Goal: Task Accomplishment & Management: Manage account settings

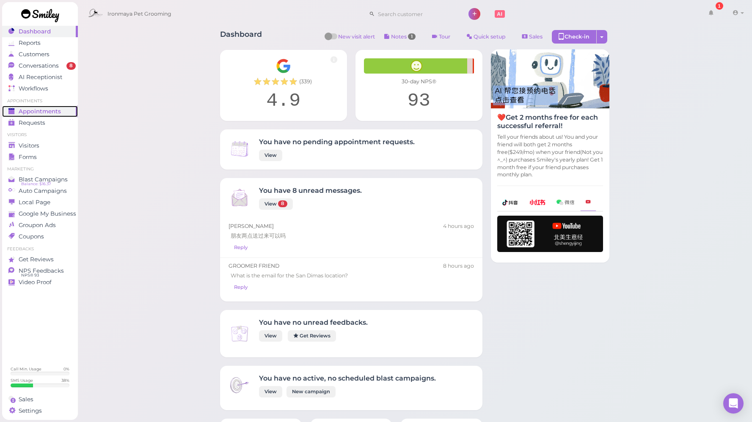
click at [49, 107] on link "Appointments" at bounding box center [40, 111] width 76 height 11
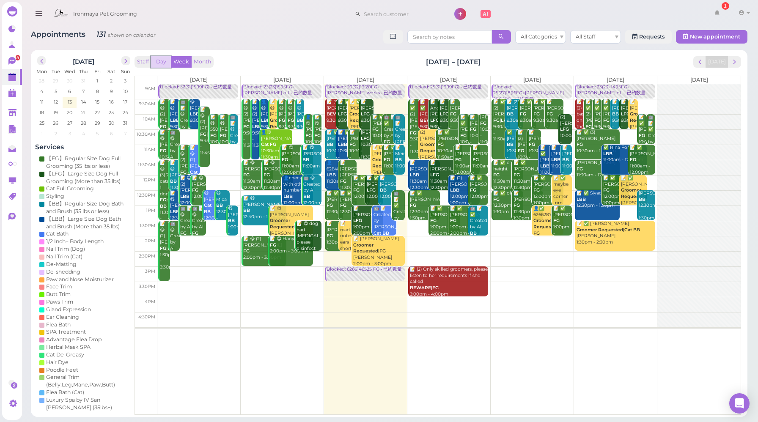
click at [159, 62] on button "Day" at bounding box center [161, 61] width 20 height 11
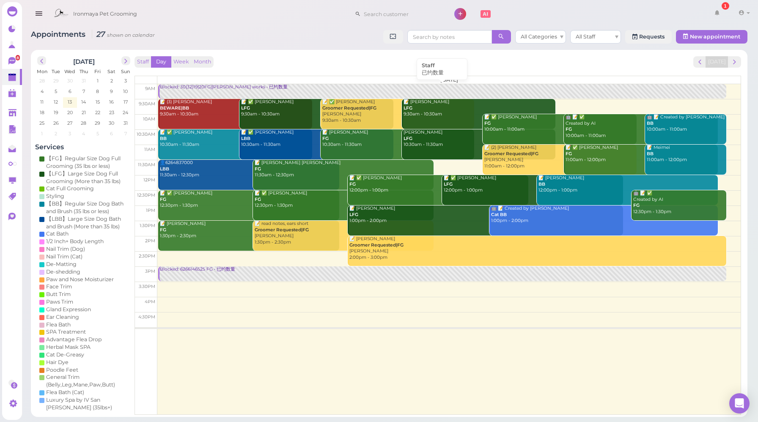
click at [192, 91] on link "Blocked: 30(32)19(20FG)[PERSON_NAME] works • 已约数量" at bounding box center [442, 91] width 568 height 15
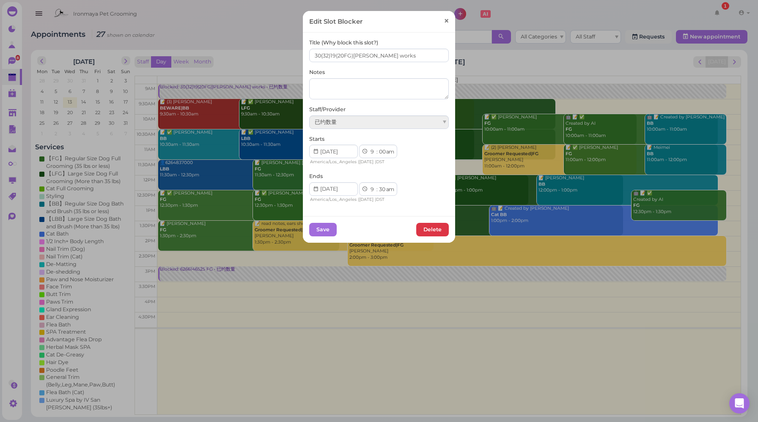
click at [445, 22] on span "×" at bounding box center [446, 21] width 5 height 12
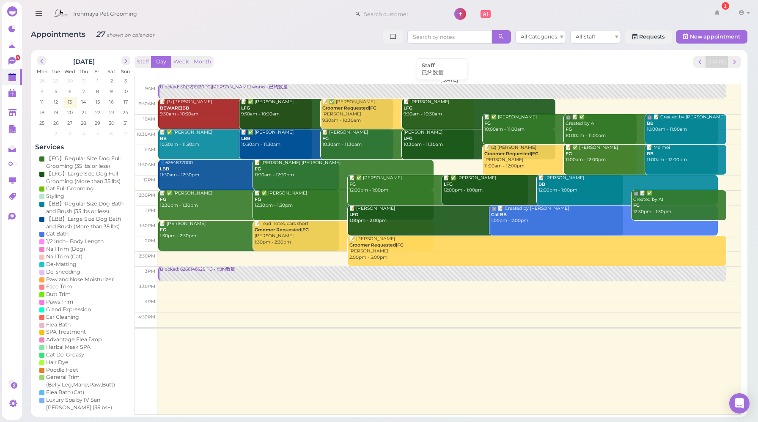
click at [195, 90] on div "Blocked: 30(32)19(20FG)[PERSON_NAME] works • 已约数量" at bounding box center [442, 87] width 566 height 6
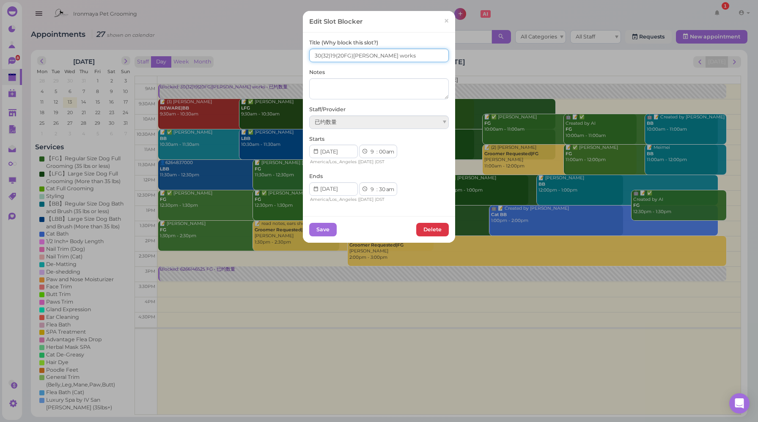
click at [332, 54] on input "30(32)19(20FG)[PERSON_NAME] works" at bounding box center [379, 56] width 140 height 14
click at [329, 54] on input "30(32)20(20FG)[PERSON_NAME] works" at bounding box center [379, 56] width 140 height 14
click at [328, 55] on input "30(32)20(20FG)[PERSON_NAME] works" at bounding box center [379, 56] width 140 height 14
type input "30(32) 20(20FG)[PERSON_NAME] works"
click at [323, 232] on button "Save" at bounding box center [322, 230] width 27 height 14
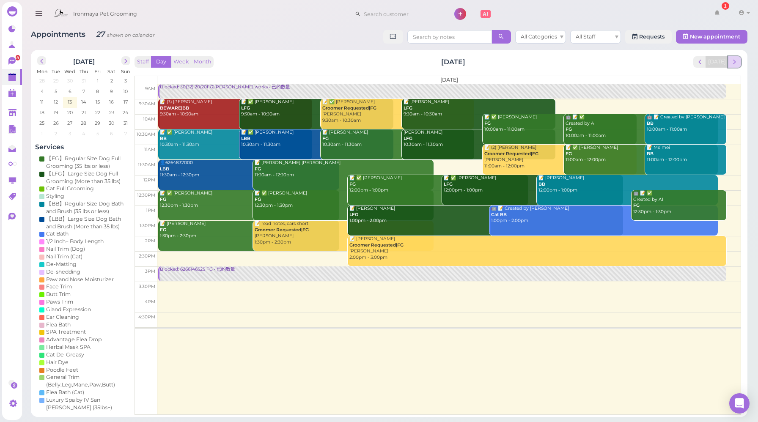
click at [739, 62] on button "next" at bounding box center [734, 61] width 13 height 11
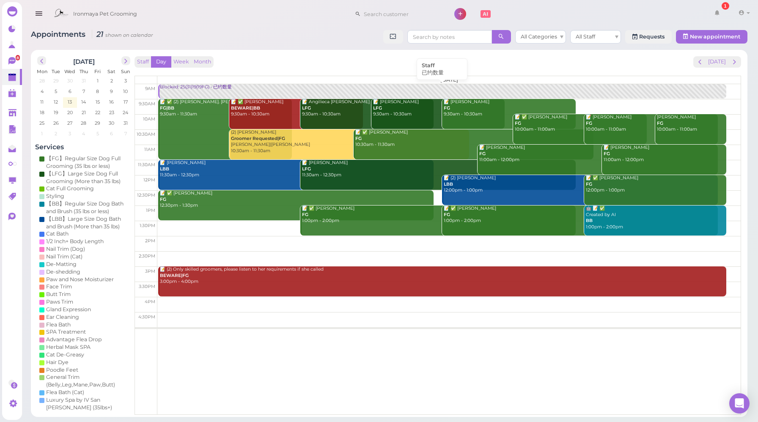
click at [198, 89] on div "Blocked: 25(31)19(19FG) • 已约数量" at bounding box center [442, 87] width 566 height 6
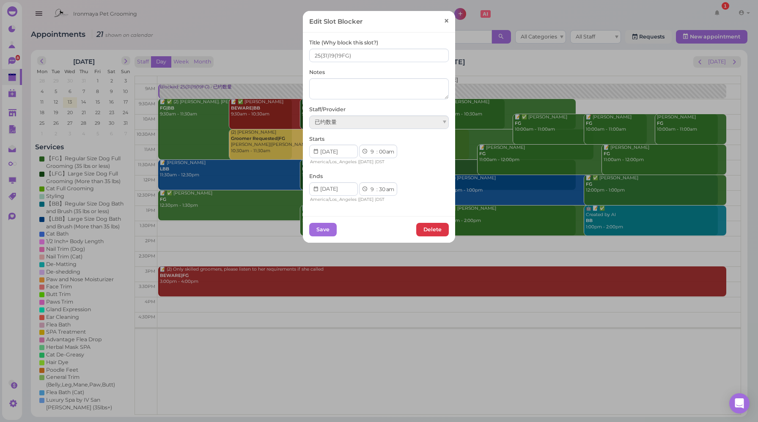
click at [445, 23] on span "×" at bounding box center [446, 21] width 5 height 12
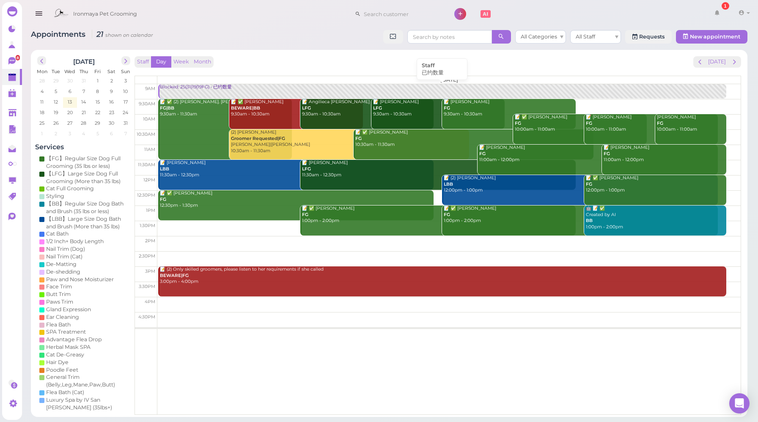
click at [195, 91] on link "Blocked: 25(31)19(19FG) • 已约数量" at bounding box center [442, 91] width 568 height 15
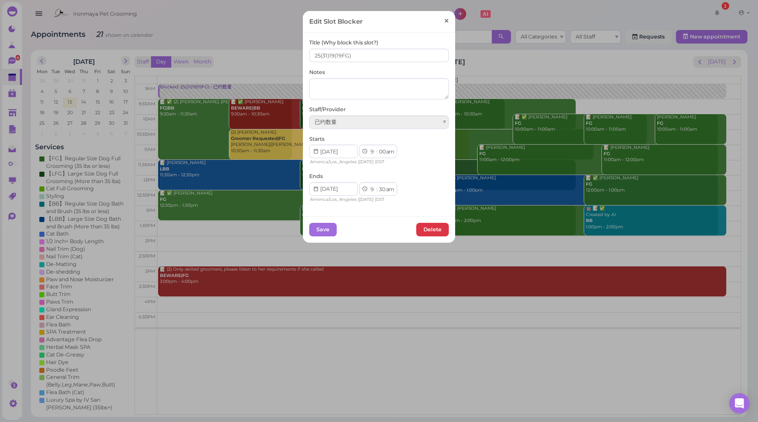
click at [444, 21] on span "×" at bounding box center [446, 21] width 5 height 12
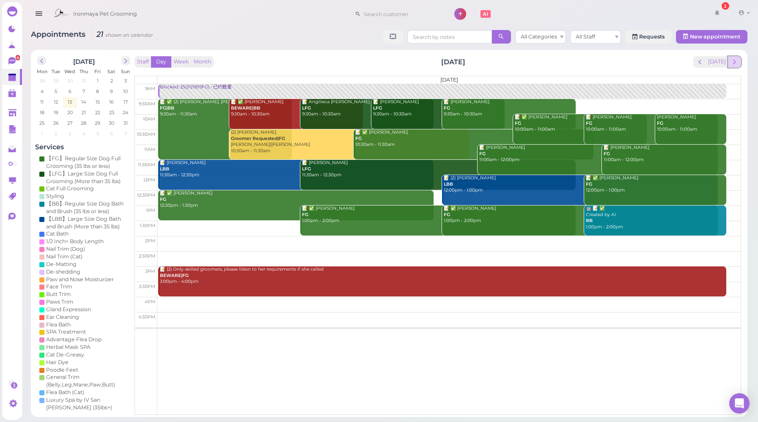
click at [734, 61] on span "next" at bounding box center [735, 62] width 8 height 8
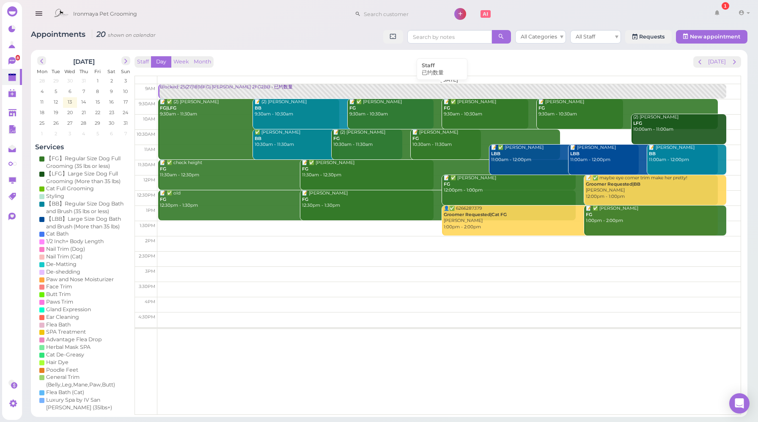
click at [174, 91] on link "Blocked: 25(27)18(16FG)·[PERSON_NAME] 2FG2BB • 已约数量" at bounding box center [442, 91] width 568 height 15
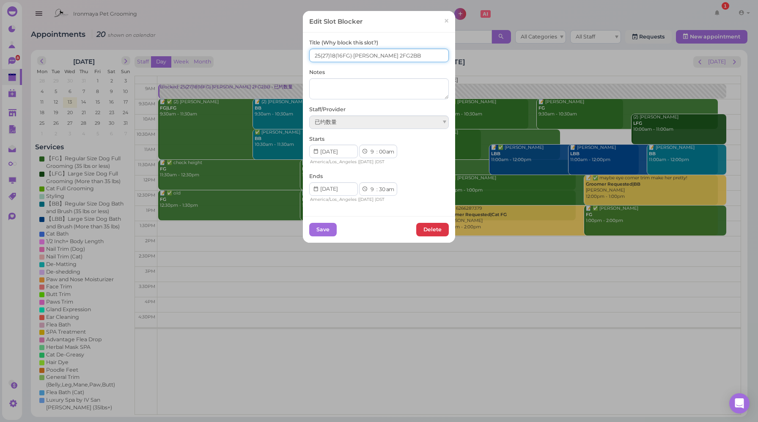
click at [317, 54] on input "25(27)18(16FG)·[PERSON_NAME] 2FG2BB" at bounding box center [379, 56] width 140 height 14
click at [328, 56] on input "24(27)18(16FG)·[PERSON_NAME] 2FG2BB" at bounding box center [379, 56] width 140 height 14
click at [341, 27] on div "Edit Slot Blocker ×" at bounding box center [379, 22] width 152 height 22
click at [327, 55] on input "24(27)18(16FG)·[PERSON_NAME] 2FG2BB" at bounding box center [379, 56] width 140 height 14
type input "24(27) 18(16FG)·[PERSON_NAME] 2FG2BB"
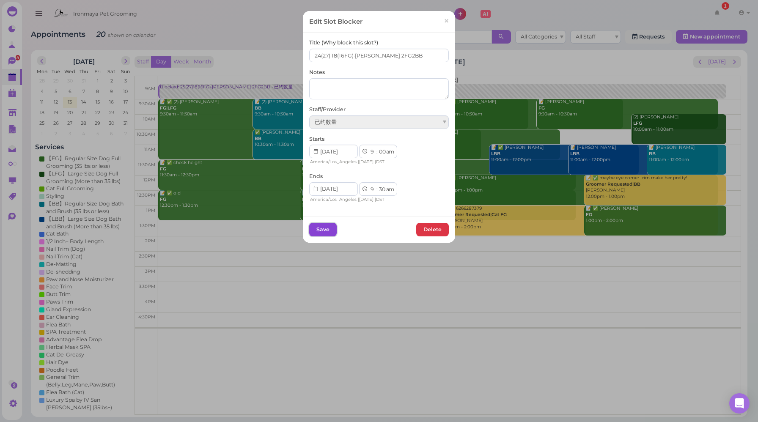
click at [317, 229] on button "Save" at bounding box center [322, 230] width 27 height 14
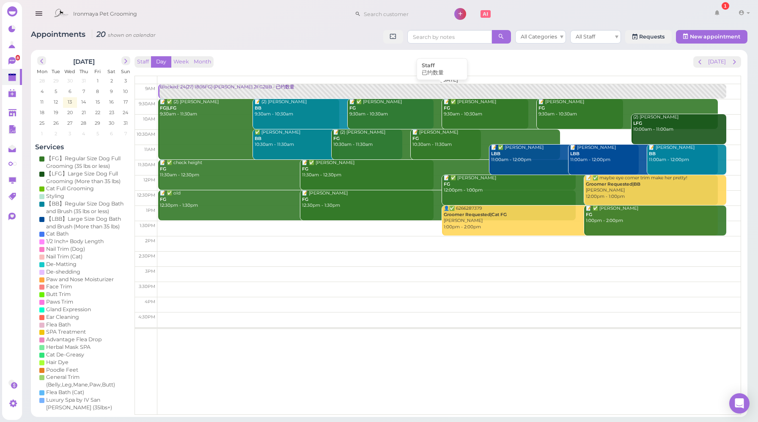
click at [196, 89] on div "Blocked: 24(27) 18(16FG)·[PERSON_NAME] 2FG2BB • 已约数量" at bounding box center [442, 87] width 566 height 6
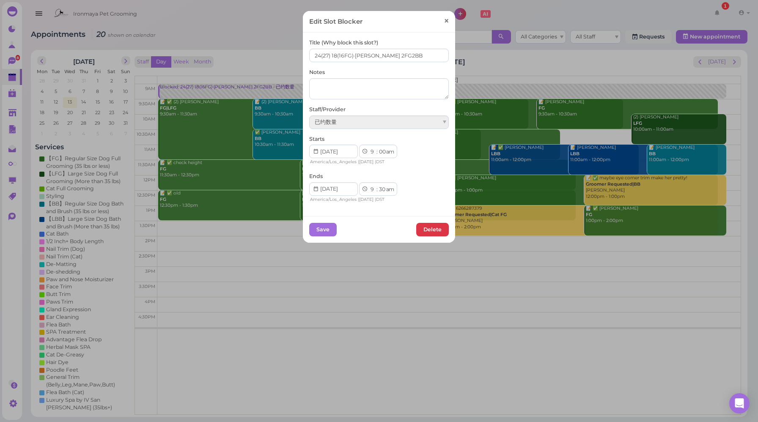
click at [444, 23] on span "×" at bounding box center [446, 21] width 5 height 12
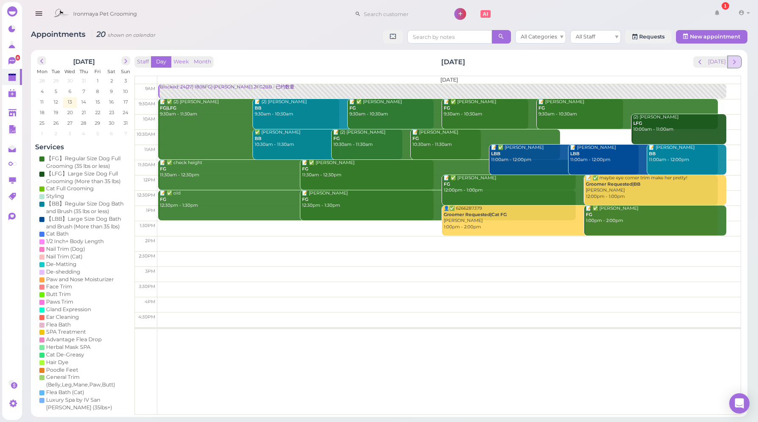
click at [738, 64] on span "next" at bounding box center [735, 62] width 8 height 8
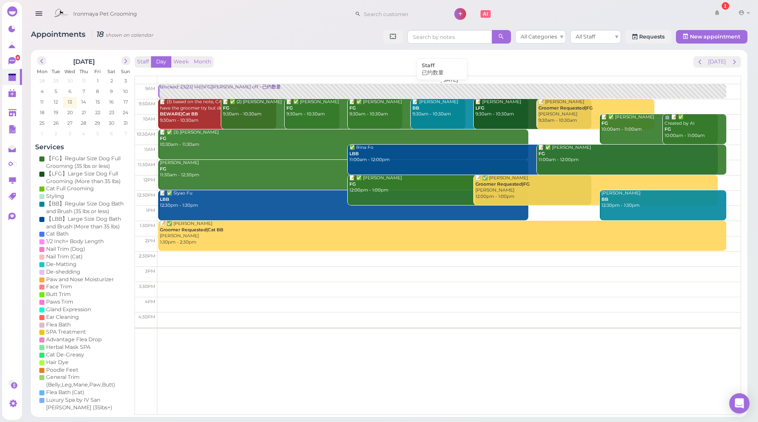
click at [214, 90] on div "Blocked: 23(23) 14(15FG)[PERSON_NAME] off • 已约数量" at bounding box center [442, 87] width 566 height 6
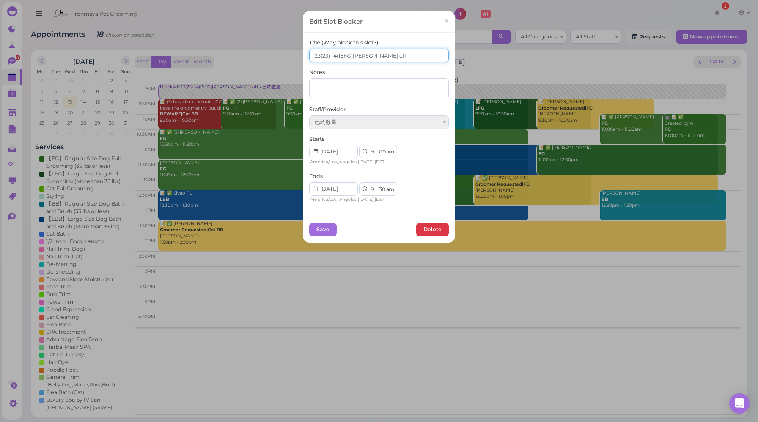
click at [332, 53] on input "23(23) 14(15FG)[PERSON_NAME] off" at bounding box center [379, 56] width 140 height 14
click at [333, 55] on input "23(23) 14(15FG)[PERSON_NAME] off" at bounding box center [379, 56] width 140 height 14
type input "23(23) 15(15FG)[PERSON_NAME] off"
click at [319, 235] on button "Save" at bounding box center [322, 230] width 27 height 14
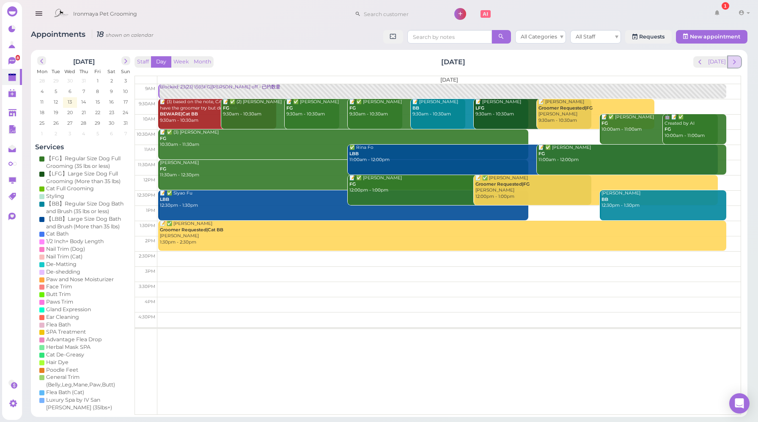
click at [736, 60] on span "next" at bounding box center [735, 62] width 8 height 8
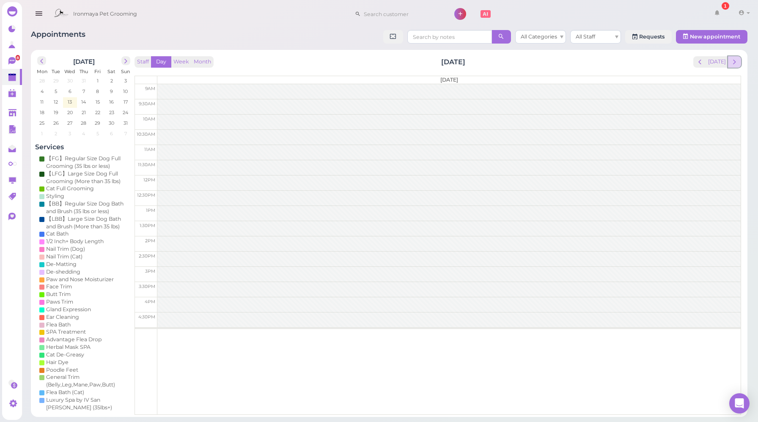
click at [738, 63] on span "next" at bounding box center [735, 62] width 8 height 8
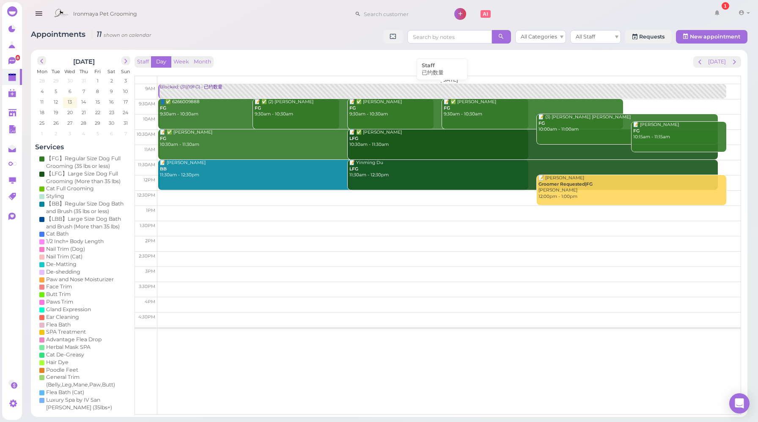
click at [191, 88] on div "Blocked: (31)(19FG) • 已约数量" at bounding box center [442, 87] width 566 height 6
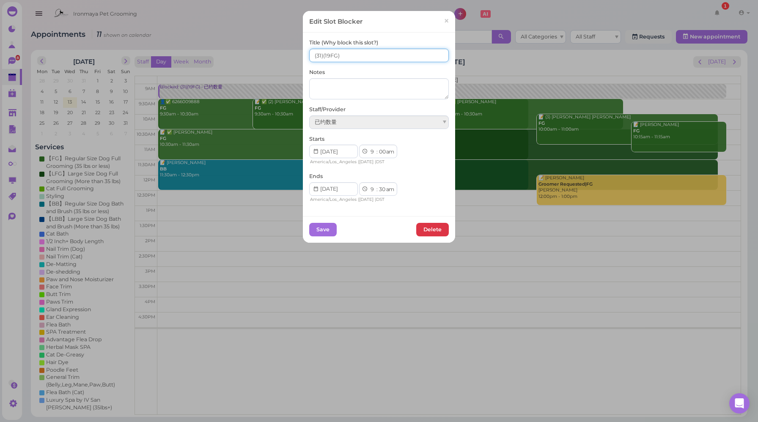
click at [310, 54] on input "(31)(19FG)" at bounding box center [379, 56] width 140 height 14
click at [324, 53] on input "14(31)(19FG)" at bounding box center [379, 56] width 140 height 14
type input "14(31) (19FG)"
click at [311, 231] on button "Save" at bounding box center [322, 230] width 27 height 14
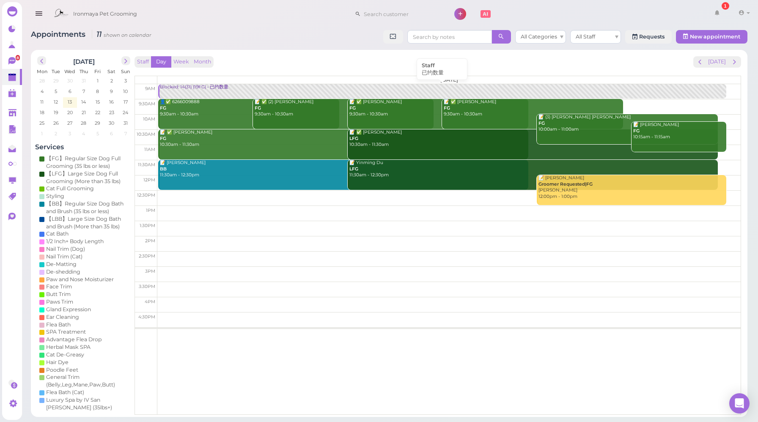
click at [195, 89] on div "Blocked: 14(31) (19FG) • 已约数量" at bounding box center [442, 87] width 566 height 6
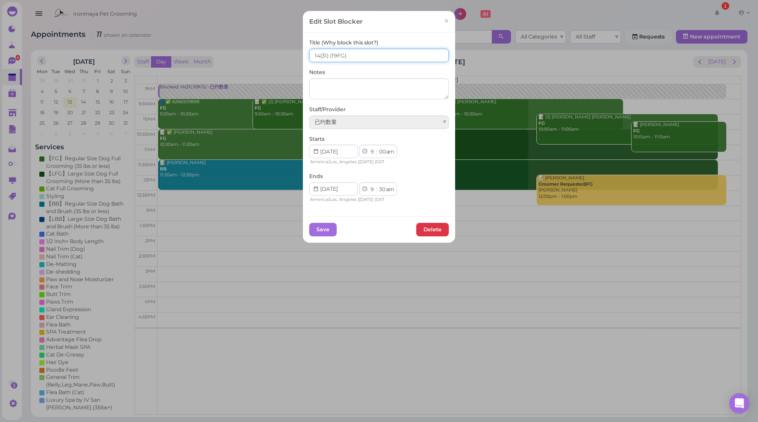
click at [327, 54] on input "14(31) (19FG)" at bounding box center [379, 56] width 140 height 14
type input "14(31) 13(19FG)"
click at [322, 231] on button "Save" at bounding box center [322, 230] width 27 height 14
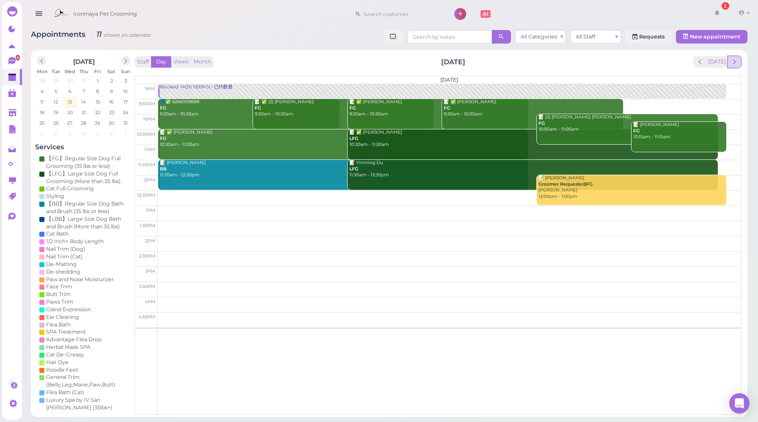
click at [737, 65] on span "next" at bounding box center [735, 62] width 8 height 8
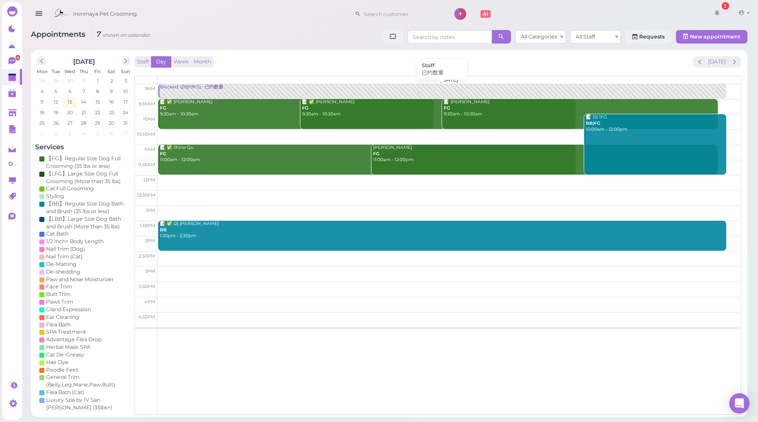
click at [198, 87] on div "Blocked: (29)(19FG) • 已约数量" at bounding box center [442, 87] width 566 height 6
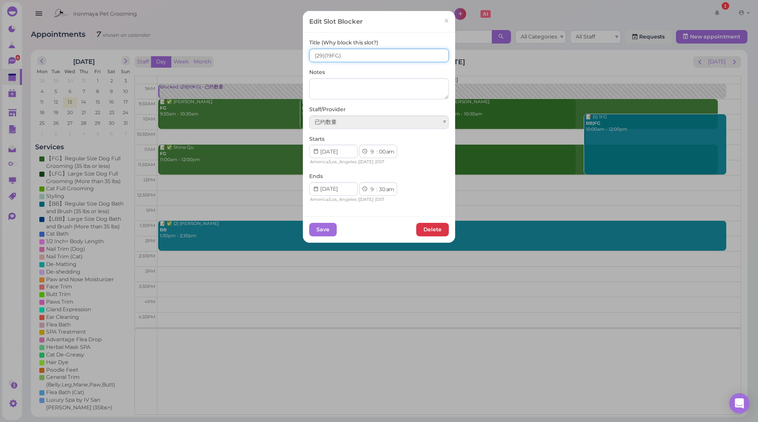
click at [311, 55] on input "(29)(19FG)" at bounding box center [379, 56] width 140 height 14
click at [326, 54] on input "12(29)(19FG)" at bounding box center [379, 56] width 140 height 14
type input "12(29) 6(19FG)"
click at [320, 232] on button "Save" at bounding box center [322, 230] width 27 height 14
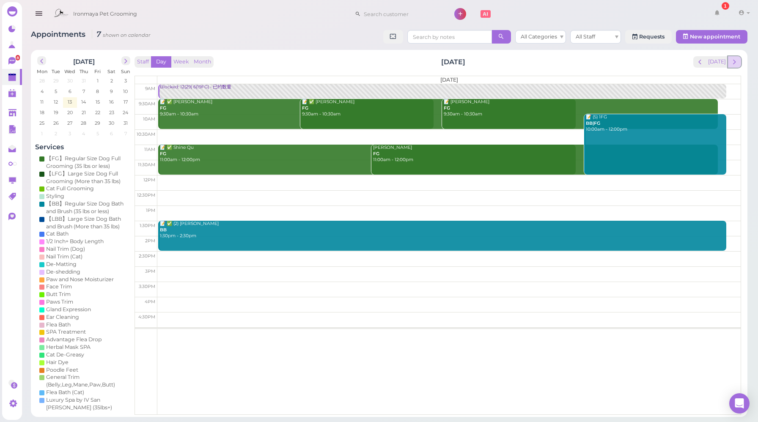
click at [740, 60] on button "next" at bounding box center [734, 61] width 13 height 11
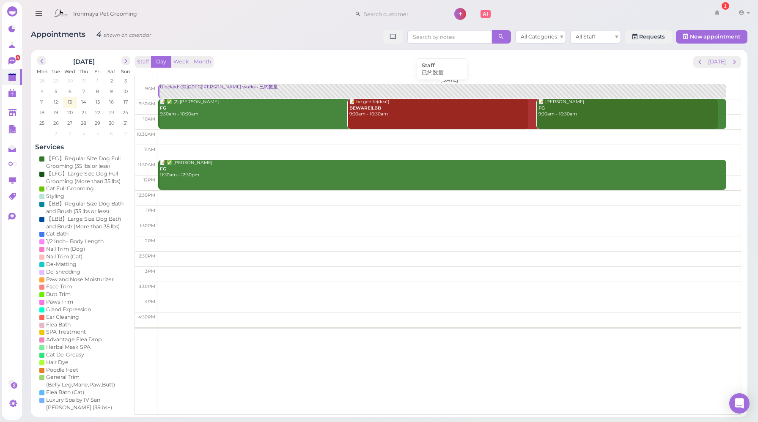
click at [195, 92] on link "Blocked: (32)(20FG)[PERSON_NAME] works • 已约数量" at bounding box center [442, 91] width 568 height 15
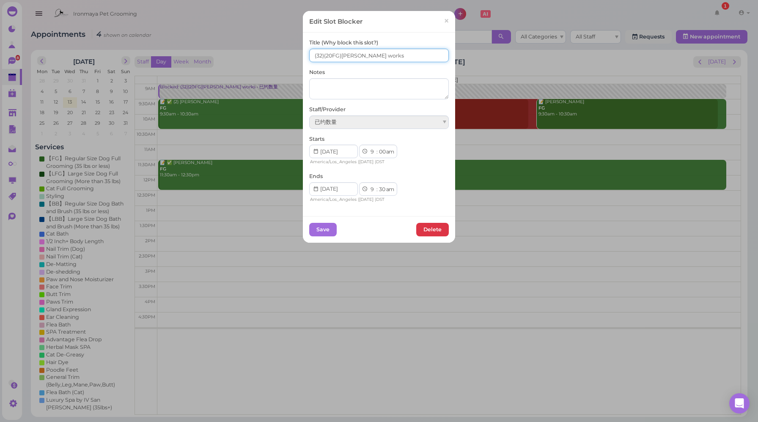
click at [310, 53] on input "(32)(20FG)[PERSON_NAME] works" at bounding box center [379, 56] width 140 height 14
click at [324, 52] on input "5(32)(20FG)[PERSON_NAME] works" at bounding box center [379, 56] width 140 height 14
type input "5(32) 5(20FG)[PERSON_NAME] works"
click at [319, 228] on button "Save" at bounding box center [322, 230] width 27 height 14
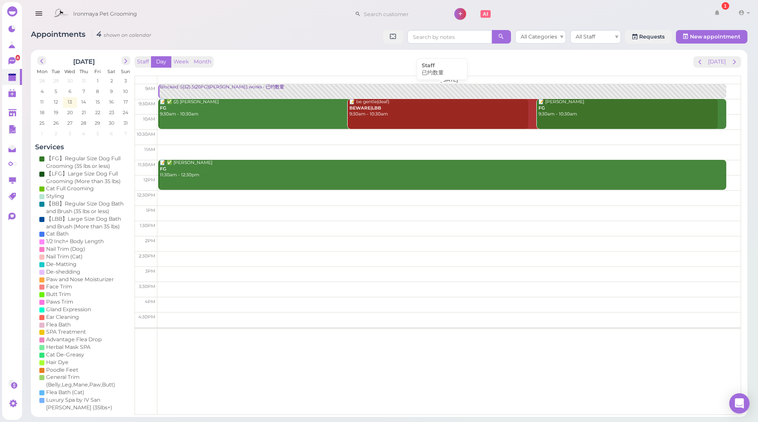
click at [187, 92] on link "Blocked: 5(32) 5(20FG)[PERSON_NAME] works • 已约数量" at bounding box center [442, 91] width 568 height 15
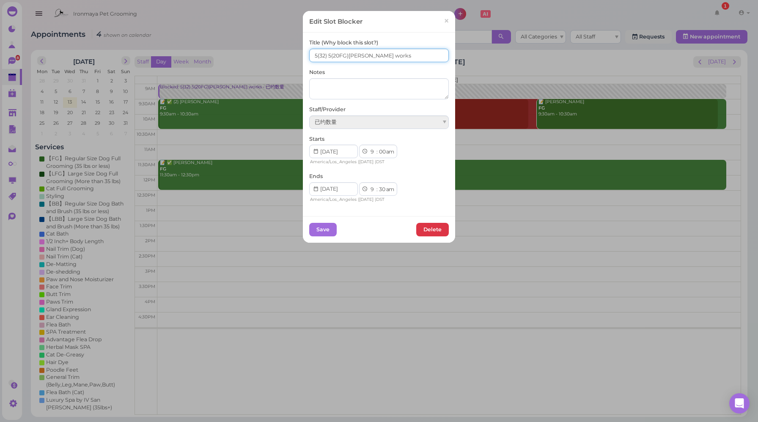
click at [326, 55] on input "5(32) 5(20FG)[PERSON_NAME] works" at bounding box center [379, 56] width 140 height 14
type input "5(32) 4(20FG)[PERSON_NAME] works"
click at [316, 229] on button "Save" at bounding box center [322, 230] width 27 height 14
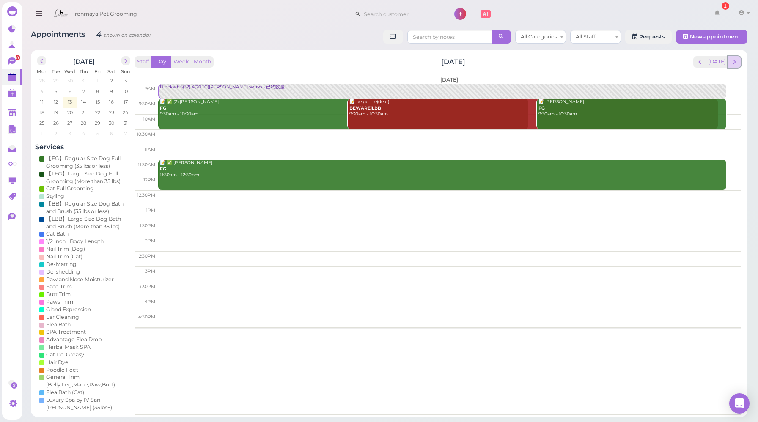
click at [735, 64] on span "next" at bounding box center [735, 62] width 8 height 8
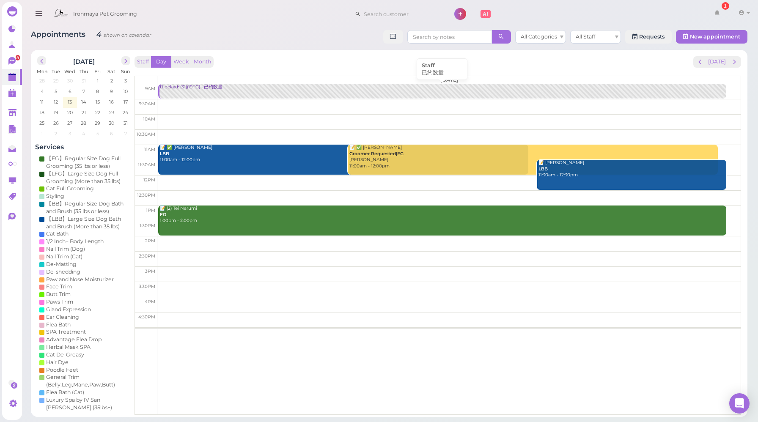
click at [208, 90] on div "Blocked: (31)(19FG) • 已约数量" at bounding box center [442, 87] width 566 height 6
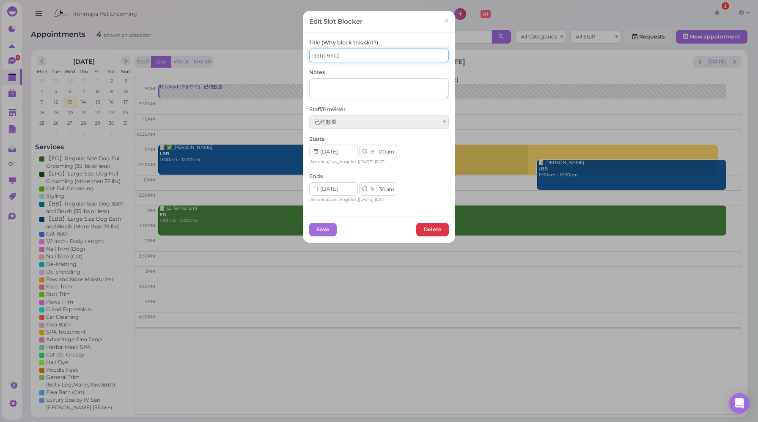
click at [311, 54] on input "(31)(19FG)" at bounding box center [379, 56] width 140 height 14
click at [323, 53] on input "5(31)(19FG)" at bounding box center [379, 56] width 140 height 14
type input "5(31) 3(19FG)"
click at [323, 233] on button "Save" at bounding box center [322, 230] width 27 height 14
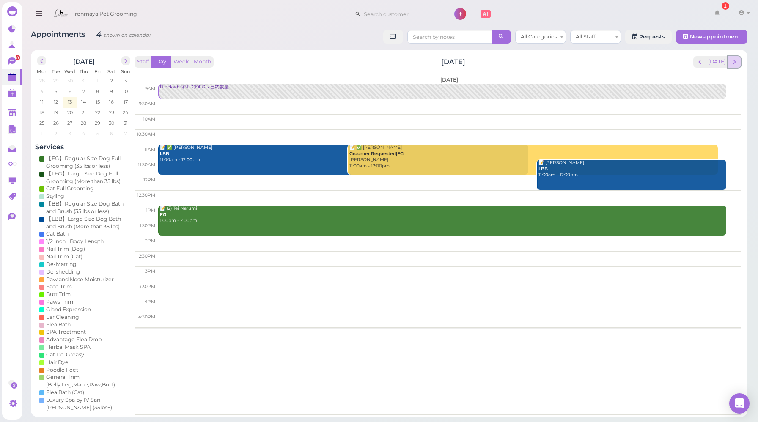
click at [739, 60] on button "next" at bounding box center [734, 61] width 13 height 11
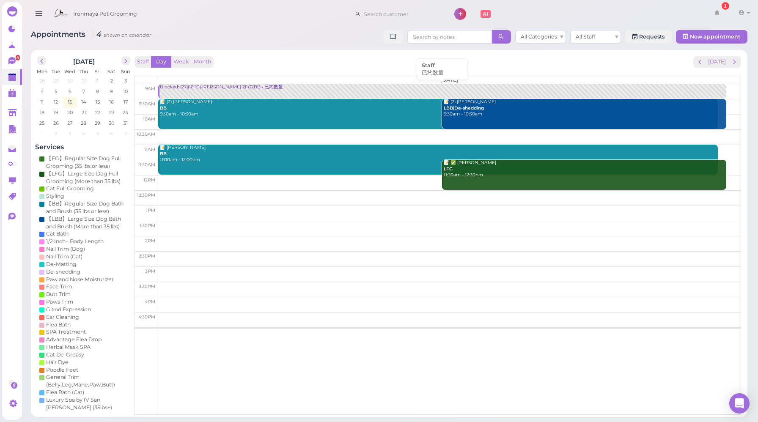
click at [192, 90] on div "Blocked: (27)(16FG)·[PERSON_NAME] 2FG2BB • 已约数量" at bounding box center [442, 87] width 566 height 6
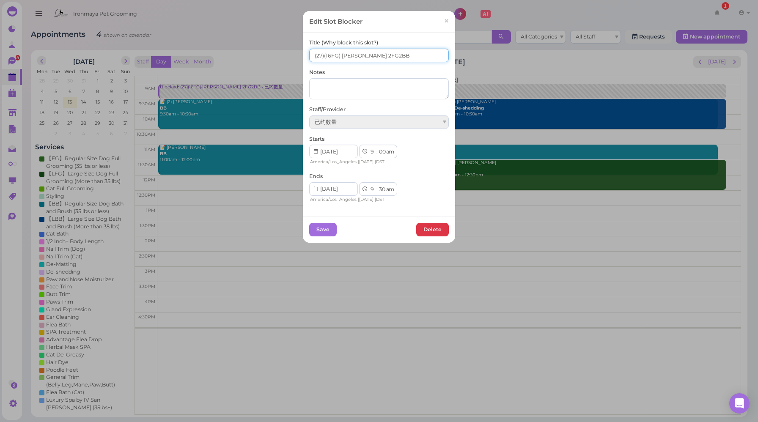
click at [311, 55] on input "(27)(16FG)·[PERSON_NAME] 2FG2BB" at bounding box center [379, 56] width 140 height 14
click at [326, 54] on input "6 (27)(16FG)·[PERSON_NAME] 2FG2BB" at bounding box center [379, 56] width 140 height 14
type input "6 (27) 1(16FG)·[PERSON_NAME] 2FG2BB"
click at [327, 231] on button "Save" at bounding box center [322, 230] width 27 height 14
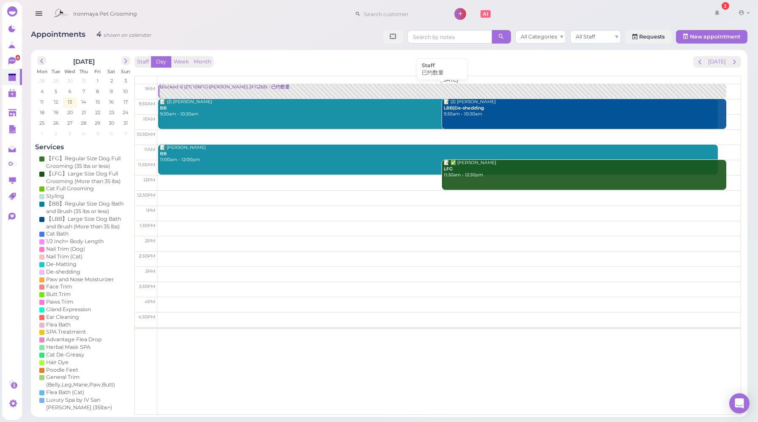
click at [207, 85] on div "Blocked: 6 (27) 1(16FG)·[PERSON_NAME] 2FG2BB • 已约数量" at bounding box center [442, 87] width 566 height 6
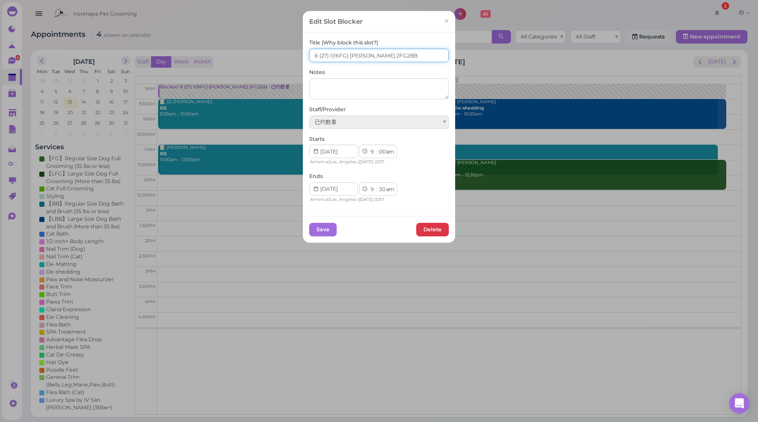
click at [313, 54] on input "6 (27) 1(16FG)·[PERSON_NAME] 2FG2BB" at bounding box center [379, 56] width 140 height 14
type input "6(27) 1(16FG)·[PERSON_NAME] 2FG2BB"
click at [323, 229] on button "Save" at bounding box center [322, 230] width 27 height 14
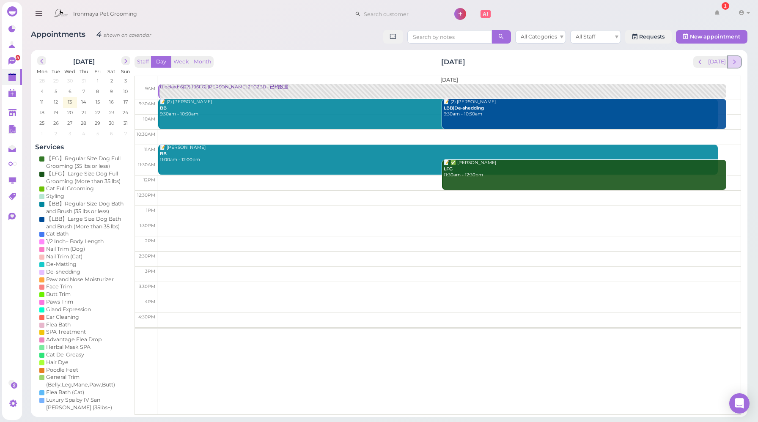
click at [736, 65] on span "next" at bounding box center [735, 62] width 8 height 8
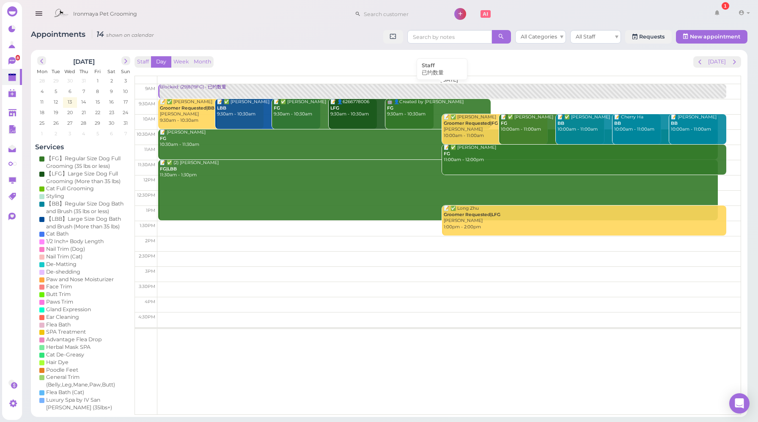
click at [229, 90] on div "Blocked: (29)8(19FG) • 已约数量" at bounding box center [442, 87] width 566 height 6
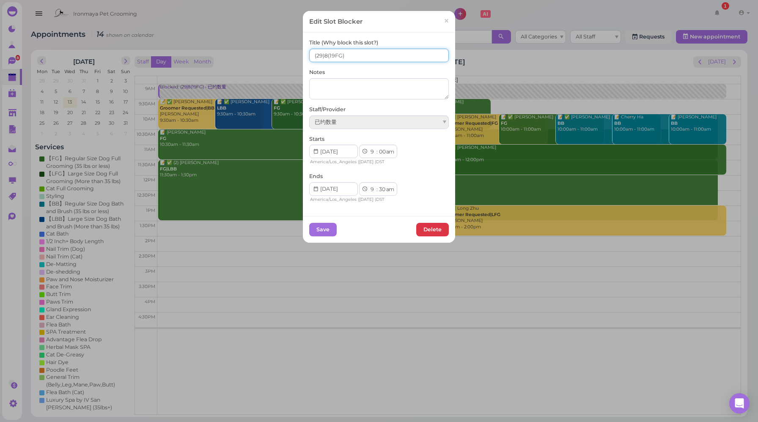
click at [310, 54] on input "(29)8(19FG)" at bounding box center [379, 56] width 140 height 14
click at [328, 52] on input "15(29)8(19FG)" at bounding box center [379, 56] width 140 height 14
type input "15(29) 9(19FG)"
click at [326, 229] on button "Save" at bounding box center [322, 230] width 27 height 14
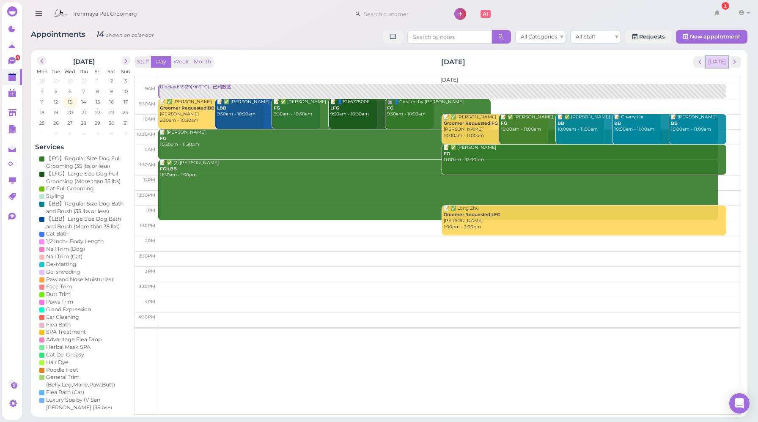
click at [722, 61] on button "[DATE]" at bounding box center [717, 61] width 23 height 11
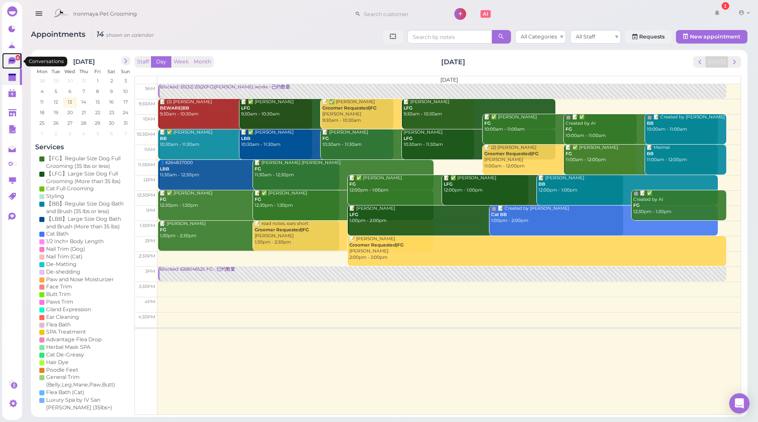
click at [10, 63] on icon at bounding box center [11, 61] width 7 height 8
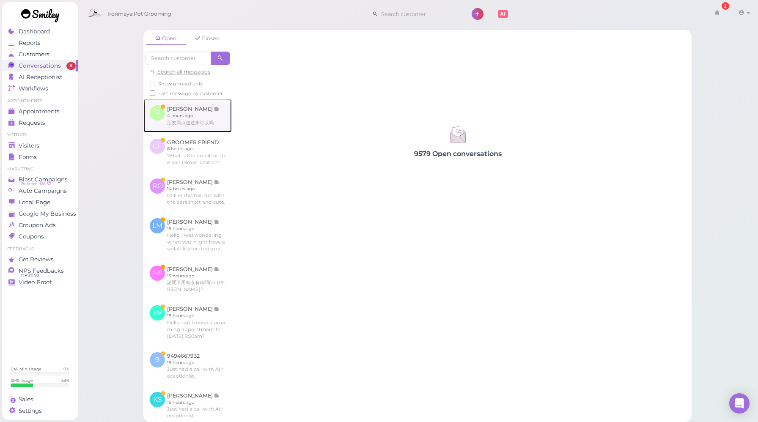
click at [212, 130] on link at bounding box center [187, 115] width 88 height 33
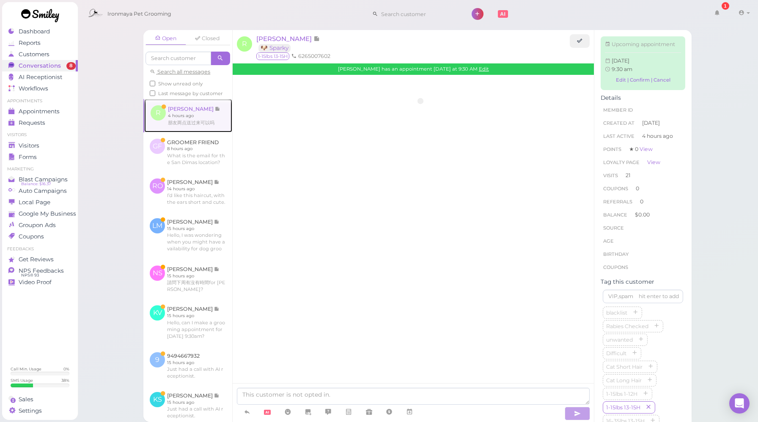
scroll to position [1204, 0]
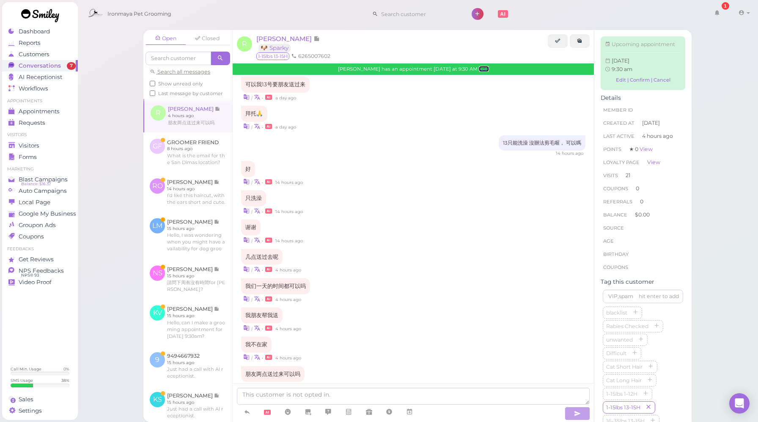
click at [480, 70] on link "Edit" at bounding box center [484, 69] width 10 height 6
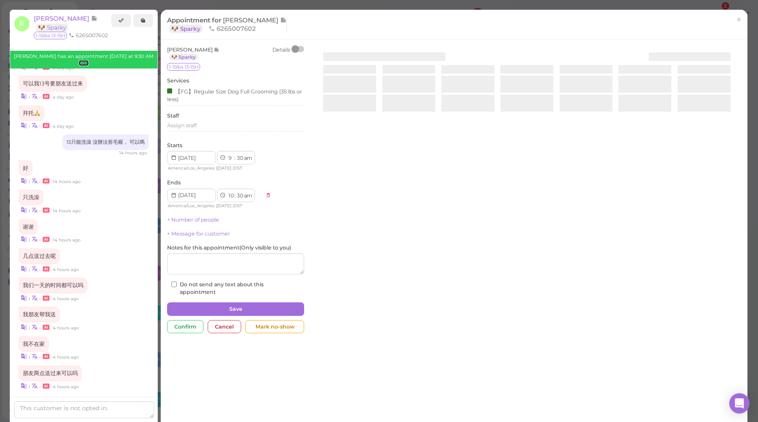
scroll to position [1276, 0]
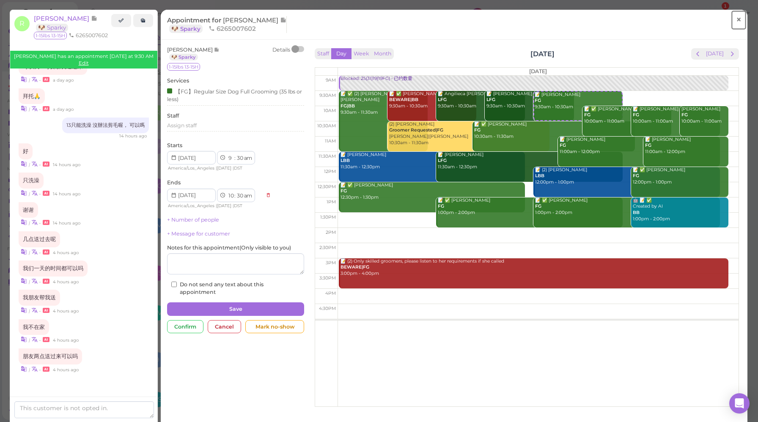
click at [736, 23] on span "×" at bounding box center [738, 20] width 5 height 12
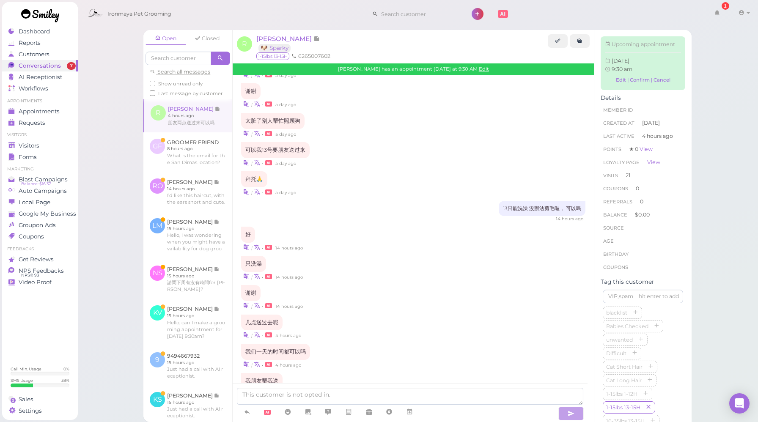
scroll to position [1204, 0]
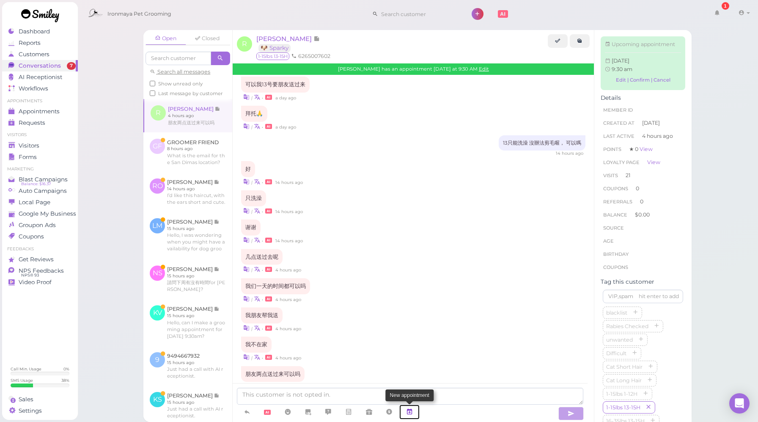
click at [412, 412] on icon at bounding box center [409, 412] width 7 height 8
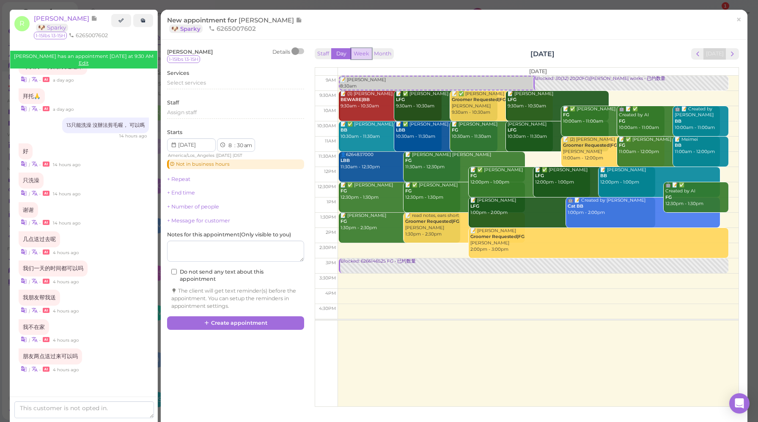
click at [363, 55] on button "Week" at bounding box center [361, 53] width 21 height 11
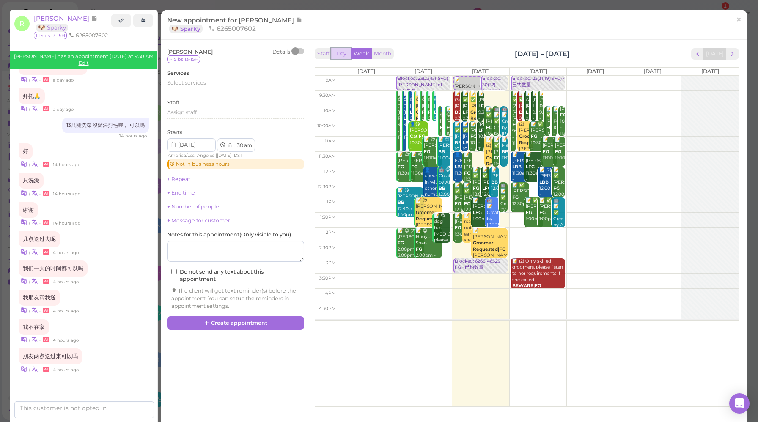
click at [337, 55] on button "Day" at bounding box center [341, 53] width 20 height 11
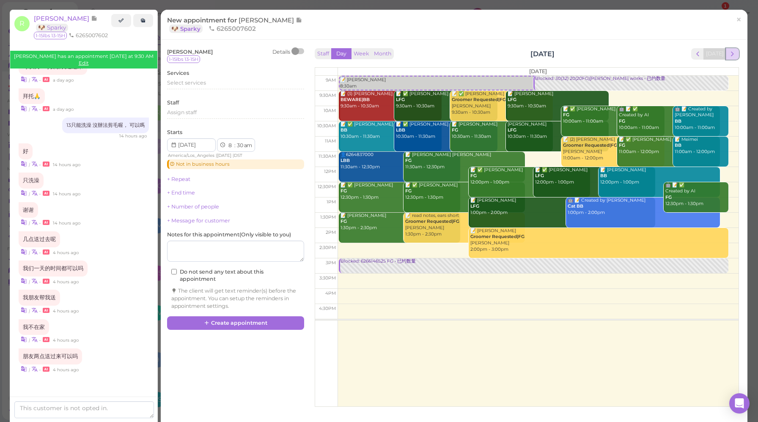
click at [729, 54] on span "next" at bounding box center [733, 54] width 8 height 8
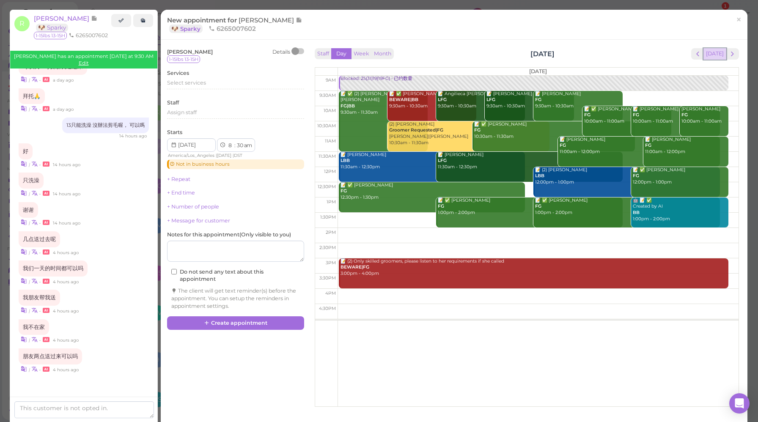
click at [712, 56] on button "[DATE]" at bounding box center [715, 53] width 23 height 11
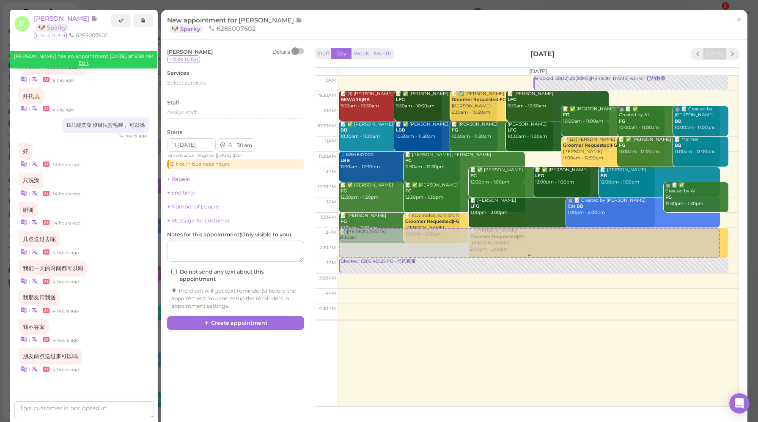
drag, startPoint x: 397, startPoint y: 82, endPoint x: 380, endPoint y: 248, distance: 167.2
click at [380, 76] on div "📝 [PERSON_NAME] 8:30am 📝 [PERSON_NAME] 8:30am Blocked: 30(32) 20(20FG)[PERSON_N…" at bounding box center [538, 76] width 401 height 0
select select "2"
select select "00"
select select "pm"
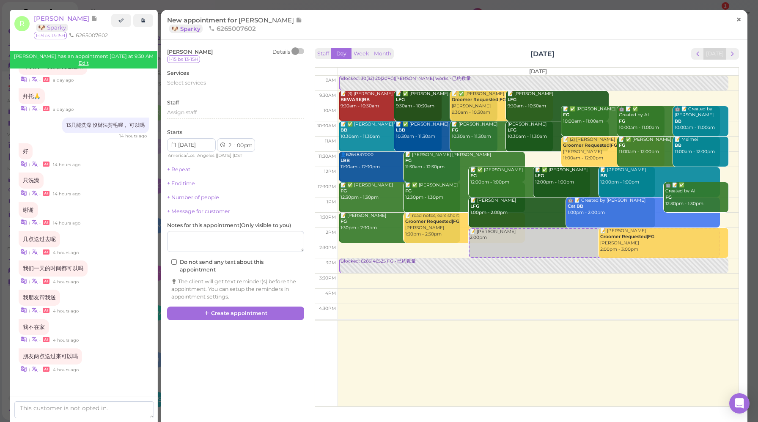
click at [736, 22] on span "×" at bounding box center [738, 20] width 5 height 12
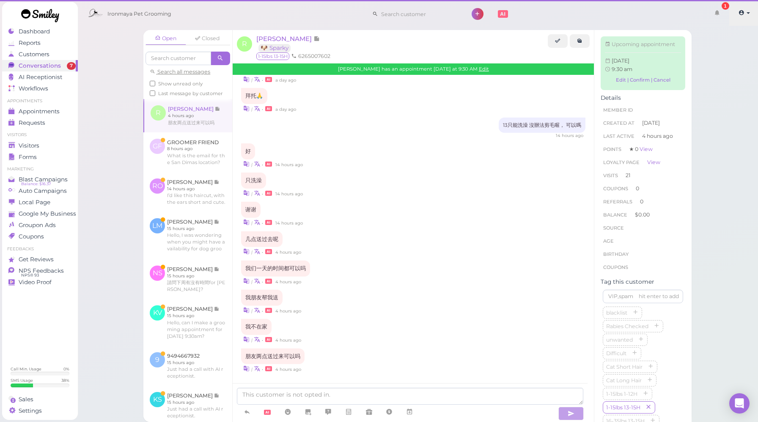
scroll to position [1204, 0]
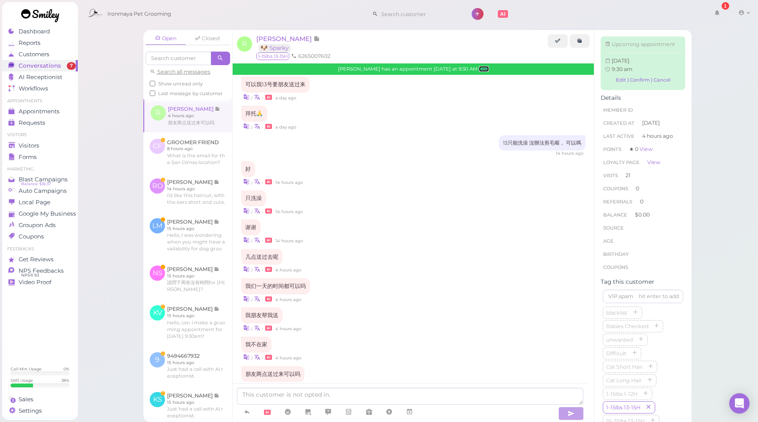
click at [480, 70] on link "Edit" at bounding box center [484, 69] width 10 height 6
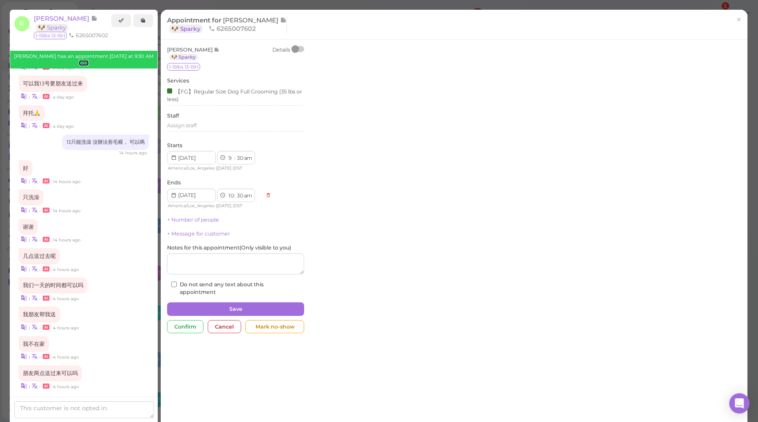
scroll to position [1276, 0]
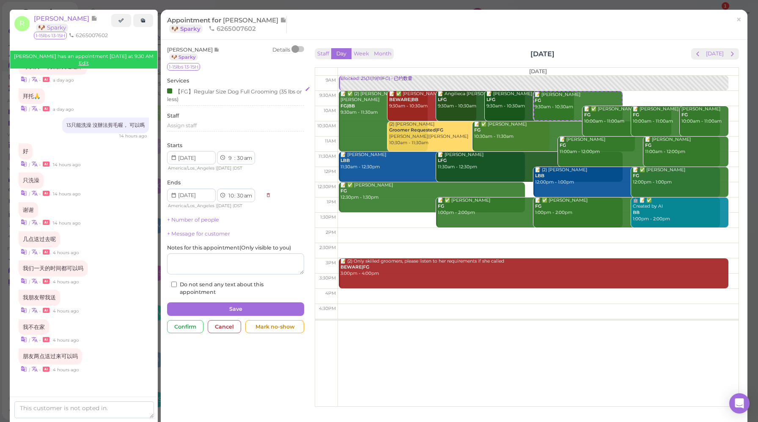
click at [209, 96] on div "【FG】Regular Size Dog Full Grooming (35 lbs or less)" at bounding box center [234, 95] width 135 height 16
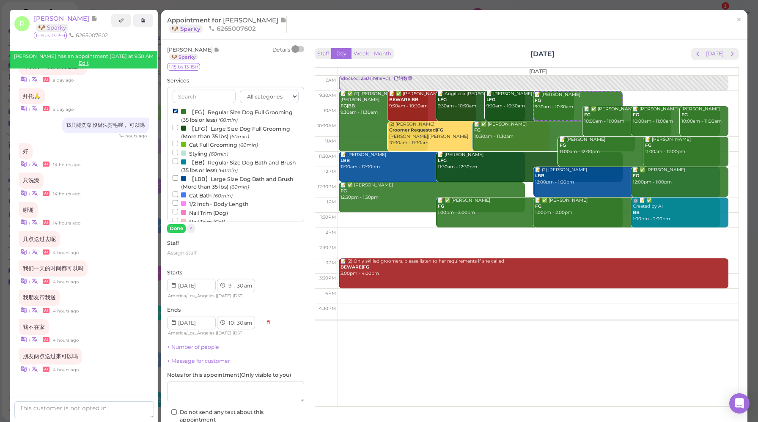
click at [176, 112] on input "【FG】Regular Size Dog Full Grooming (35 lbs or less) (60min)" at bounding box center [175, 110] width 5 height 5
click at [174, 163] on input "【BB】Regular Size Dog Bath and Brush (35 lbs or less) (60min)" at bounding box center [175, 161] width 5 height 5
click at [174, 231] on button "Done" at bounding box center [176, 228] width 19 height 9
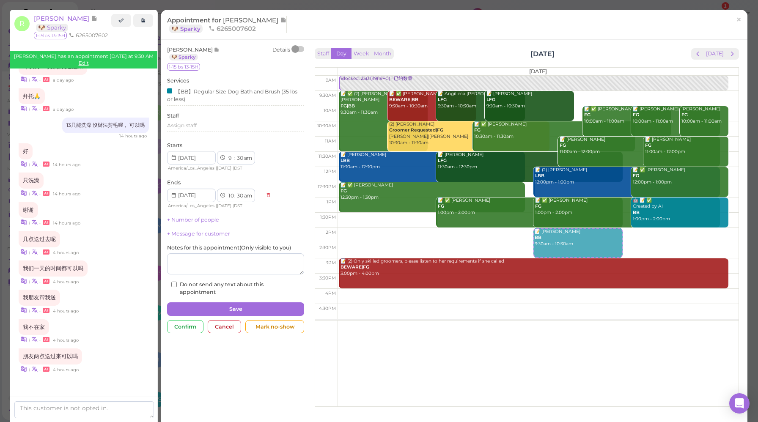
drag, startPoint x: 566, startPoint y: 107, endPoint x: 525, endPoint y: 243, distance: 141.7
click at [525, 243] on div "9am 9:30am 10am 10:30am 11am 11:30am 12pm 12:30pm 1pm 1:30pm 2pm 2:30pm 3pm 3:3…" at bounding box center [526, 241] width 423 height 331
select select "2"
select select "00"
select select "pm"
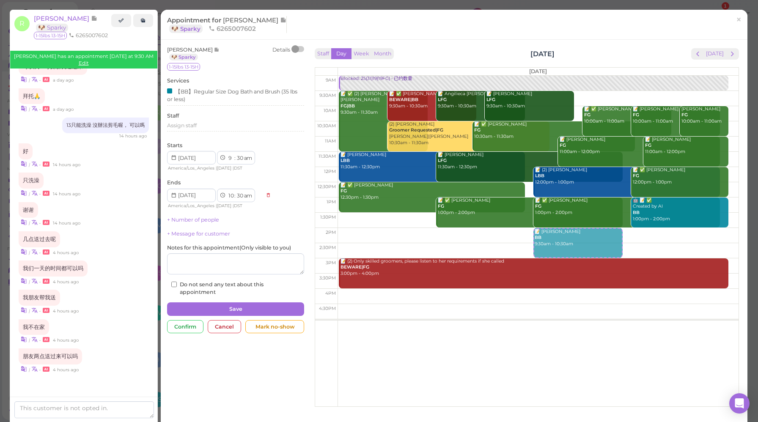
select select "3"
select select "00"
select select "pm"
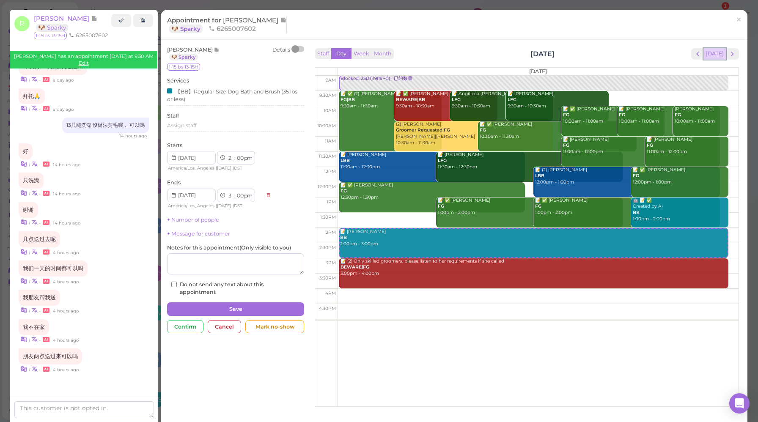
click at [713, 52] on button "[DATE]" at bounding box center [715, 53] width 23 height 11
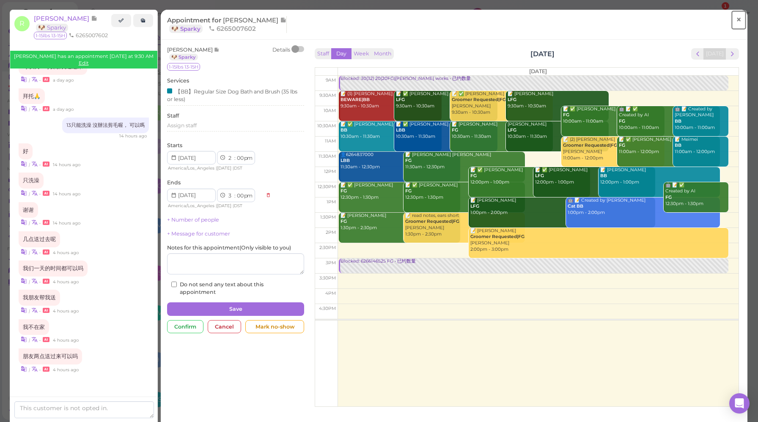
click at [736, 21] on link "×" at bounding box center [739, 20] width 16 height 20
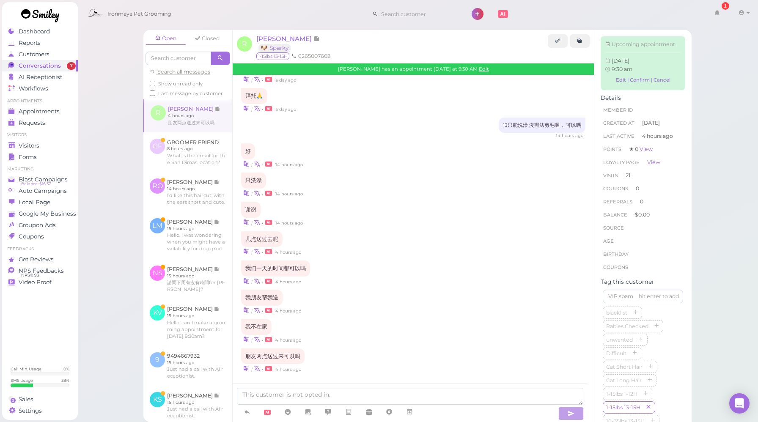
scroll to position [1204, 0]
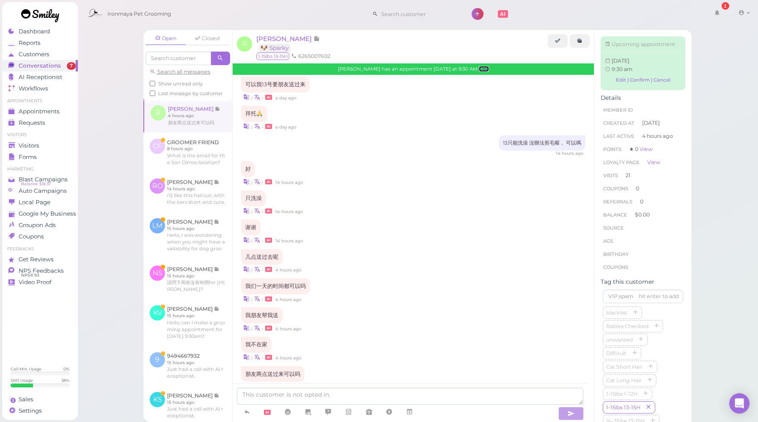
click at [479, 69] on link "Edit" at bounding box center [484, 69] width 10 height 6
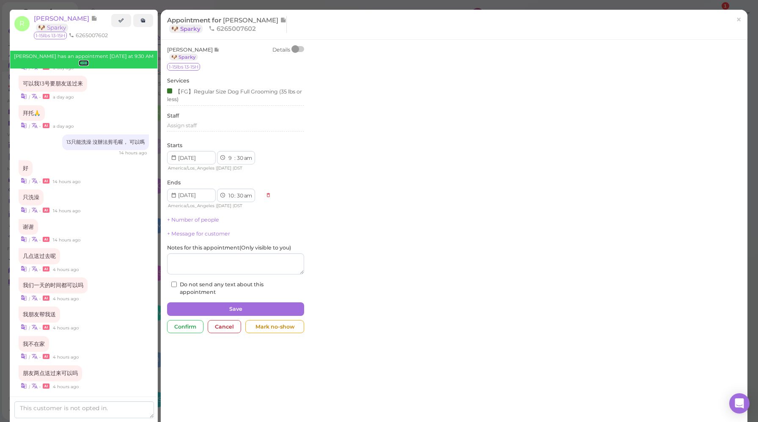
scroll to position [1276, 0]
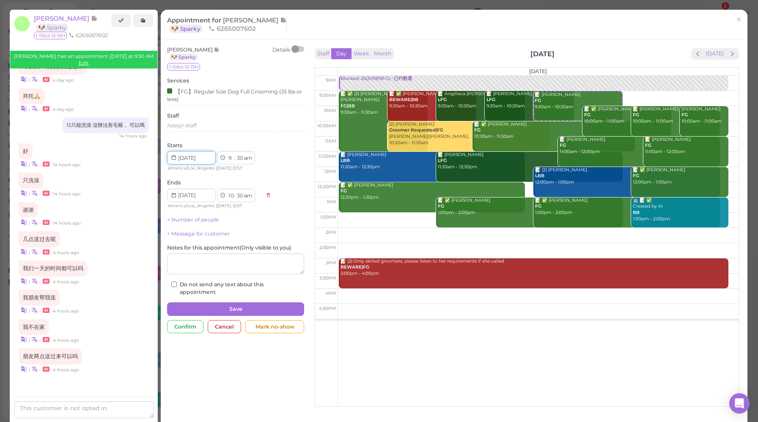
click at [201, 159] on input at bounding box center [191, 158] width 49 height 14
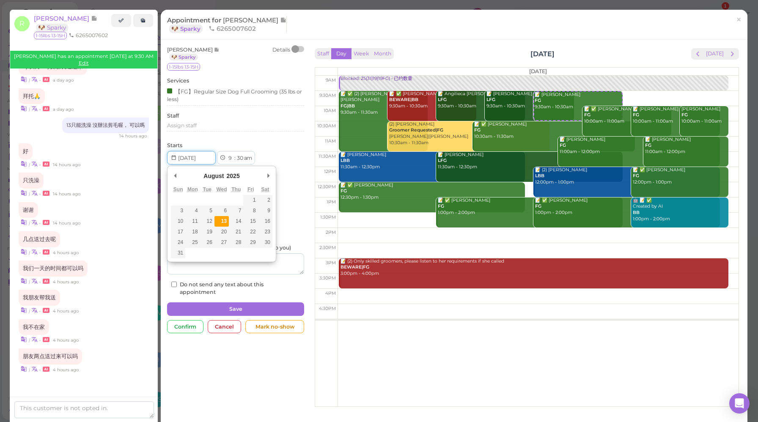
type input "[DATE]"
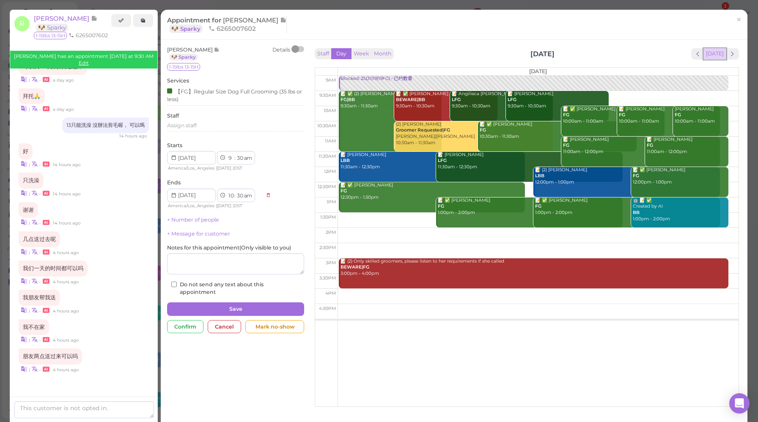
click at [710, 54] on button "[DATE]" at bounding box center [715, 53] width 23 height 11
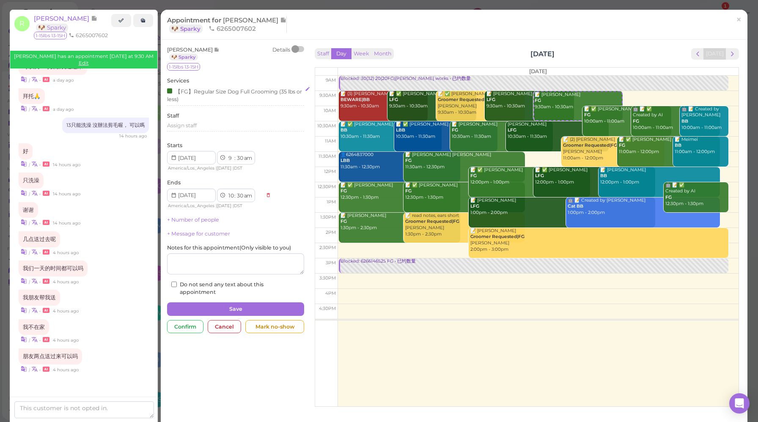
click at [217, 101] on div "【FG】Regular Size Dog Full Grooming (35 lbs or less)" at bounding box center [234, 95] width 135 height 16
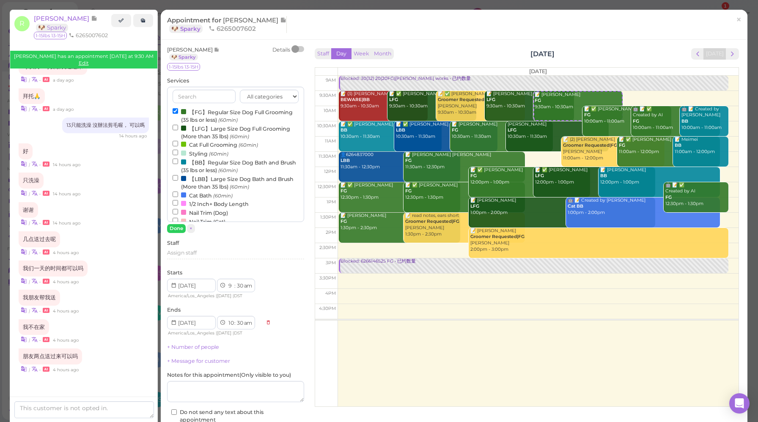
click at [193, 162] on label "【BB】Regular Size Dog Bath and Brush (35 lbs or less) (60min)" at bounding box center [236, 166] width 126 height 16
click at [178, 162] on input "【BB】Regular Size Dog Bath and Brush (35 lbs or less) (60min)" at bounding box center [175, 161] width 5 height 5
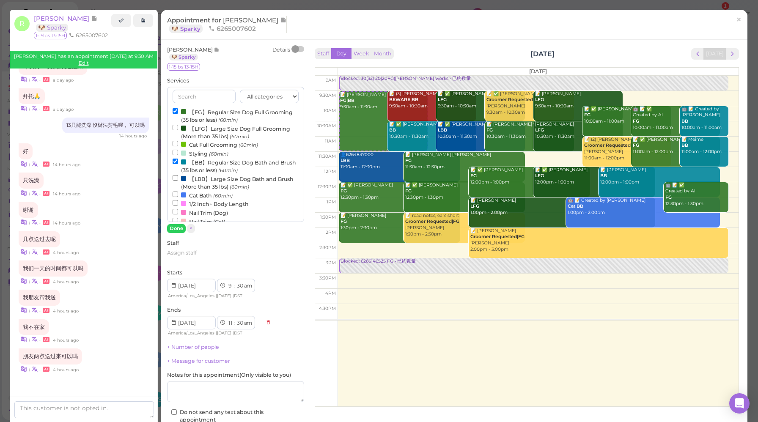
click at [209, 113] on label "【FG】Regular Size Dog Full Grooming (35 lbs or less) (60min)" at bounding box center [236, 115] width 126 height 16
click at [178, 113] on input "【FG】Regular Size Dog Full Grooming (35 lbs or less) (60min)" at bounding box center [175, 110] width 5 height 5
select select "10"
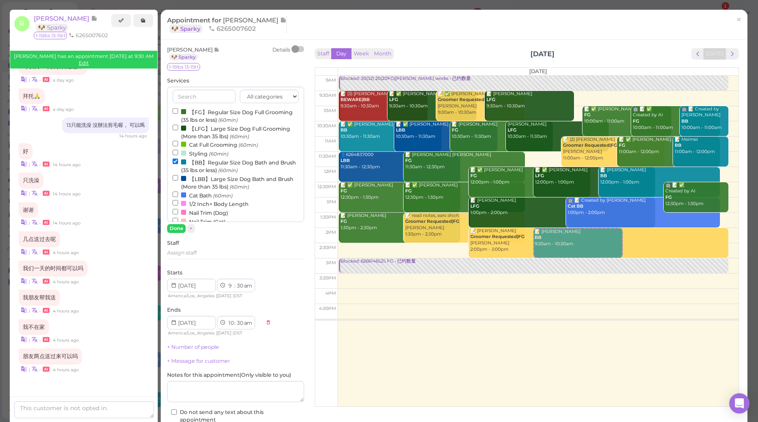
drag, startPoint x: 490, startPoint y: 142, endPoint x: 365, endPoint y: 244, distance: 162.1
click at [365, 244] on div "9am 9:30am 10am 10:30am 11am 11:30am 12pm 12:30pm 1pm 1:30pm 2pm 2:30pm 3pm 3:3…" at bounding box center [526, 241] width 423 height 331
select select "2"
select select "00"
select select "pm"
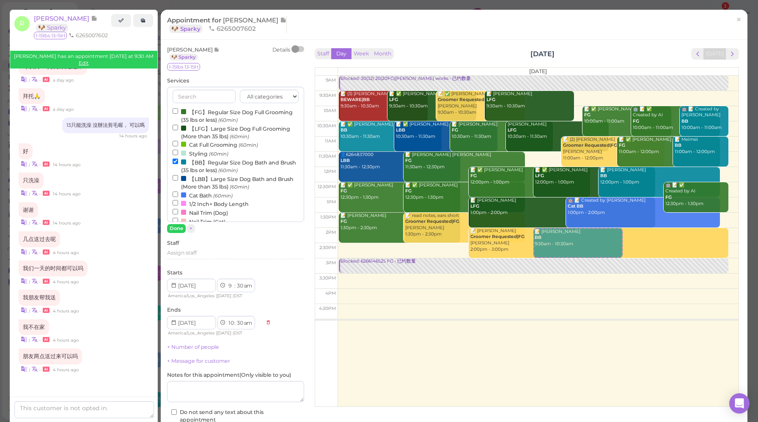
select select "3"
select select "00"
select select "pm"
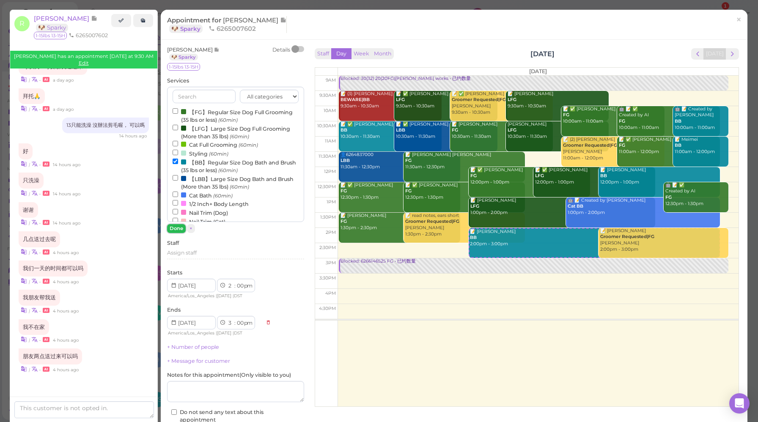
click at [177, 230] on button "Done" at bounding box center [176, 228] width 19 height 9
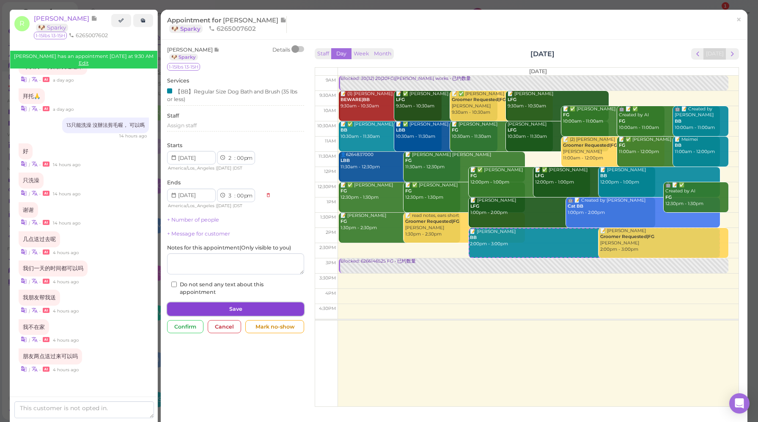
click at [241, 308] on button "Save" at bounding box center [235, 309] width 137 height 14
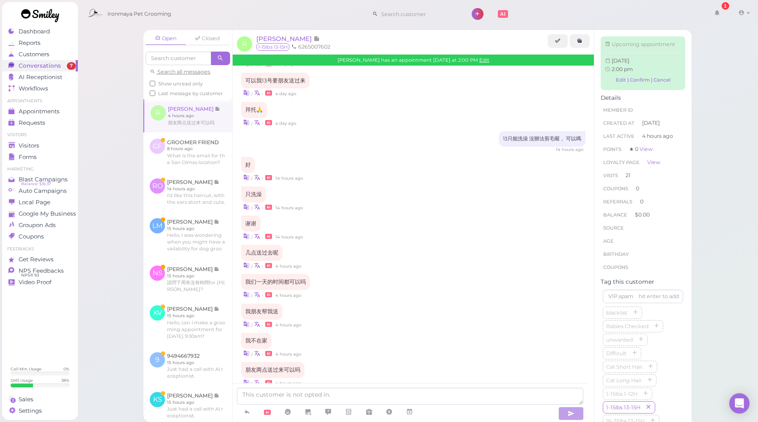
scroll to position [1282, 0]
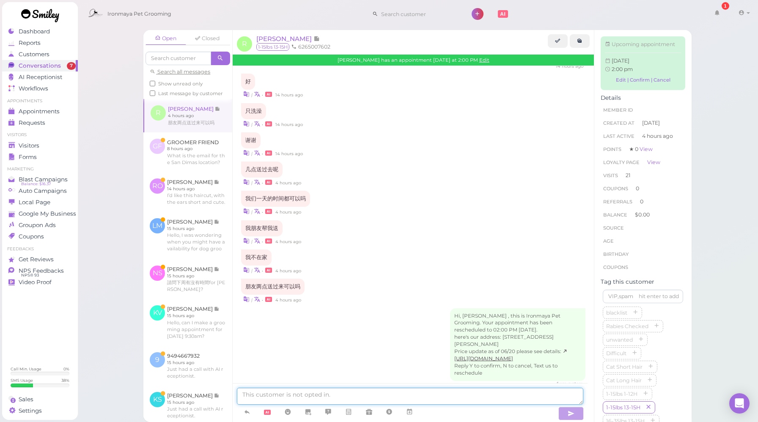
click at [359, 391] on textarea at bounding box center [410, 396] width 346 height 17
type textarea "约好了，今天下午两点，一只狗洗澡"
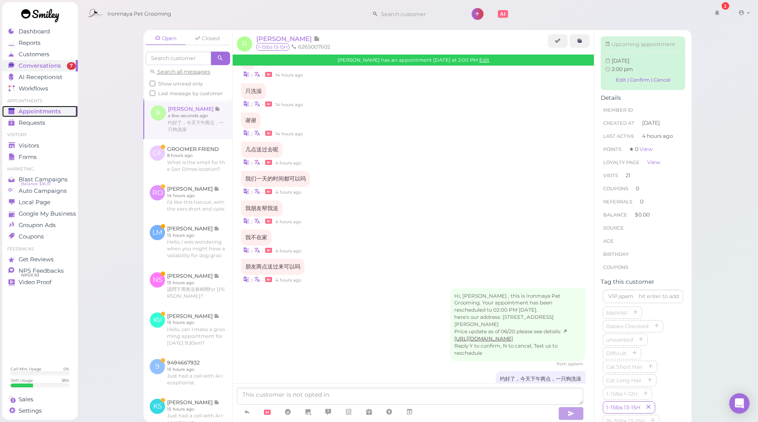
click at [55, 110] on span "Appointments" at bounding box center [40, 111] width 42 height 7
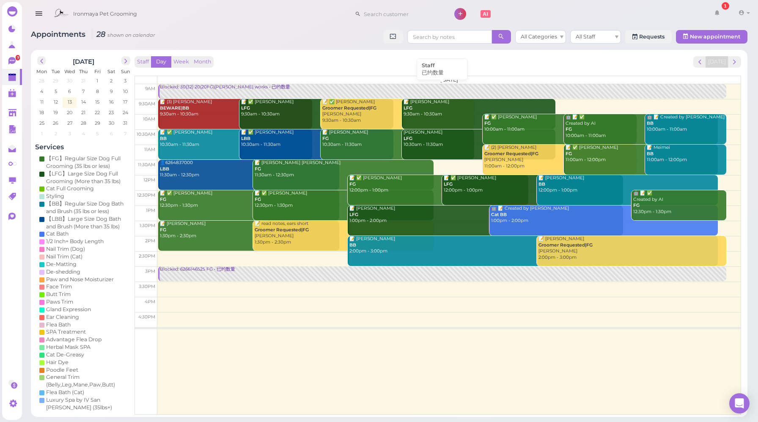
click at [255, 91] on link "Blocked: 30(32) 20(20FG)[PERSON_NAME] works • 已约数量" at bounding box center [442, 91] width 568 height 15
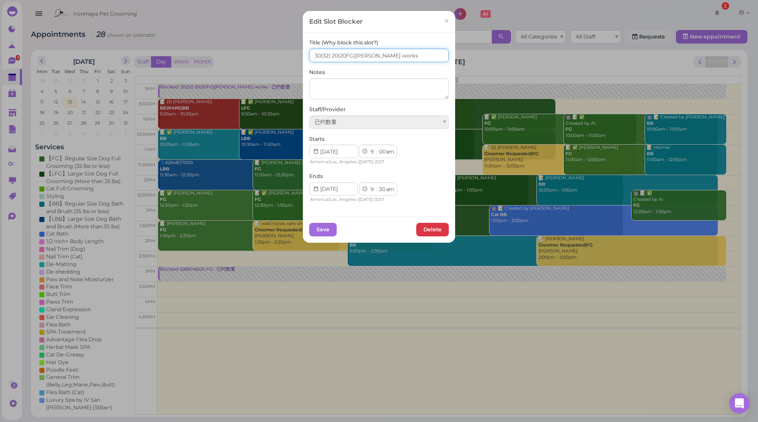
click at [317, 55] on input "30(32) 20(20FG)[PERSON_NAME] works" at bounding box center [379, 56] width 140 height 14
type input "31(32) 20(20FG)[PERSON_NAME] works"
click at [327, 229] on button "Save" at bounding box center [322, 230] width 27 height 14
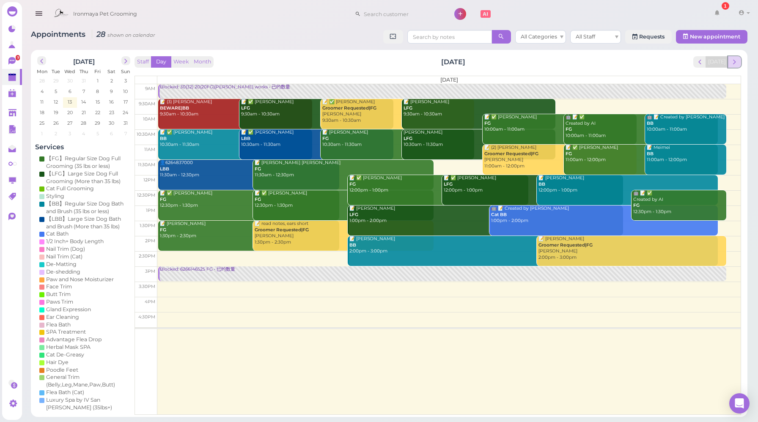
click at [733, 66] on span "next" at bounding box center [735, 62] width 8 height 8
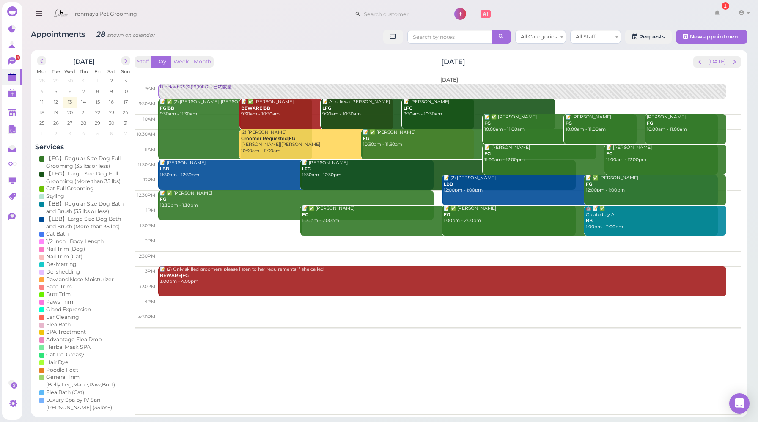
click at [185, 90] on div "Blocked: 25(31)19(19FG) • 已约数量" at bounding box center [442, 87] width 566 height 6
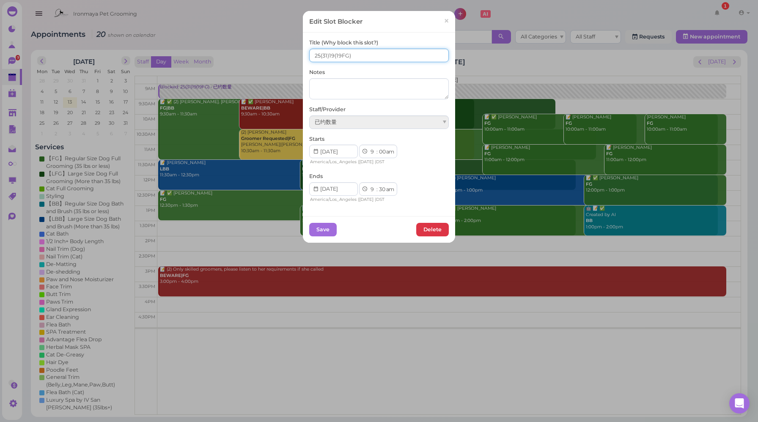
click at [331, 54] on input "25(31)19(19FG)" at bounding box center [379, 56] width 140 height 14
click at [317, 55] on input "25(31)18(19FG)" at bounding box center [379, 56] width 140 height 14
click at [326, 56] on input "24(31)18(19FG)" at bounding box center [379, 56] width 140 height 14
type input "24(31) 18(19FG)"
click at [313, 228] on button "Save" at bounding box center [322, 230] width 27 height 14
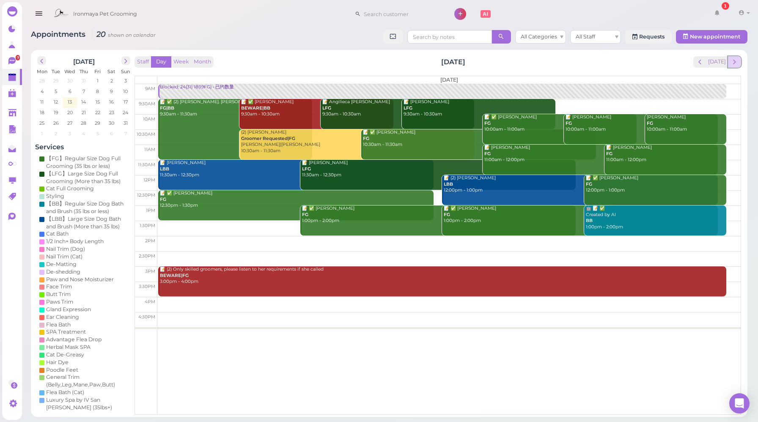
click at [733, 63] on span "next" at bounding box center [735, 62] width 8 height 8
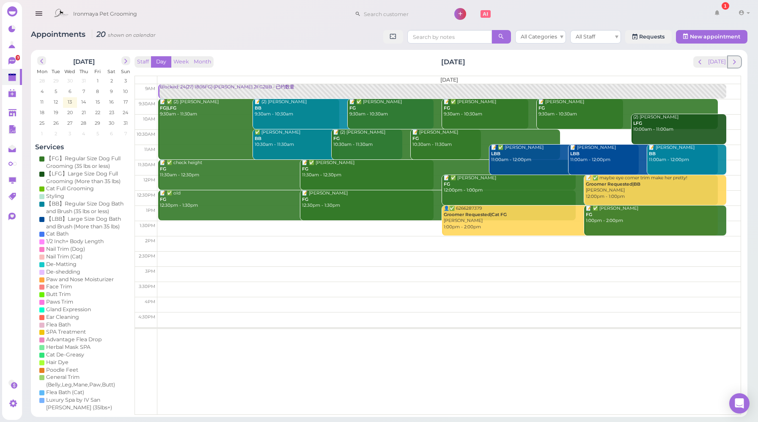
click at [733, 63] on span "next" at bounding box center [735, 62] width 8 height 8
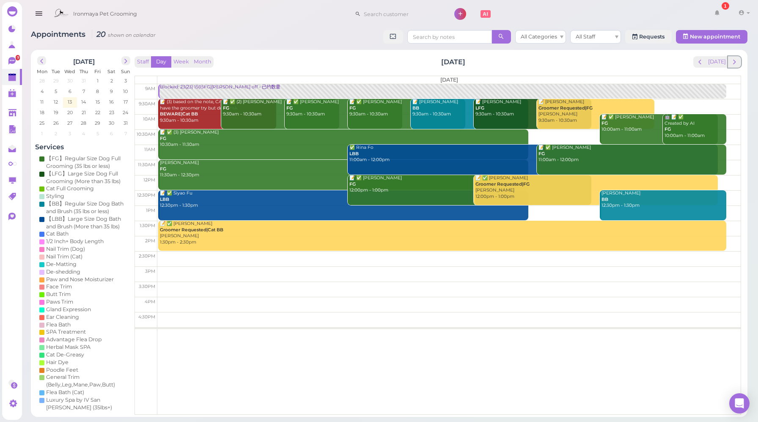
click at [733, 63] on span "next" at bounding box center [735, 62] width 8 height 8
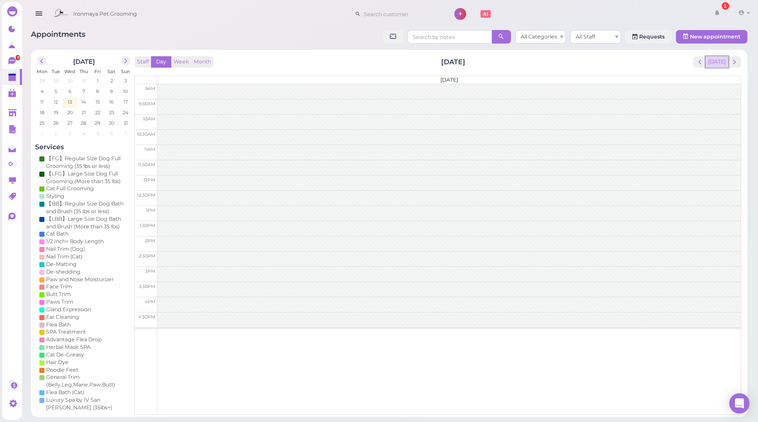
click at [715, 63] on button "[DATE]" at bounding box center [717, 61] width 23 height 11
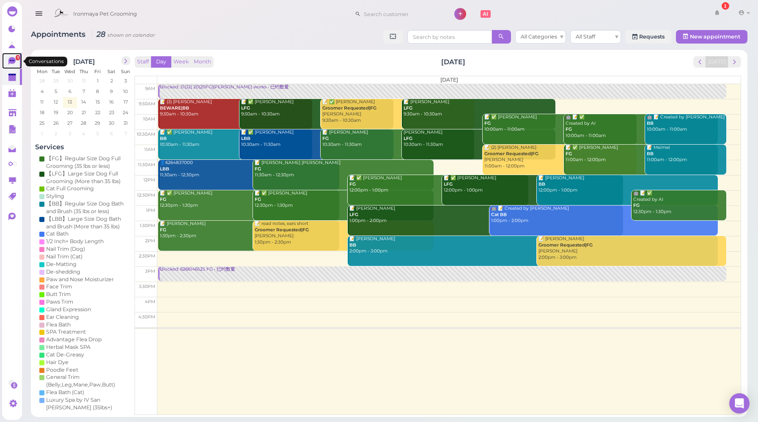
click at [16, 59] on span "7" at bounding box center [18, 57] width 4 height 5
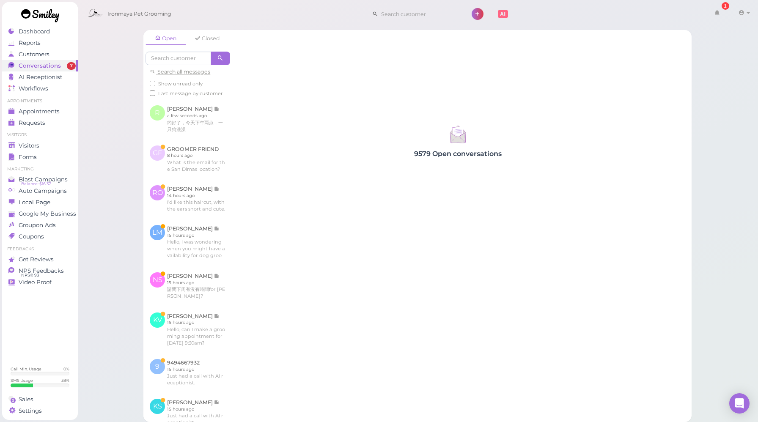
scroll to position [193, 0]
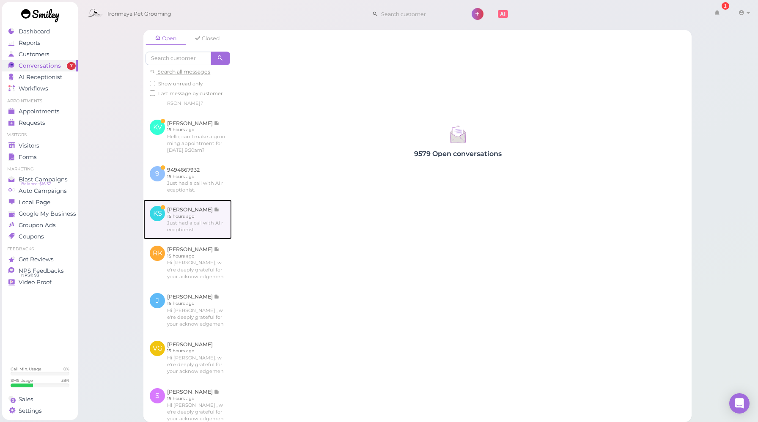
click at [201, 239] on link at bounding box center [187, 220] width 88 height 40
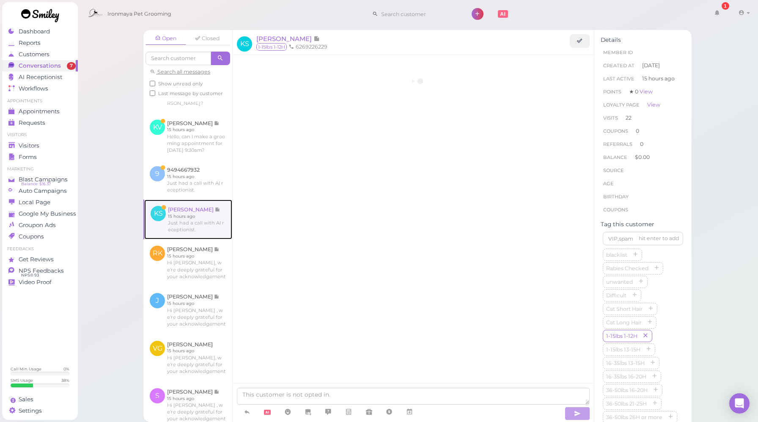
scroll to position [1026, 0]
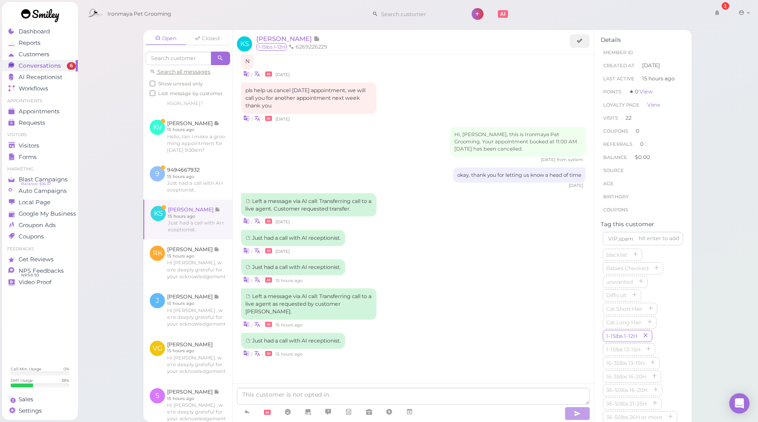
click at [466, 315] on div "Left a message via AI call: Transferring call to a live agent as requested by c…" at bounding box center [413, 309] width 344 height 40
click at [249, 412] on icon at bounding box center [247, 412] width 7 height 8
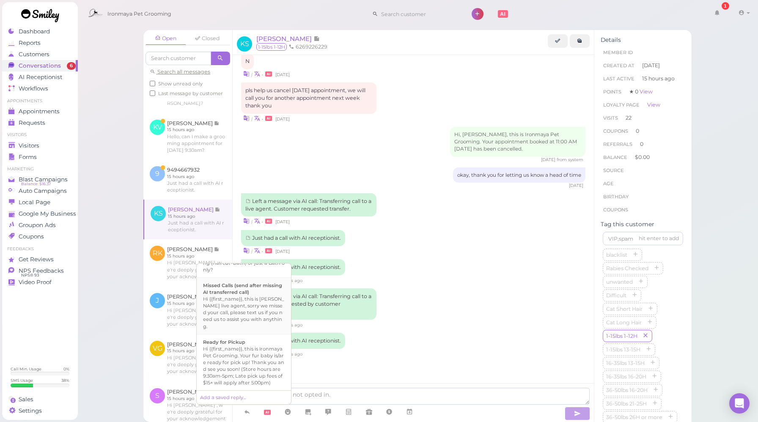
scroll to position [308, 0]
click at [226, 312] on div "Hi {{first_name}}, this is [PERSON_NAME] live agent, sorry we missed your call,…" at bounding box center [244, 297] width 82 height 34
type textarea "Hi {{first_name}}, this is [PERSON_NAME] live agent, sorry we missed your call,…"
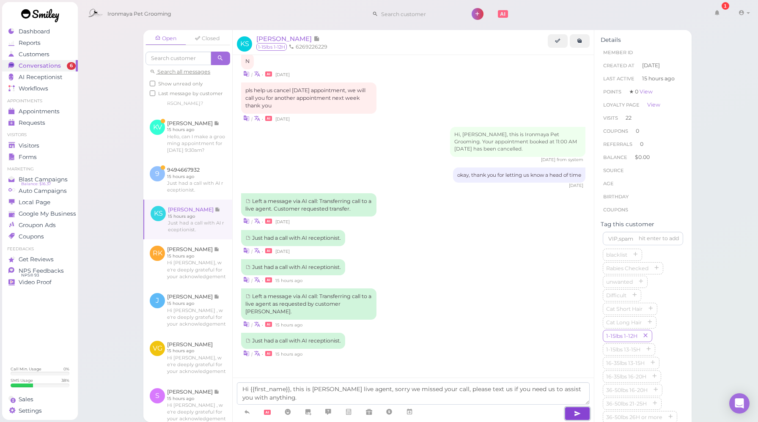
click at [581, 414] on button "button" at bounding box center [577, 414] width 25 height 14
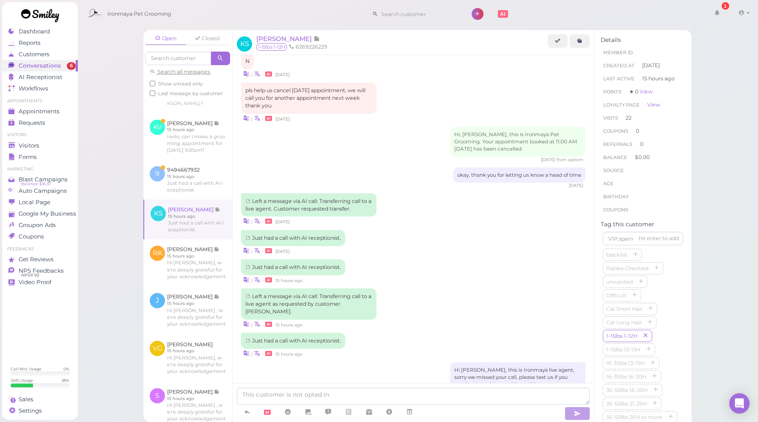
scroll to position [1060, 0]
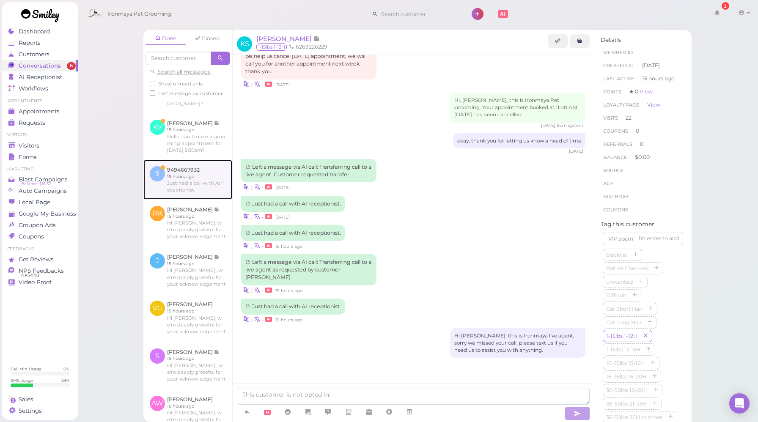
click at [197, 200] on link at bounding box center [187, 180] width 89 height 40
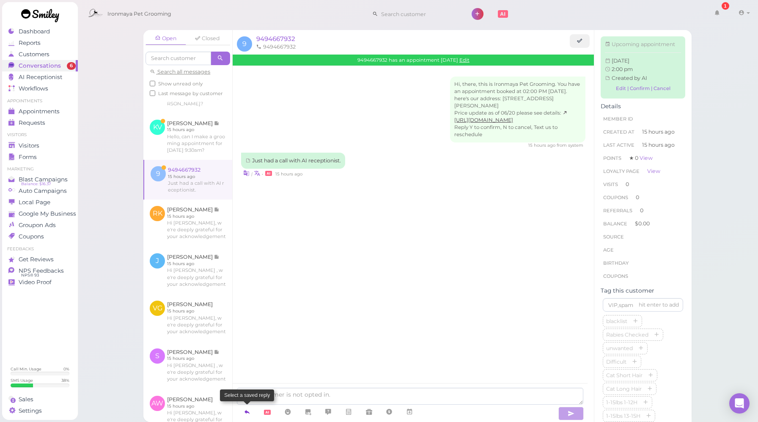
click at [249, 415] on icon at bounding box center [247, 412] width 7 height 8
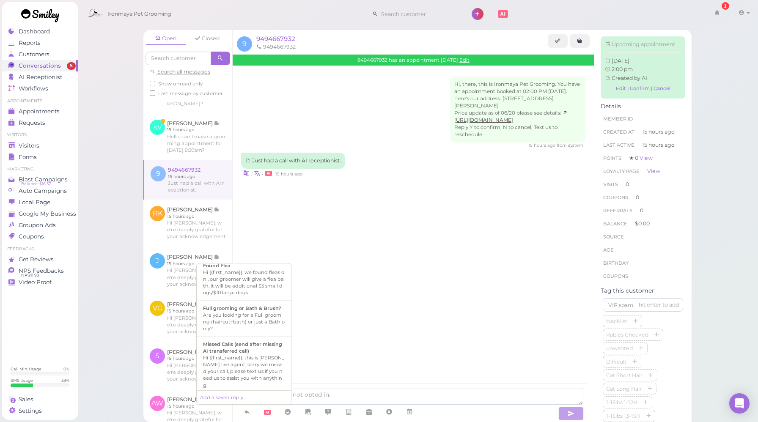
scroll to position [237, 0]
click at [253, 351] on b "Missed Calls (send after missing AI transferred call)" at bounding box center [242, 344] width 79 height 13
type textarea "Hi {{first_name}}, this is [PERSON_NAME] live agent, sorry we missed your call,…"
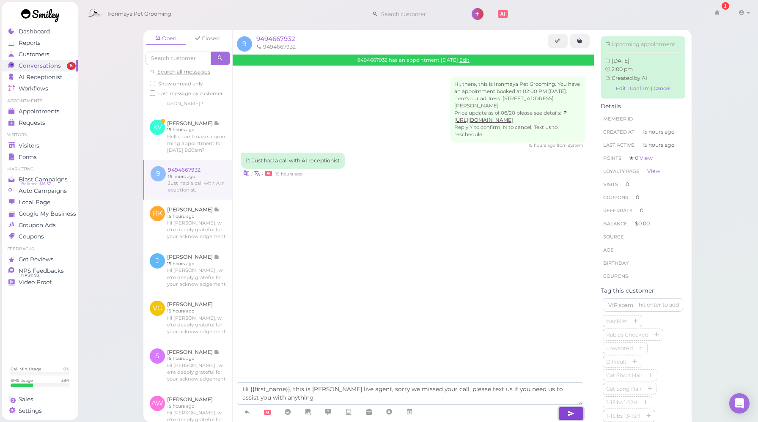
click at [571, 419] on button "button" at bounding box center [570, 414] width 25 height 14
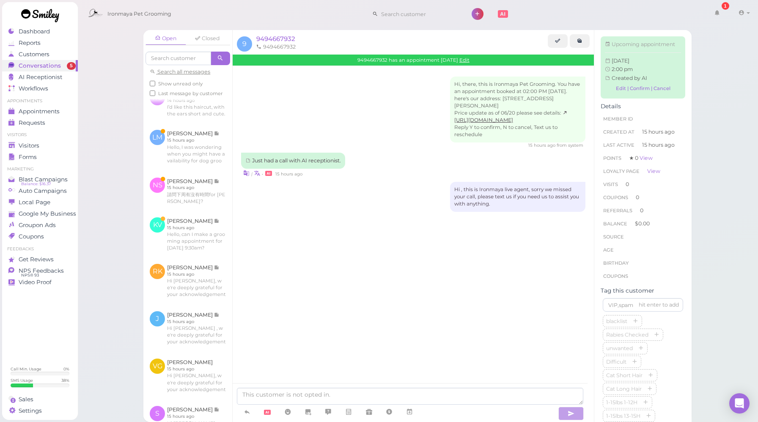
scroll to position [186, 0]
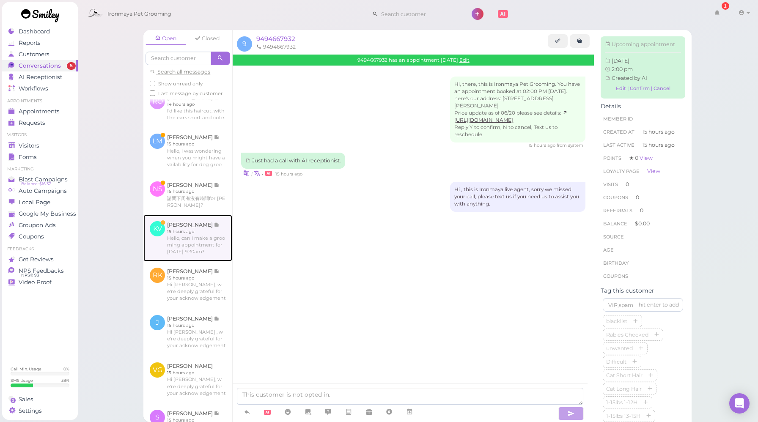
click at [190, 261] on link at bounding box center [187, 238] width 89 height 47
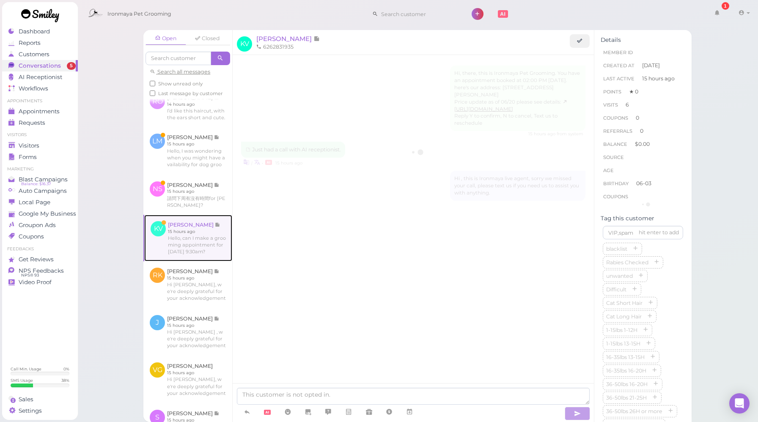
scroll to position [1204, 0]
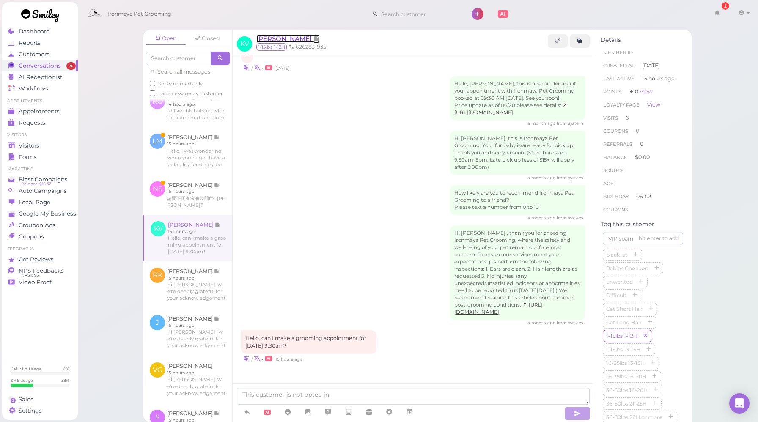
click at [296, 39] on span "[PERSON_NAME]" at bounding box center [284, 39] width 57 height 8
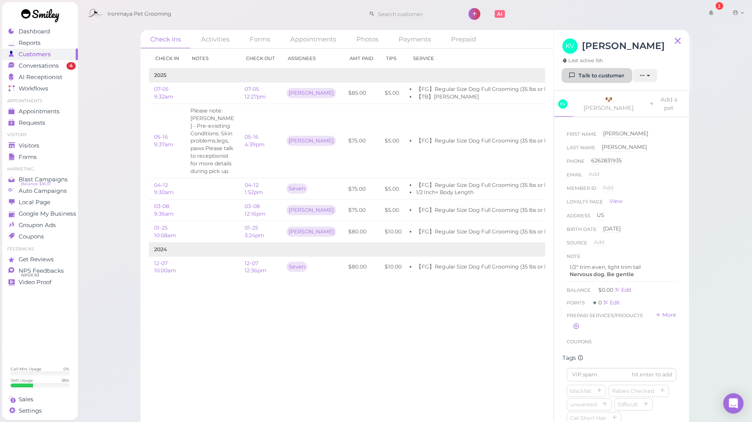
click at [599, 74] on link "Talk to customer" at bounding box center [596, 76] width 69 height 14
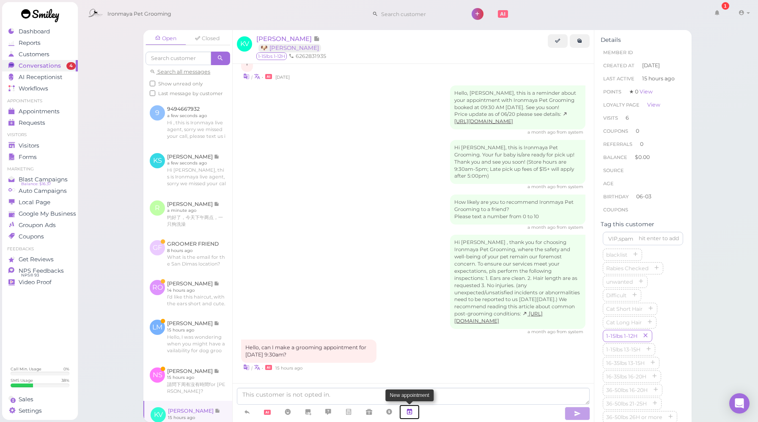
click at [412, 413] on icon at bounding box center [409, 412] width 7 height 8
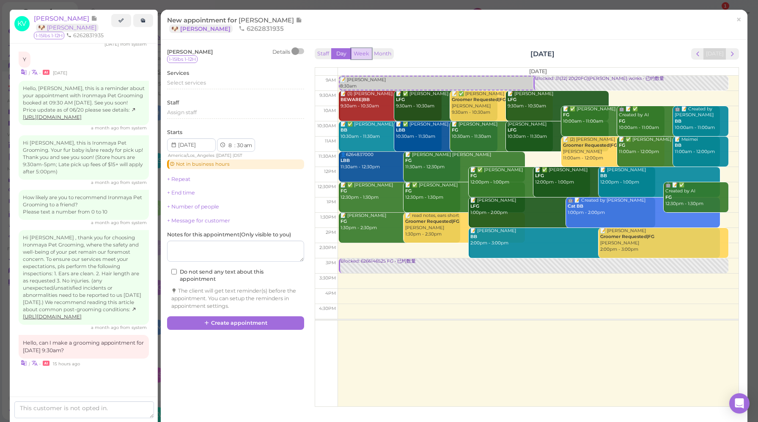
click at [358, 53] on button "Week" at bounding box center [361, 53] width 21 height 11
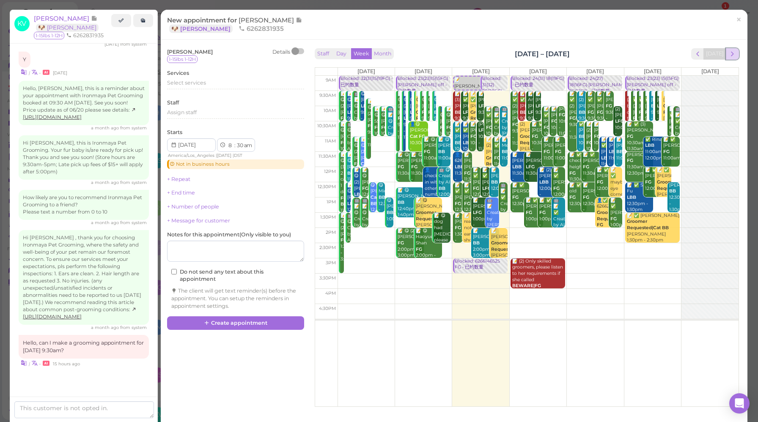
click at [729, 53] on span "next" at bounding box center [733, 54] width 8 height 8
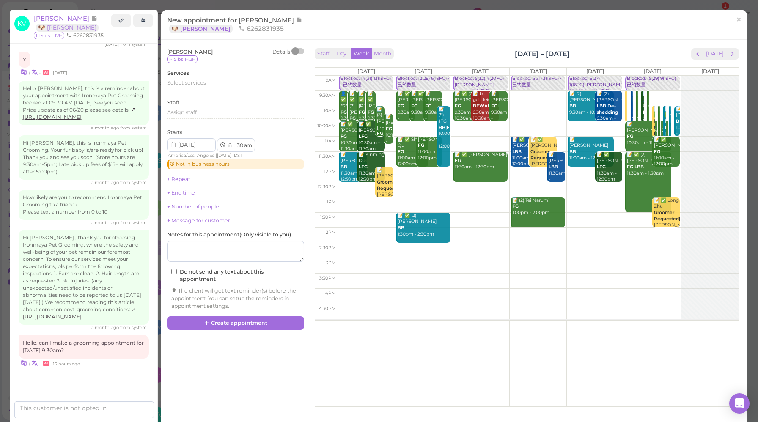
click at [657, 93] on td at bounding box center [538, 98] width 401 height 15
type input "[DATE]"
select select "9"
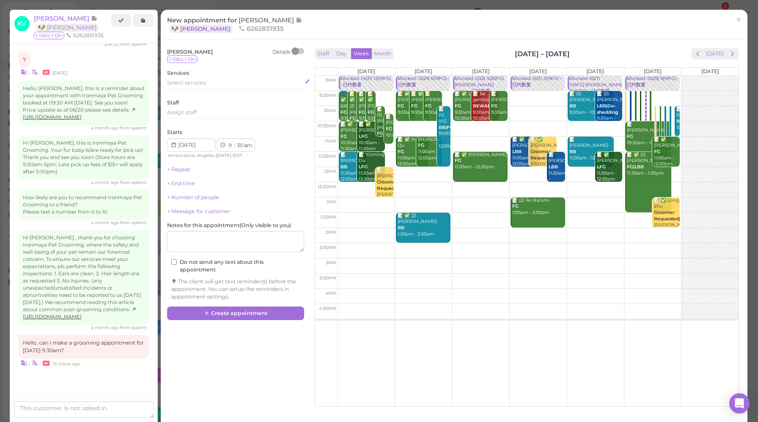
click at [200, 86] on span "Select services" at bounding box center [186, 83] width 39 height 6
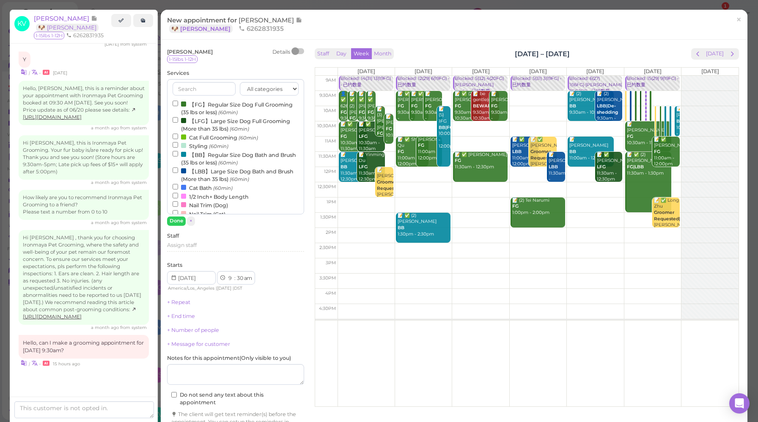
click at [213, 108] on label "【FG】Regular Size Dog Full Grooming (35 lbs or less) (60min)" at bounding box center [236, 108] width 126 height 16
click at [178, 106] on input "【FG】Regular Size Dog Full Grooming (35 lbs or less) (60min)" at bounding box center [175, 103] width 5 height 5
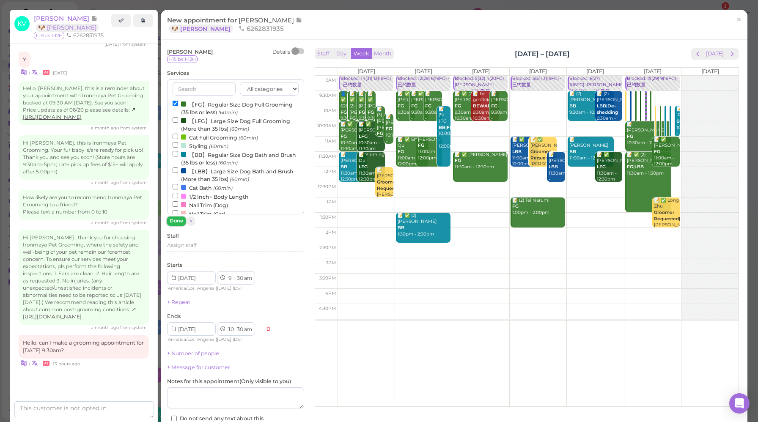
click at [175, 222] on button "Done" at bounding box center [176, 221] width 19 height 9
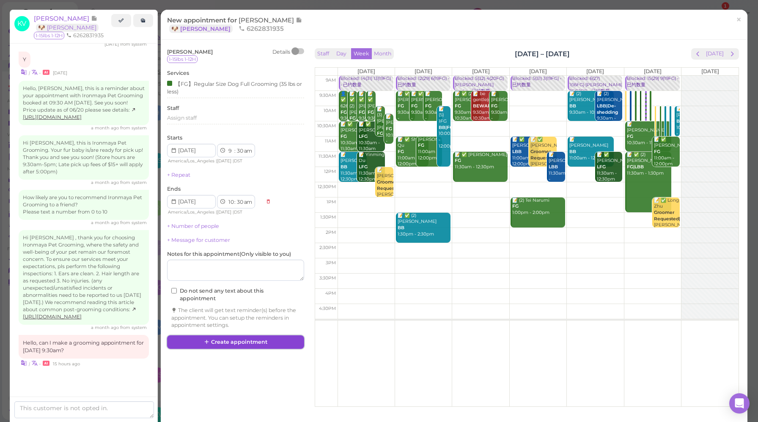
click at [257, 342] on button "Create appointment" at bounding box center [235, 342] width 137 height 14
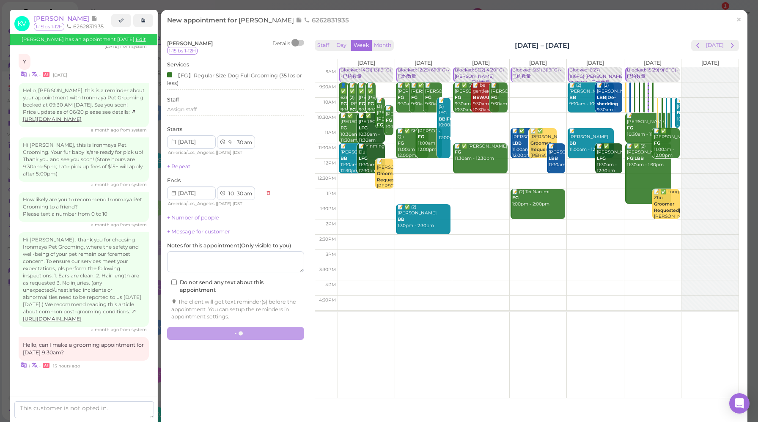
scroll to position [1204, 0]
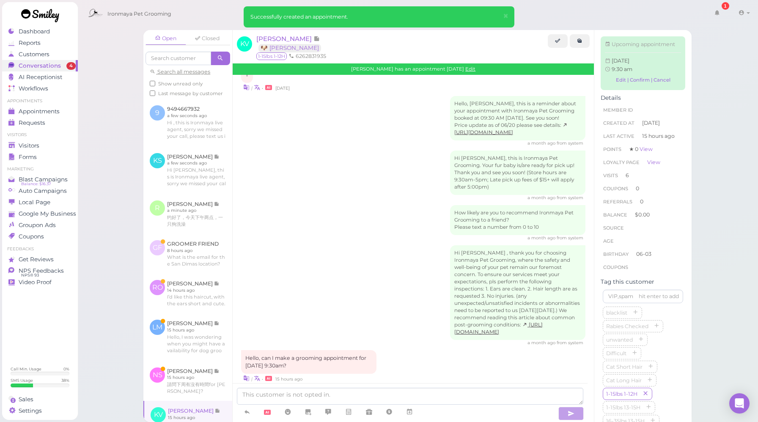
scroll to position [1293, 0]
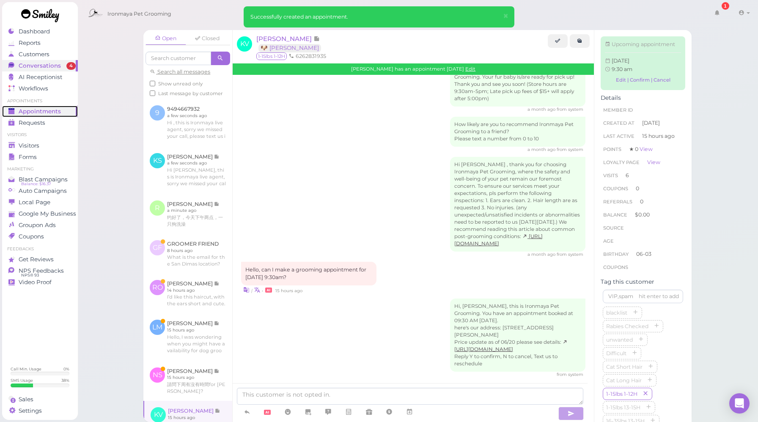
click at [46, 113] on span "Appointments" at bounding box center [40, 111] width 42 height 7
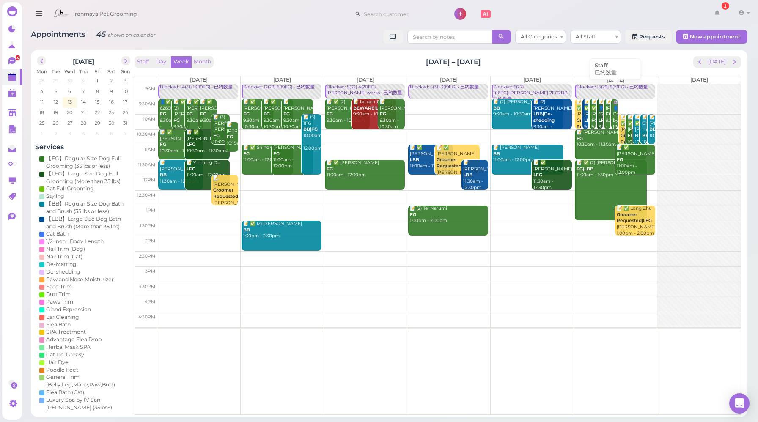
click at [600, 89] on div "Blocked: 15(29) 9(19FG) • 已约数量" at bounding box center [615, 87] width 79 height 6
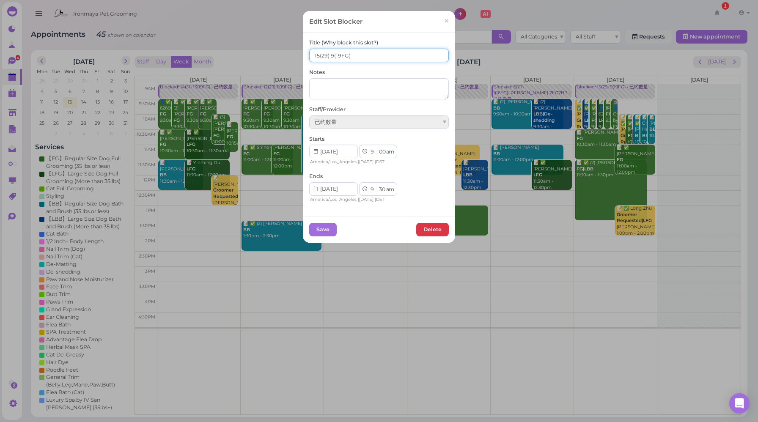
click at [330, 53] on input "15(29) 9(19FG)" at bounding box center [379, 56] width 140 height 14
click at [316, 55] on input "15(29) 10(19FG)" at bounding box center [379, 56] width 140 height 14
type input "16(29) 10(19FG)"
click at [325, 232] on button "Save" at bounding box center [322, 230] width 27 height 14
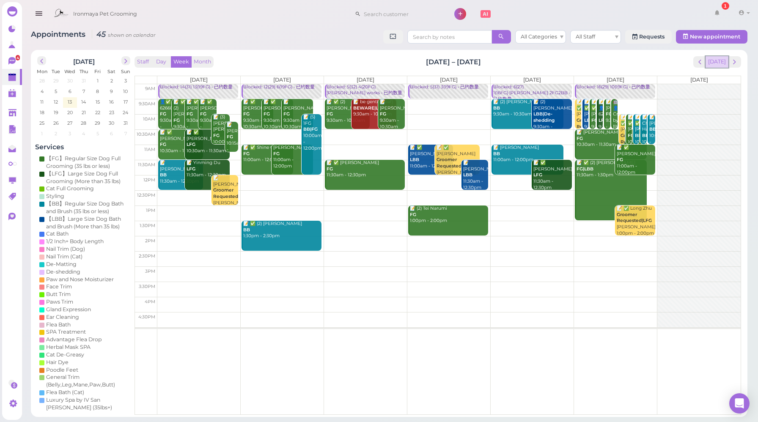
click at [717, 60] on button "[DATE]" at bounding box center [717, 61] width 23 height 11
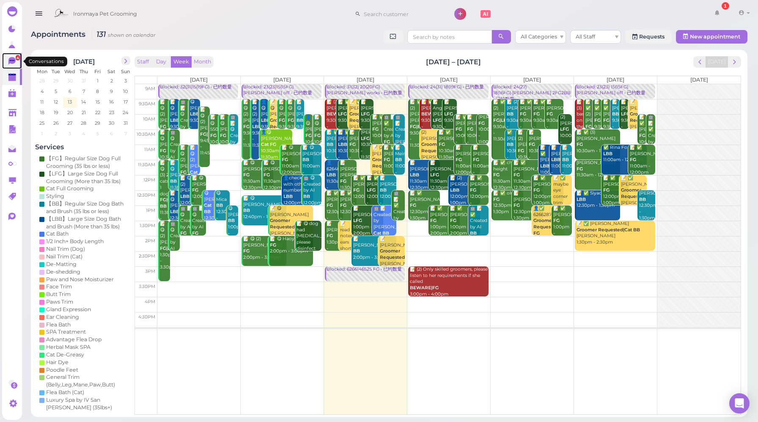
click at [8, 62] on icon at bounding box center [11, 61] width 7 height 8
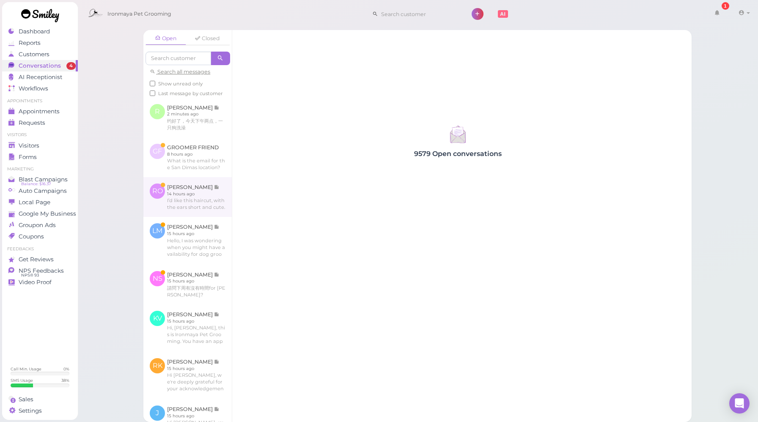
scroll to position [97, 0]
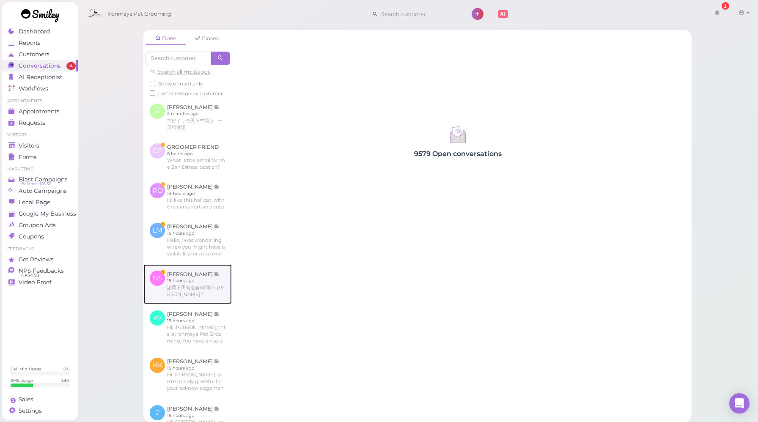
click at [195, 304] on link at bounding box center [187, 284] width 88 height 40
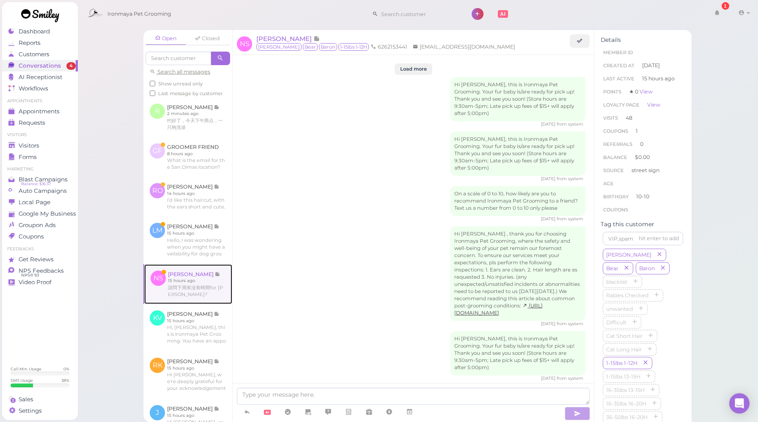
scroll to position [1108, 0]
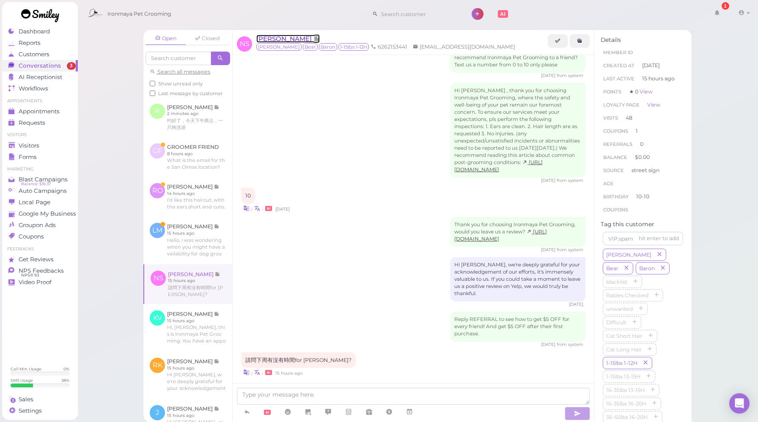
click at [284, 36] on span "[PERSON_NAME]" at bounding box center [284, 39] width 57 height 8
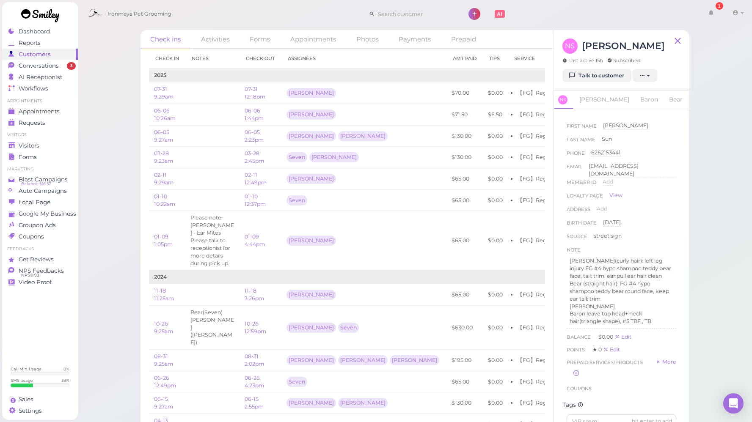
click at [605, 83] on div "NS [PERSON_NAME] Last active 15h Subscribed Talk to customer New appointment Ad…" at bounding box center [621, 60] width 135 height 61
click at [606, 79] on link "Talk to customer" at bounding box center [596, 76] width 69 height 14
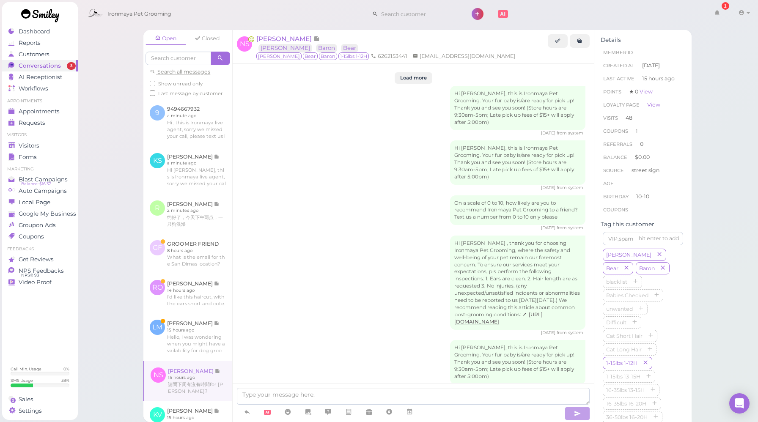
scroll to position [1108, 0]
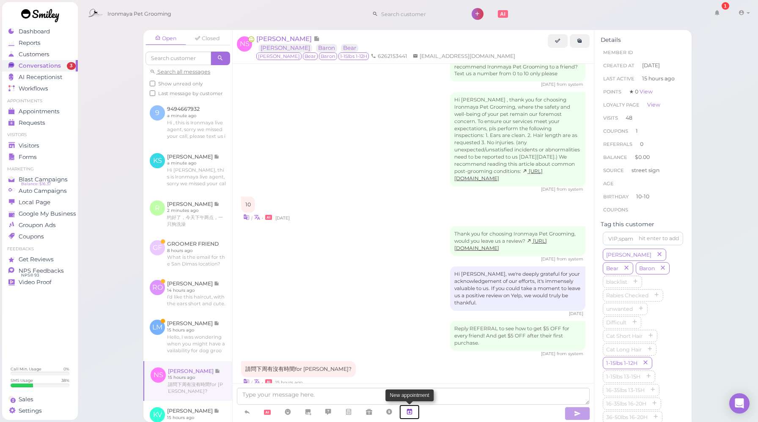
click at [417, 409] on link at bounding box center [409, 412] width 20 height 15
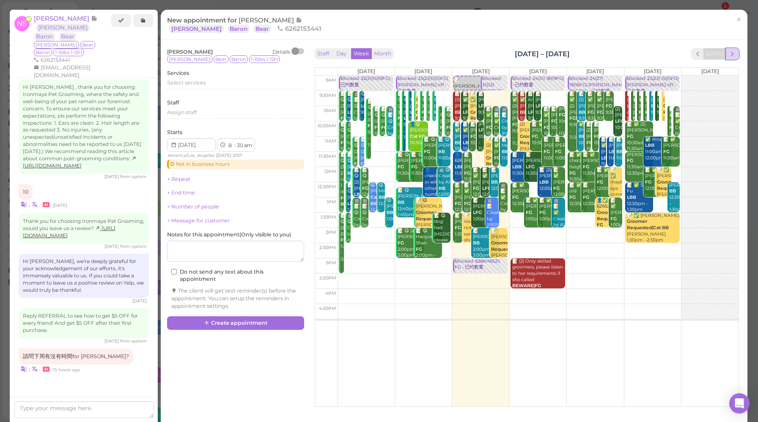
click at [729, 53] on span "next" at bounding box center [733, 54] width 8 height 8
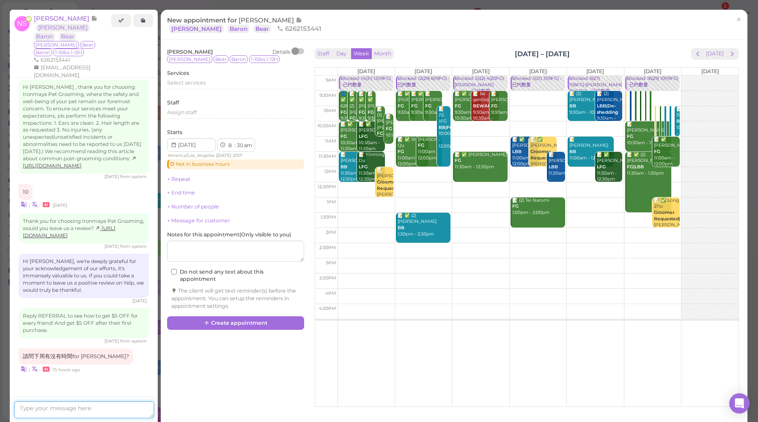
click at [105, 414] on textarea at bounding box center [84, 409] width 140 height 17
click at [90, 410] on textarea "下周一到六都有空。您想那一天来？" at bounding box center [84, 409] width 140 height 17
type textarea "下周一到六都有空。您想哪一天来？"
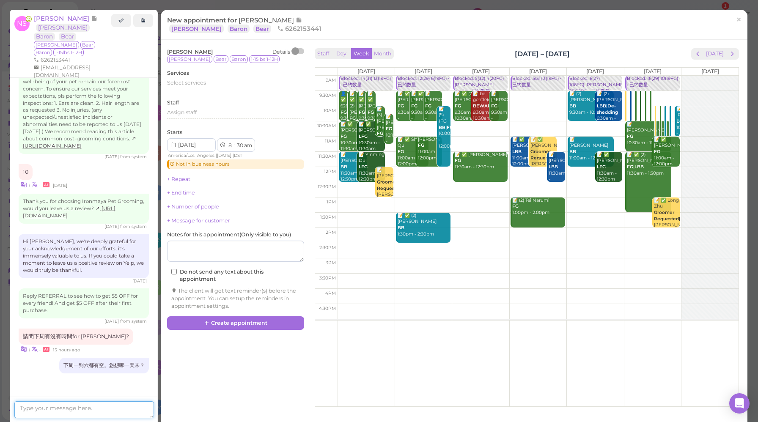
scroll to position [1216, 0]
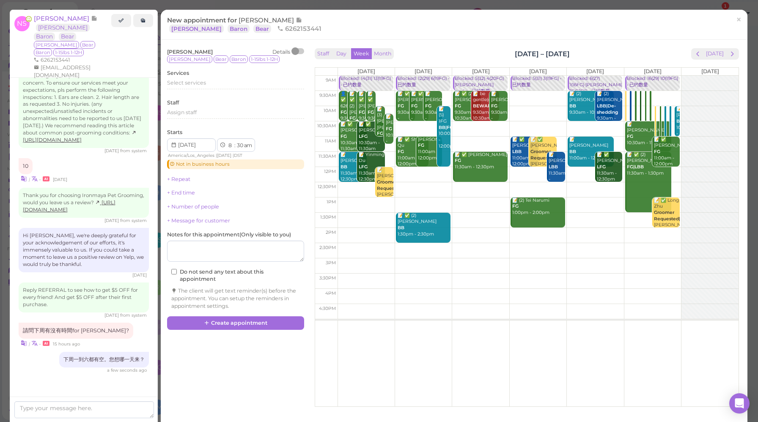
click at [736, 19] on span "×" at bounding box center [738, 20] width 5 height 12
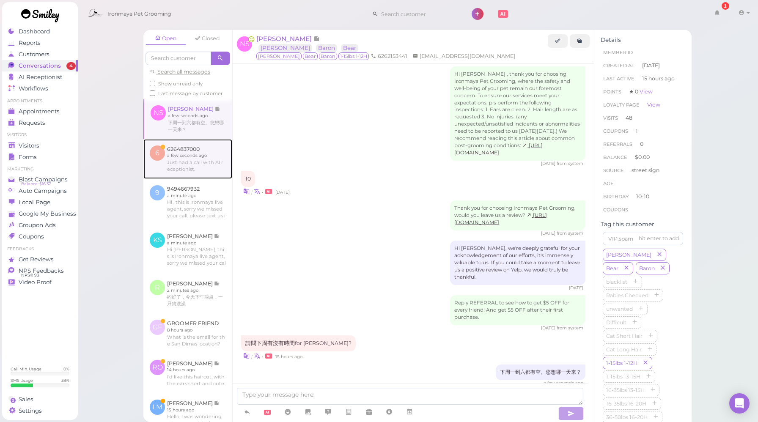
click at [203, 173] on link at bounding box center [187, 159] width 89 height 40
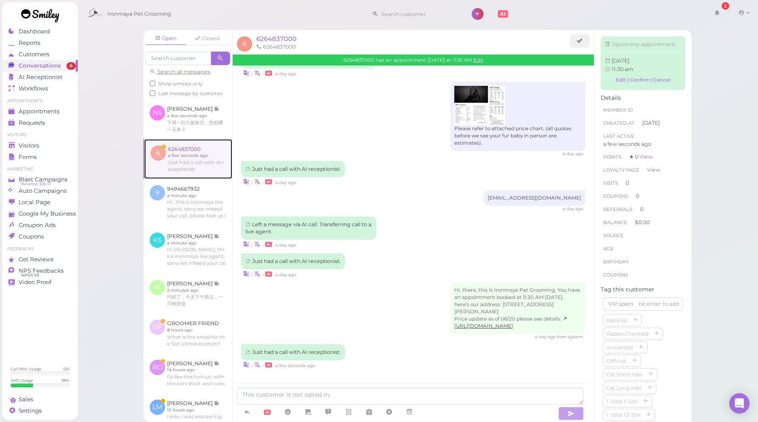
scroll to position [756, 0]
click at [397, 292] on div "Hi, there, this is Ironmaya Pet Grooming. You have an appointment booked at 11:…" at bounding box center [413, 312] width 344 height 58
click at [245, 412] on icon at bounding box center [247, 412] width 7 height 8
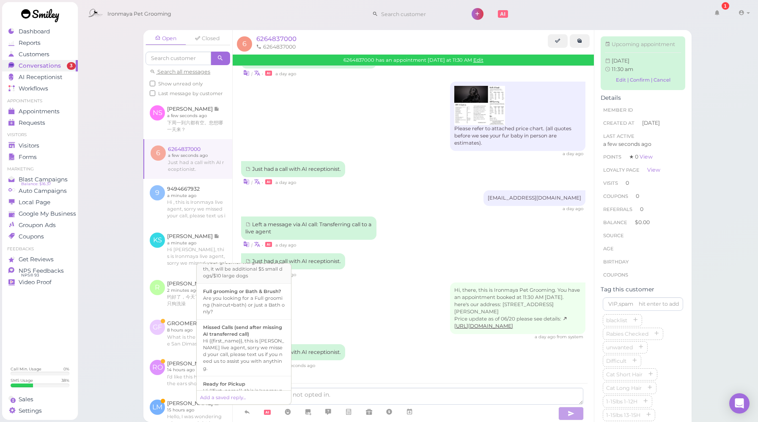
scroll to position [256, 0]
click at [256, 331] on b "Missed Calls (send after missing AI transferred call)" at bounding box center [242, 325] width 79 height 13
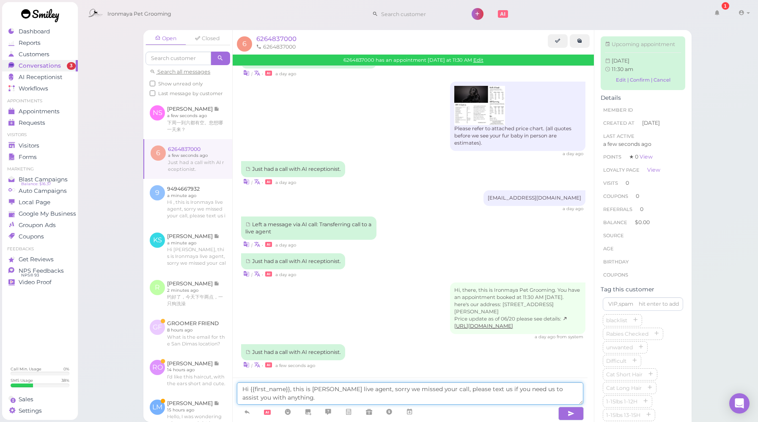
click at [447, 388] on textarea "Hi {{first_name}}, this is [PERSON_NAME] live agent, sorry we missed your call,…" at bounding box center [410, 393] width 346 height 22
type textarea "Hi {{first_name}}, this is [PERSON_NAME] live agent, sorry we missed your call,…"
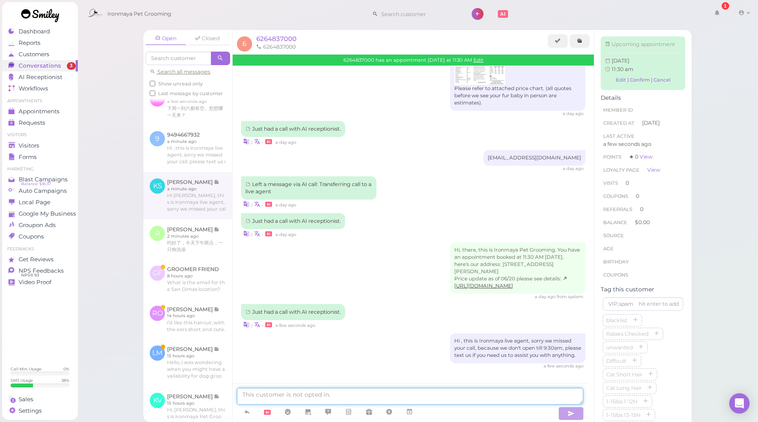
scroll to position [128, 0]
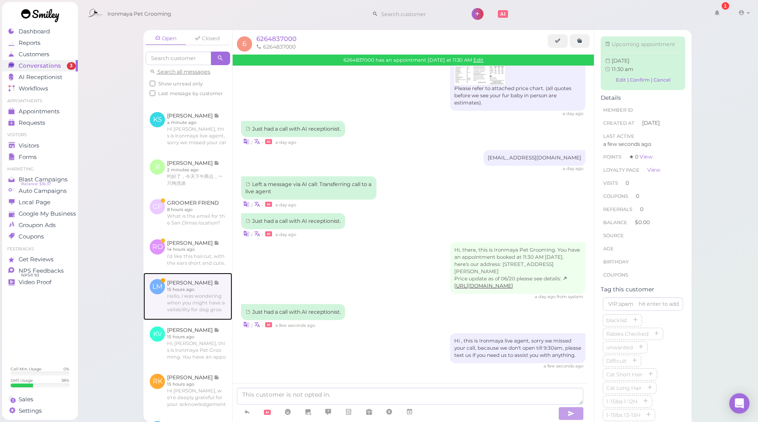
click at [193, 320] on link at bounding box center [187, 296] width 89 height 47
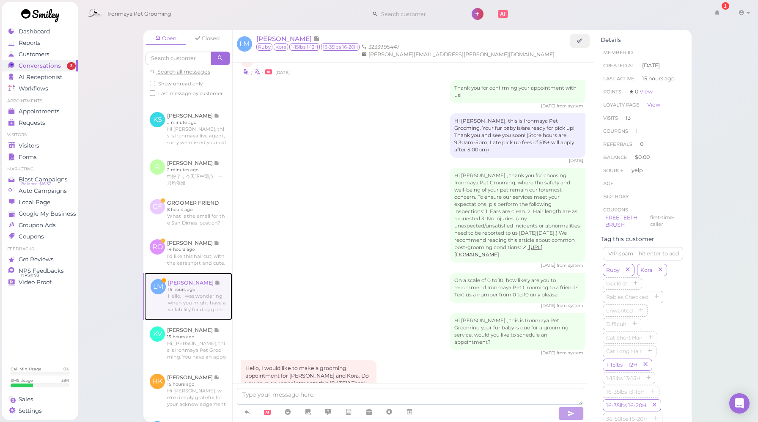
scroll to position [1091, 0]
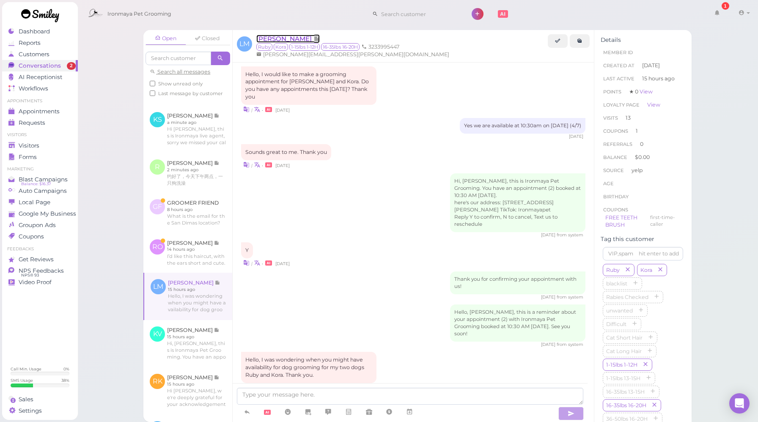
click at [286, 38] on span "[PERSON_NAME]" at bounding box center [284, 39] width 57 height 8
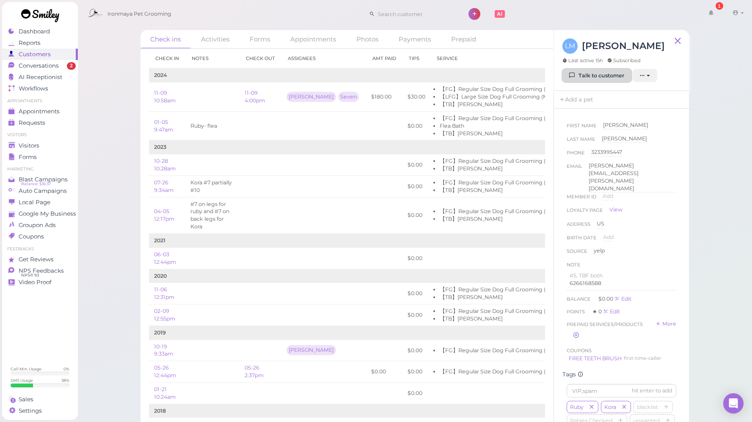
click at [582, 77] on link "Talk to customer" at bounding box center [596, 76] width 69 height 14
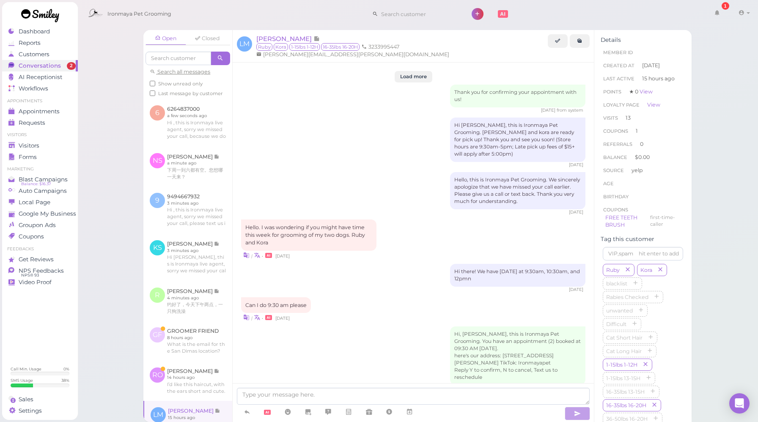
scroll to position [1091, 0]
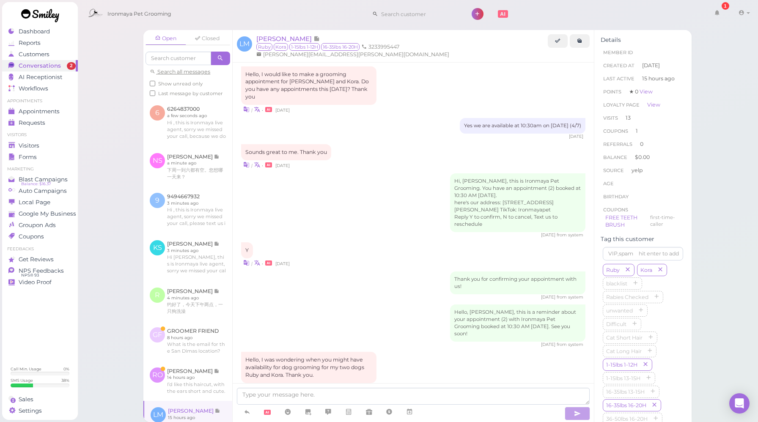
click at [421, 352] on div "Hello, I was wondering when you might have availability for dog grooming for my…" at bounding box center [413, 372] width 344 height 40
click at [407, 413] on icon at bounding box center [409, 412] width 7 height 8
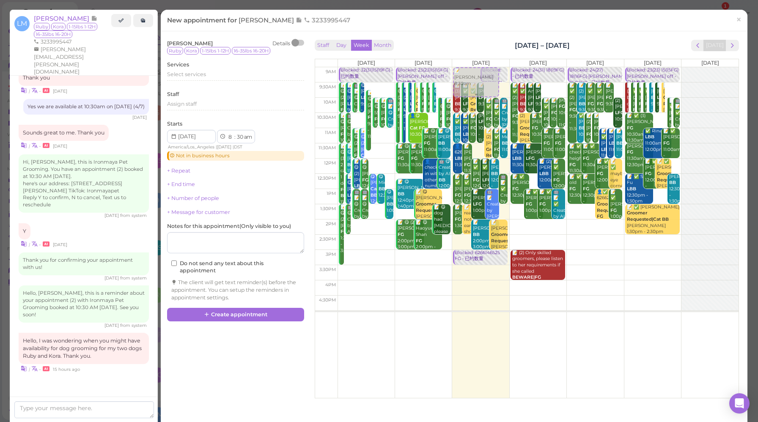
drag, startPoint x: 466, startPoint y: 77, endPoint x: 463, endPoint y: 114, distance: 37.7
click at [463, 67] on div "📝 [PERSON_NAME] 8:30am Blocked: 31(32) 20(20FG)[PERSON_NAME] works • 已约数量 📝 (3)…" at bounding box center [480, 67] width 55 height 0
select select "9"
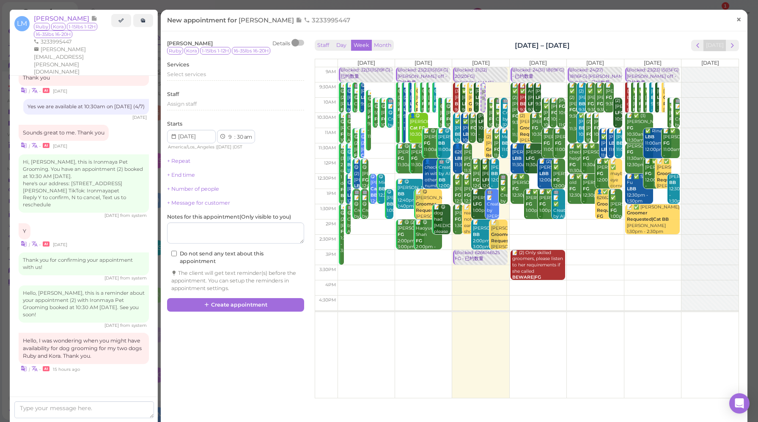
click at [736, 19] on span "×" at bounding box center [738, 20] width 5 height 12
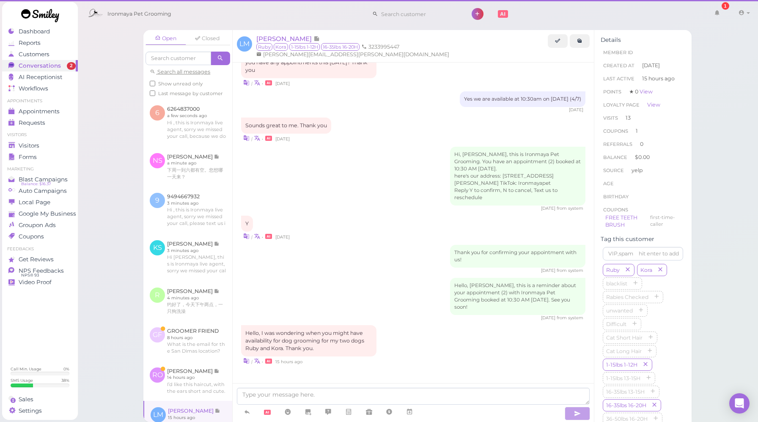
scroll to position [1091, 0]
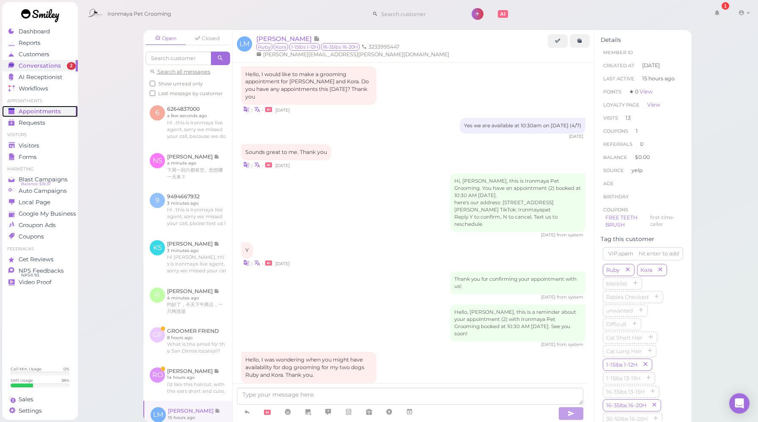
click at [36, 113] on span "Appointments" at bounding box center [40, 111] width 42 height 7
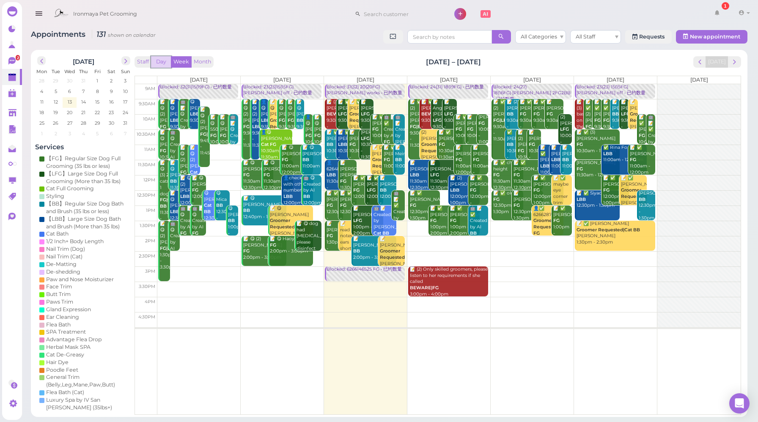
click at [162, 63] on button "Day" at bounding box center [161, 61] width 20 height 11
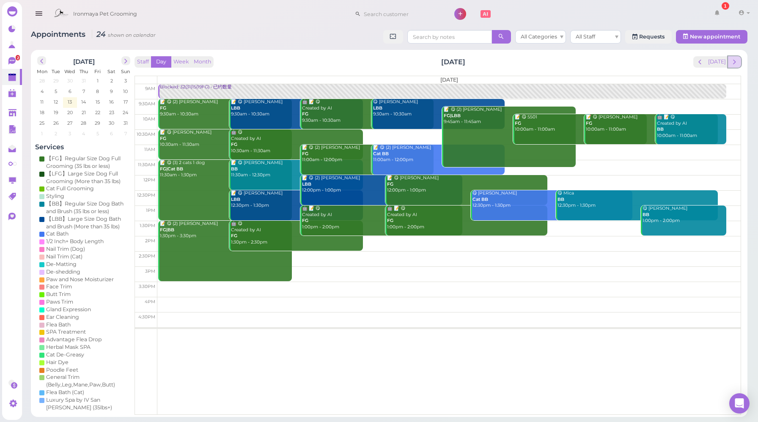
click at [740, 66] on button "next" at bounding box center [734, 61] width 13 height 11
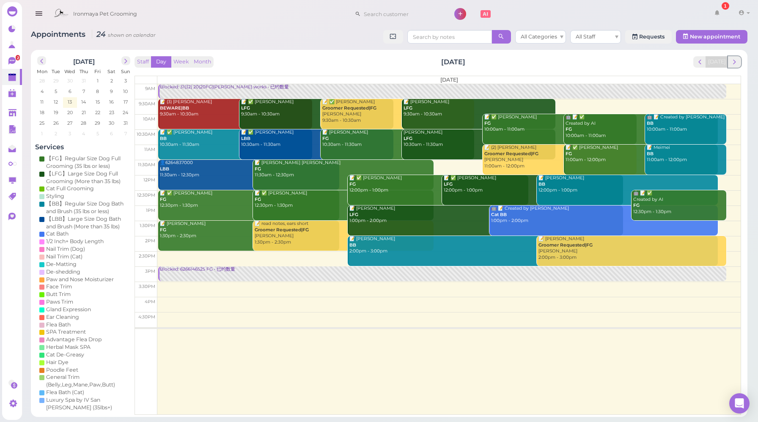
click at [740, 66] on button "next" at bounding box center [734, 61] width 13 height 11
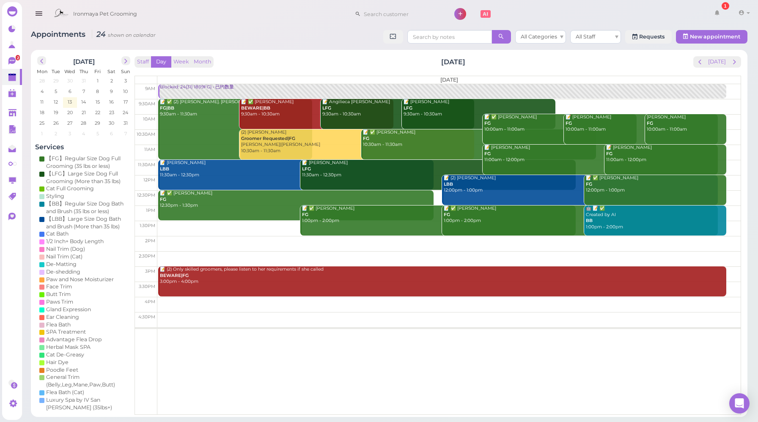
click at [740, 66] on button "next" at bounding box center [734, 61] width 13 height 11
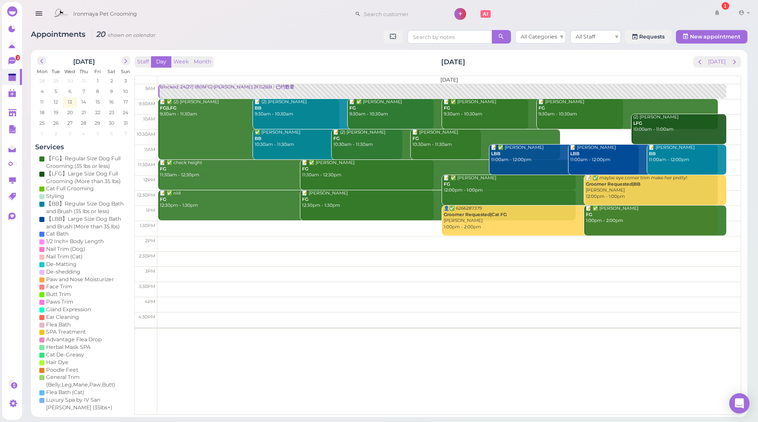
click at [264, 63] on div "Staff Day Week Month [DATE] [DATE]" at bounding box center [438, 61] width 607 height 11
click at [201, 87] on div "Blocked: 24(27) 18(16FG)·[PERSON_NAME] 2FG2BB • 已约数量" at bounding box center [442, 87] width 566 height 6
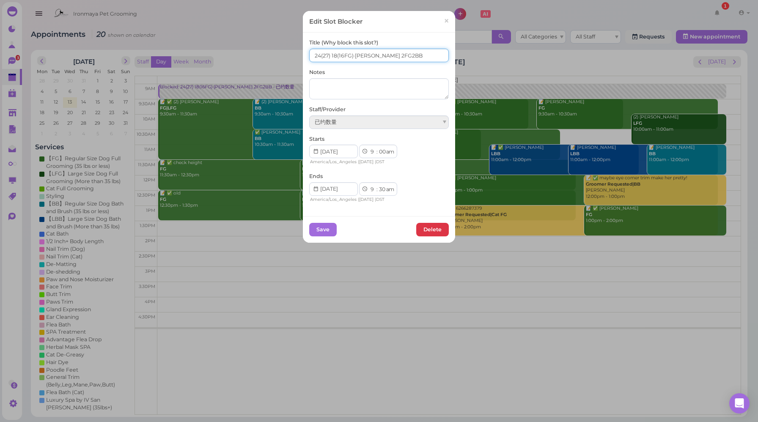
click at [333, 55] on input "24(27) 18(16FG)·[PERSON_NAME] 2FG2BB" at bounding box center [379, 56] width 140 height 14
type input "24(27) 17(16FG)·[PERSON_NAME] 2FG2BB"
click at [321, 233] on button "Save" at bounding box center [322, 230] width 27 height 14
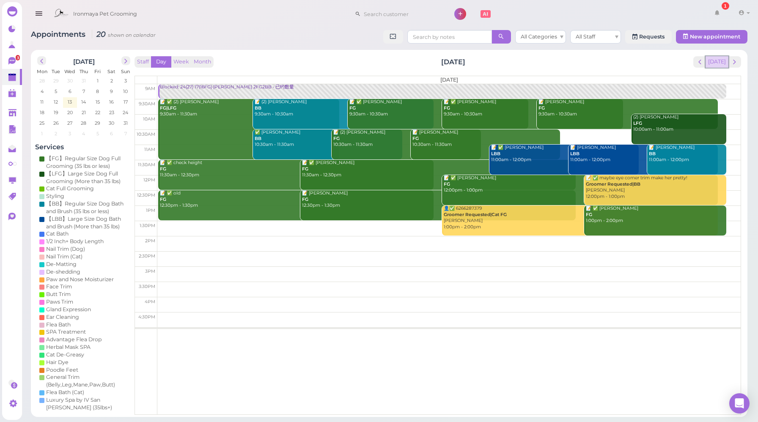
click at [715, 63] on button "[DATE]" at bounding box center [717, 61] width 23 height 11
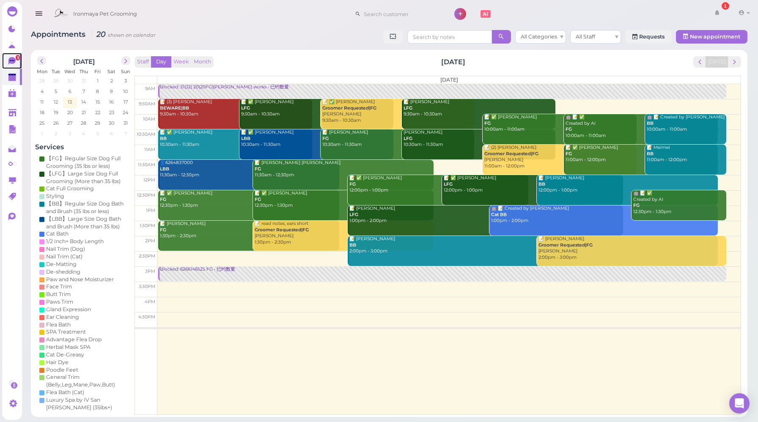
click at [19, 63] on link "3" at bounding box center [12, 61] width 20 height 16
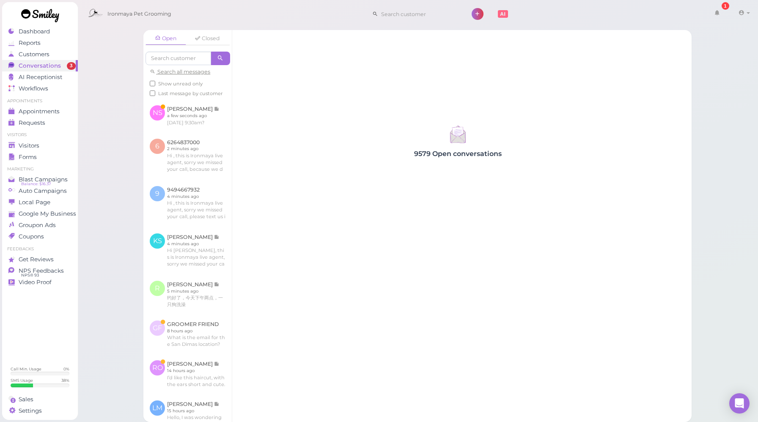
click at [174, 95] on span "Last message by customer" at bounding box center [190, 94] width 65 height 6
click at [155, 95] on input "Last message by customer" at bounding box center [152, 93] width 5 height 5
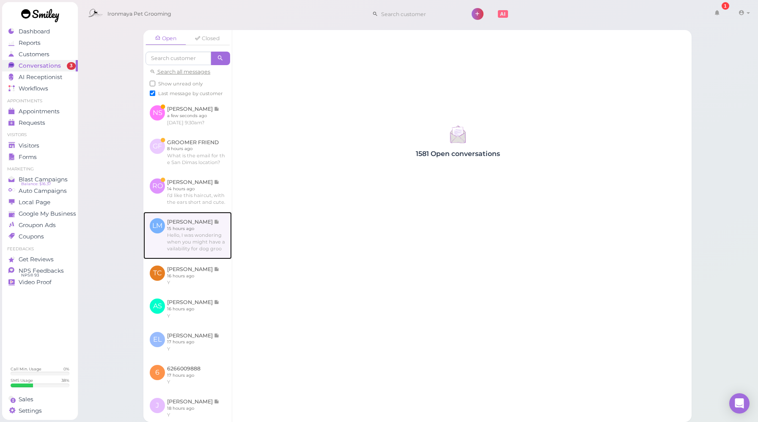
click at [200, 259] on link at bounding box center [187, 235] width 88 height 47
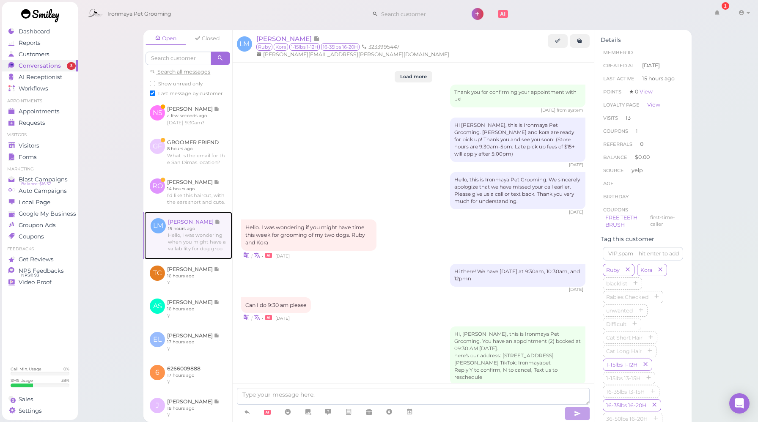
scroll to position [1091, 0]
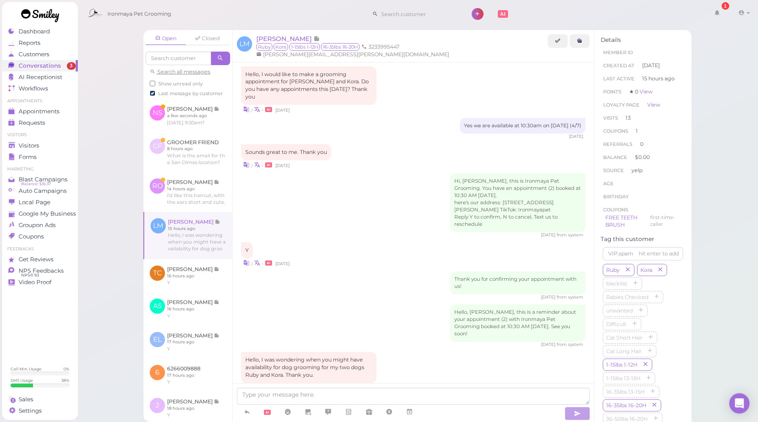
click at [155, 94] on input "Last message by customer" at bounding box center [152, 93] width 5 height 5
checkbox input "false"
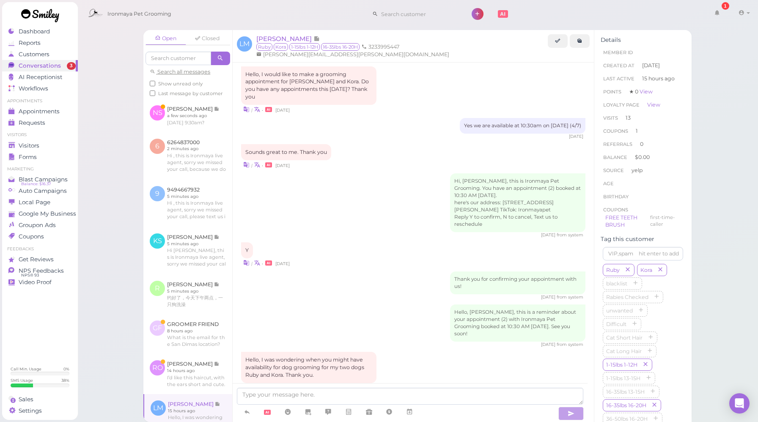
click at [381, 305] on div "Hello, [PERSON_NAME], this is a reminder about your appointment (2) with Ironma…" at bounding box center [413, 326] width 344 height 43
click at [411, 409] on icon at bounding box center [409, 412] width 7 height 8
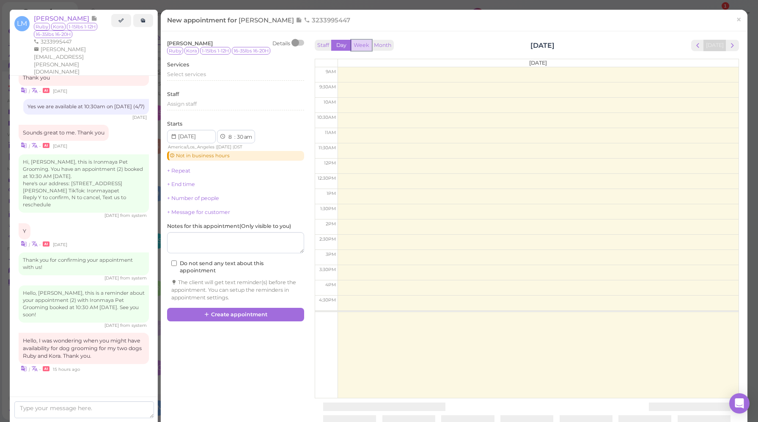
click at [360, 45] on button "Week" at bounding box center [361, 45] width 21 height 11
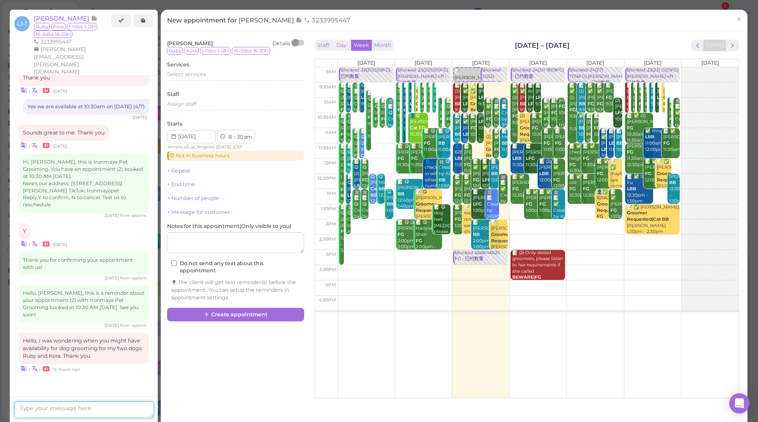
click at [124, 408] on textarea at bounding box center [84, 409] width 140 height 17
click at [95, 410] on textarea at bounding box center [84, 409] width 140 height 17
click at [68, 401] on textarea "We are availabl efrom [DATE] to [DATE]." at bounding box center [84, 407] width 140 height 22
type textarea "We are available from [DATE] to [DATE]."
click at [74, 413] on textarea "We are available from [DATE] to [DATE]." at bounding box center [84, 407] width 140 height 22
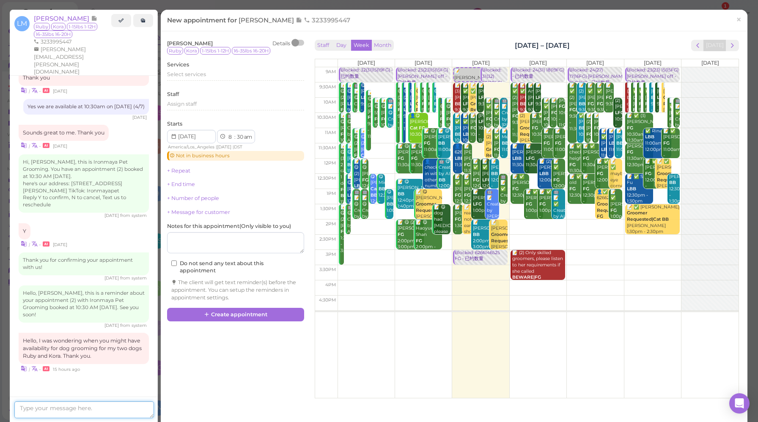
scroll to position [1162, 0]
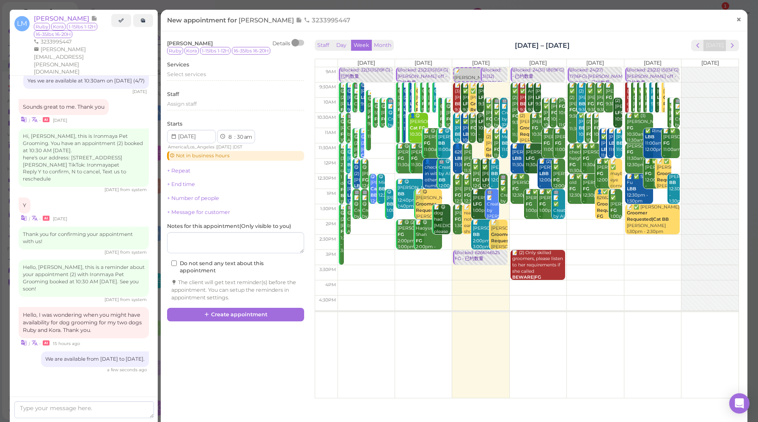
click at [736, 21] on span "×" at bounding box center [738, 20] width 5 height 12
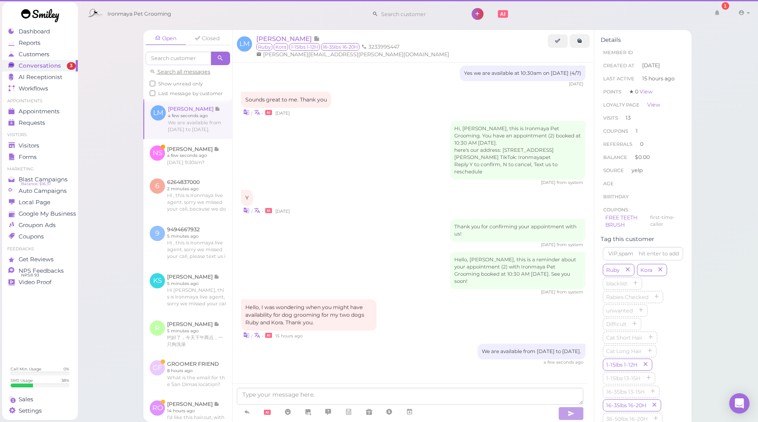
scroll to position [1112, 0]
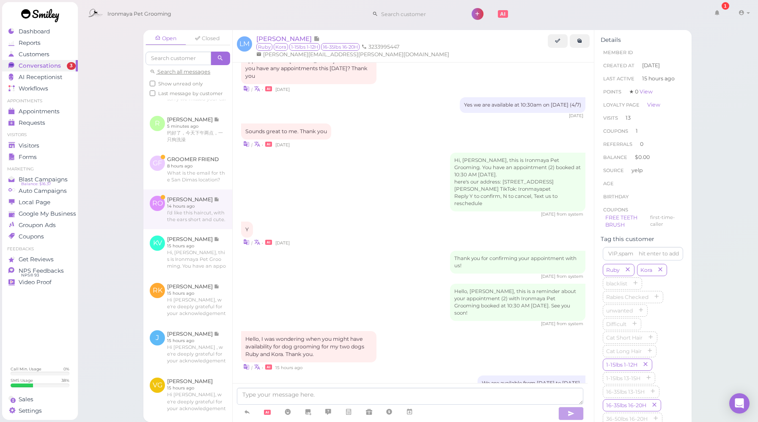
scroll to position [204, 0]
click at [185, 230] on link at bounding box center [187, 210] width 89 height 40
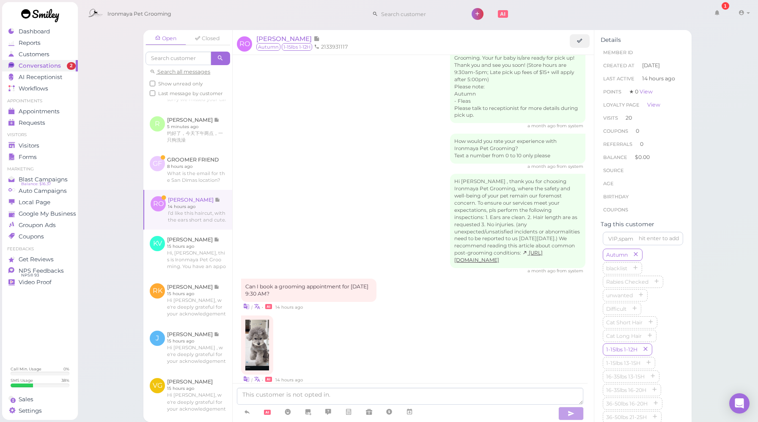
scroll to position [1144, 0]
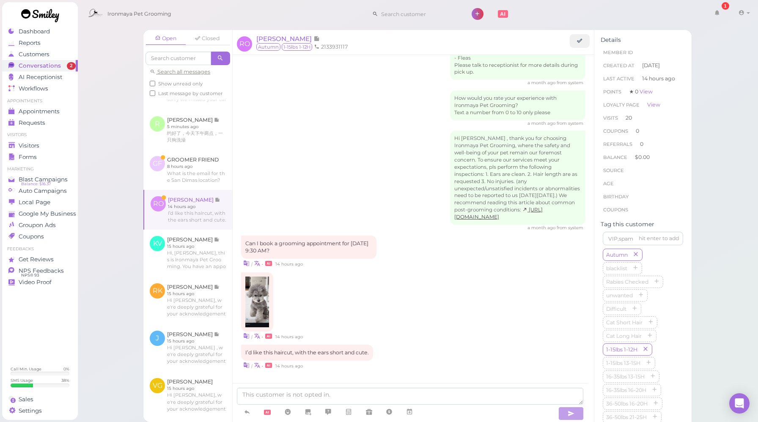
click at [443, 302] on div "| • 14 hours ago" at bounding box center [413, 306] width 344 height 68
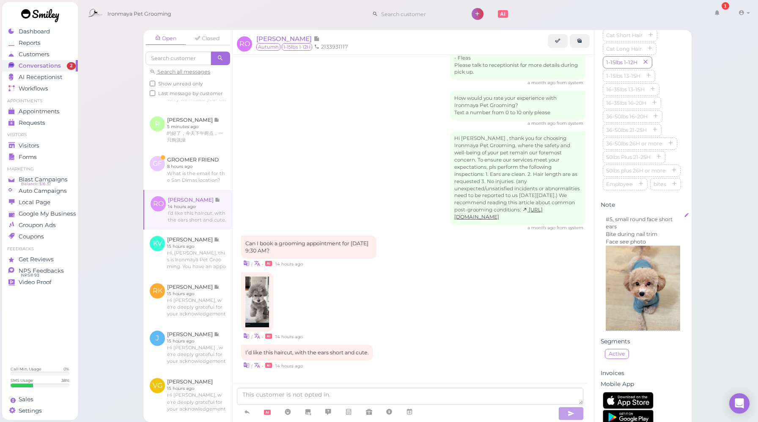
scroll to position [334, 0]
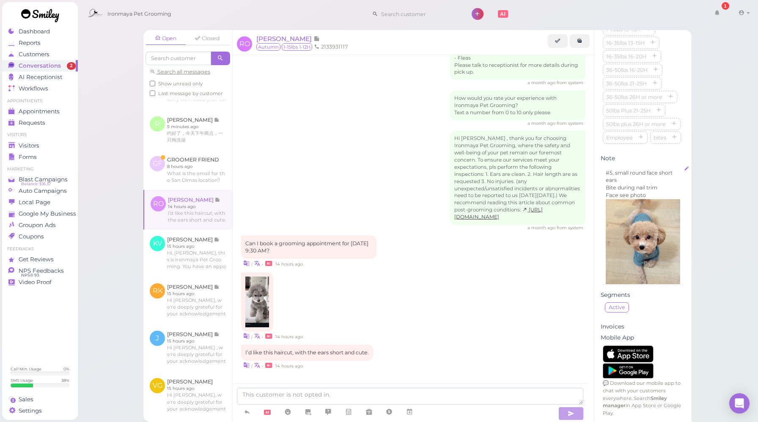
click at [642, 266] on img at bounding box center [643, 242] width 74 height 86
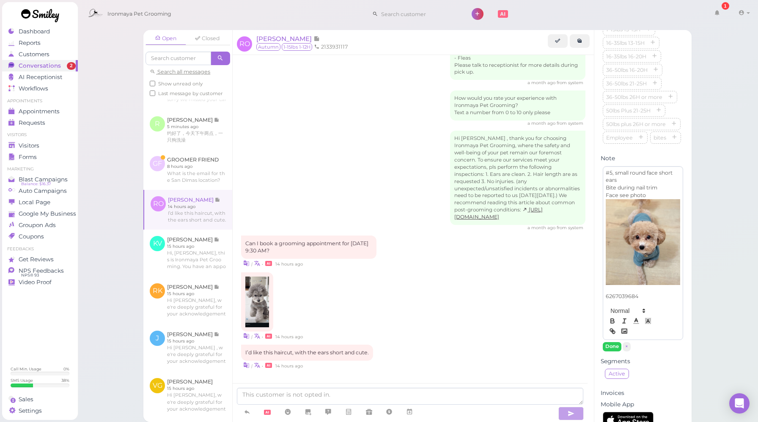
click at [642, 266] on img at bounding box center [643, 242] width 74 height 86
click at [651, 199] on p "Face see photo" at bounding box center [643, 196] width 74 height 8
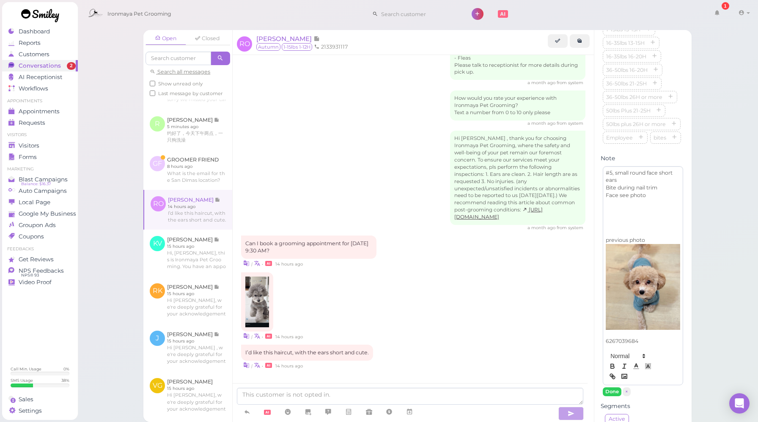
click at [613, 207] on p at bounding box center [643, 203] width 74 height 8
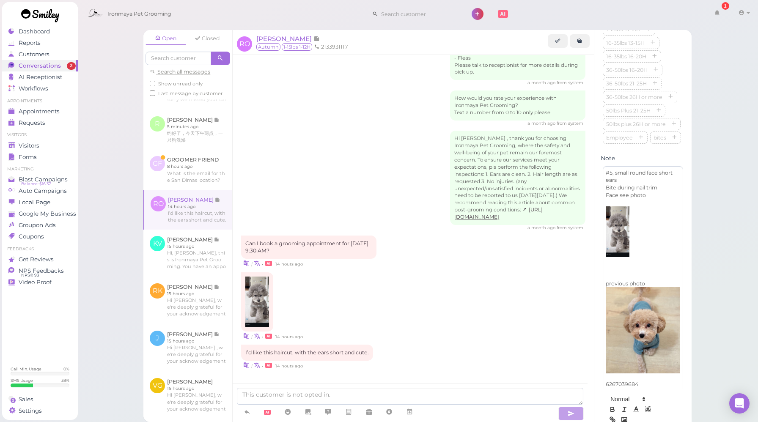
click at [621, 280] on p at bounding box center [643, 276] width 74 height 8
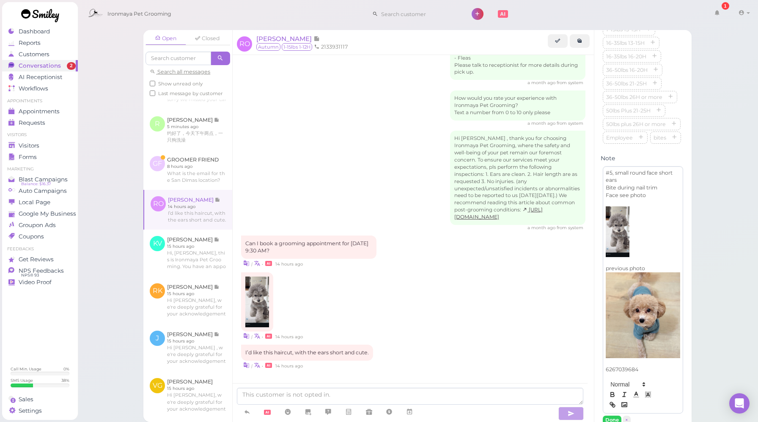
click at [615, 257] on img at bounding box center [617, 231] width 23 height 51
click at [262, 288] on img at bounding box center [256, 302] width 23 height 51
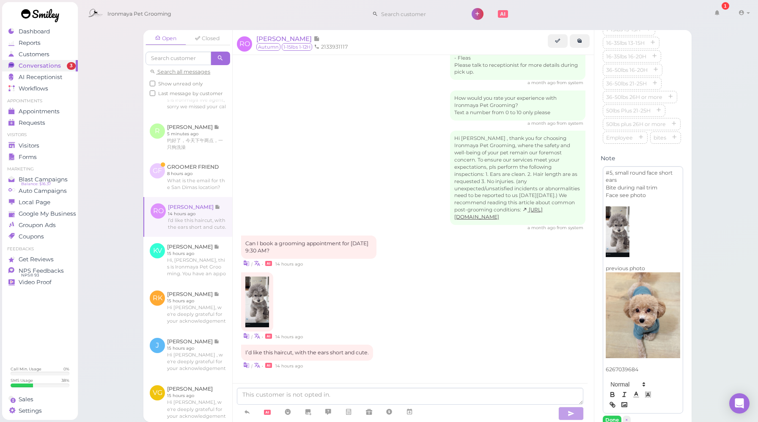
click at [616, 207] on p at bounding box center [643, 203] width 74 height 8
click at [615, 265] on p at bounding box center [643, 261] width 74 height 8
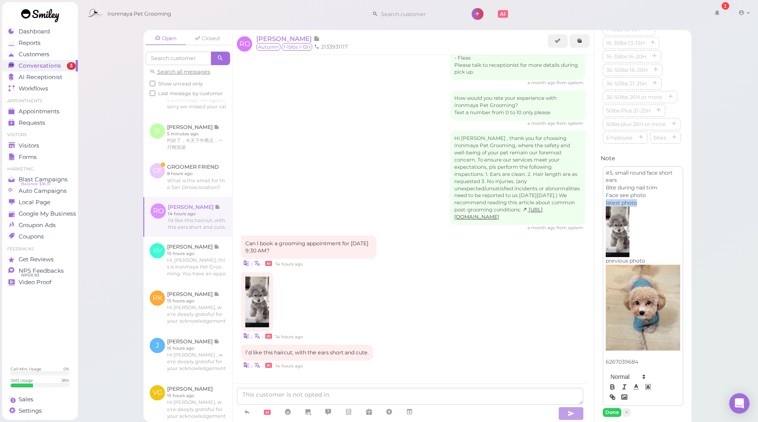
drag, startPoint x: 641, startPoint y: 236, endPoint x: 574, endPoint y: 239, distance: 66.5
click at [575, 239] on div "Open Closed Search all messages Show unread only Last message by customer [PERS…" at bounding box center [417, 226] width 548 height 392
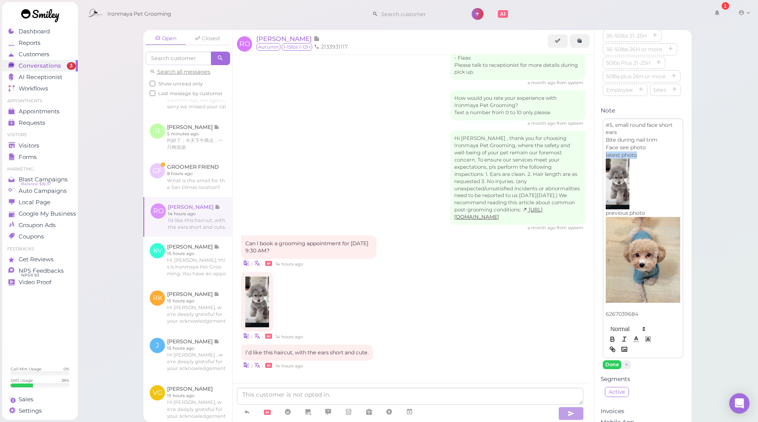
scroll to position [422, 0]
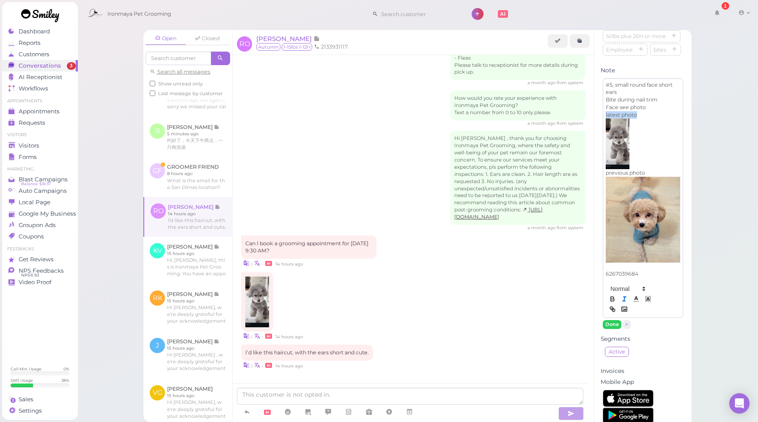
click at [624, 303] on icon "button" at bounding box center [625, 299] width 8 height 8
click at [654, 169] on p at bounding box center [643, 143] width 74 height 51
drag, startPoint x: 654, startPoint y: 209, endPoint x: 545, endPoint y: 212, distance: 109.6
click at [552, 212] on div "Open Closed Search all messages Show unread only Last message by customer [PERS…" at bounding box center [417, 226] width 548 height 392
drag, startPoint x: 650, startPoint y: 208, endPoint x: 601, endPoint y: 211, distance: 49.2
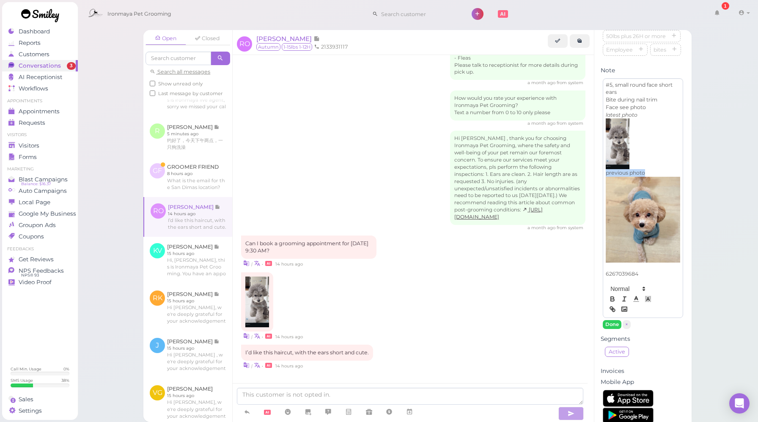
click at [601, 211] on div "#5, small round face short ears Bite during nail trim Face see photo 6267039684…" at bounding box center [643, 204] width 85 height 256
click at [624, 301] on line "button" at bounding box center [624, 299] width 1 height 4
click at [652, 111] on p "Face see photo" at bounding box center [643, 108] width 74 height 8
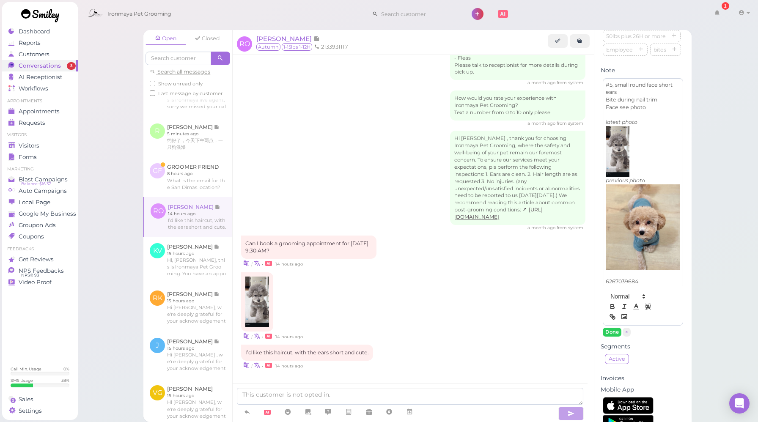
click at [607, 111] on p "Face see photo" at bounding box center [643, 108] width 74 height 8
click at [614, 337] on button "Done" at bounding box center [612, 332] width 19 height 9
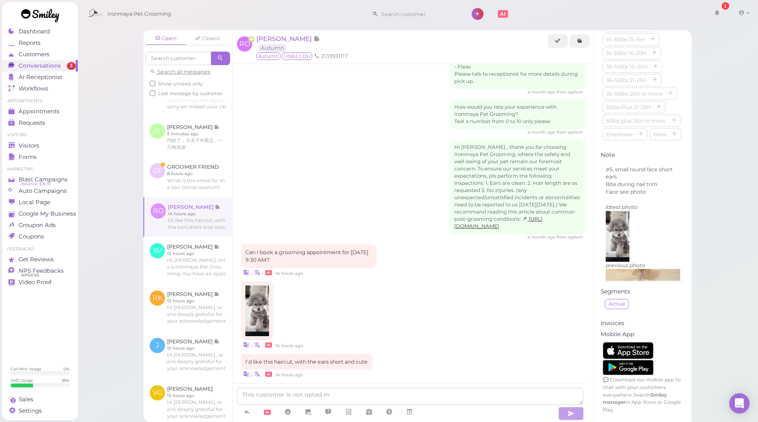
click at [484, 354] on div "I’d like this haircut, with the ears short and cute. | • 14 hours ago" at bounding box center [413, 366] width 344 height 25
click at [410, 411] on icon at bounding box center [409, 412] width 7 height 8
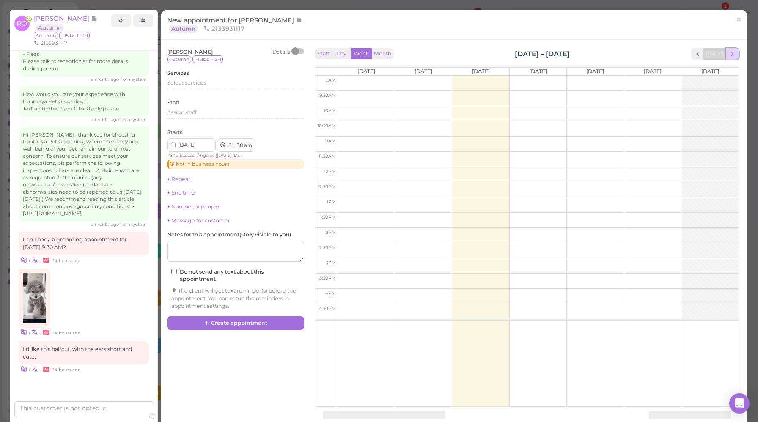
click at [731, 53] on button "next" at bounding box center [732, 53] width 13 height 11
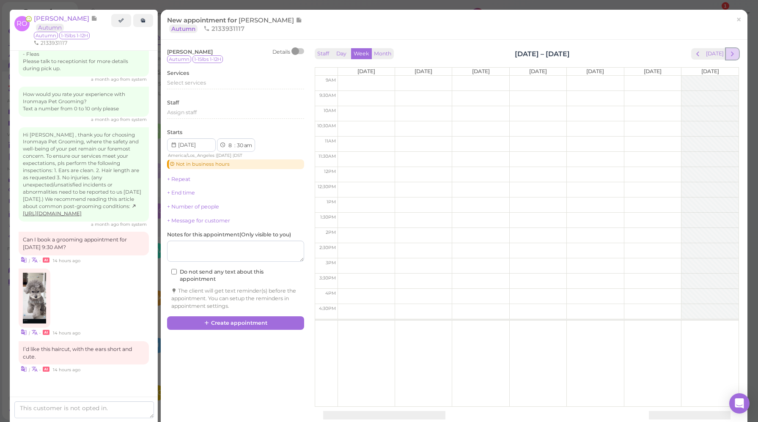
click at [729, 54] on span "next" at bounding box center [733, 54] width 8 height 8
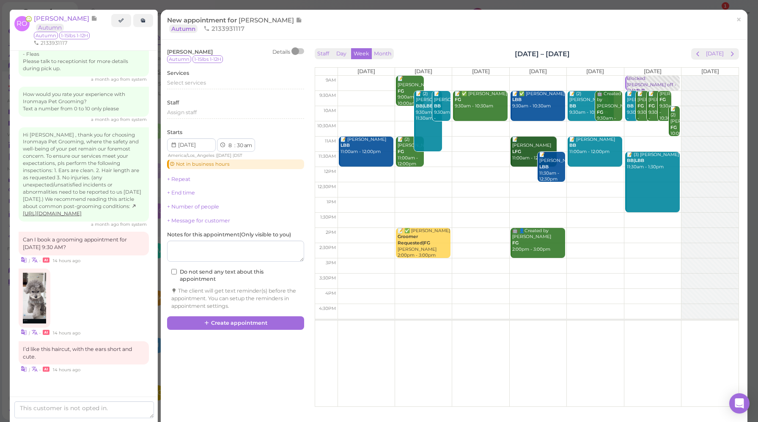
click at [393, 93] on td at bounding box center [538, 98] width 401 height 15
type input "[DATE]"
select select "9"
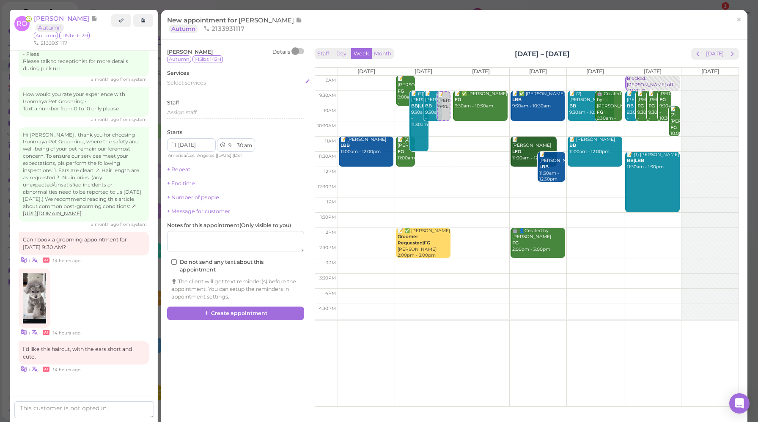
click at [201, 85] on span "Select services" at bounding box center [186, 83] width 39 height 6
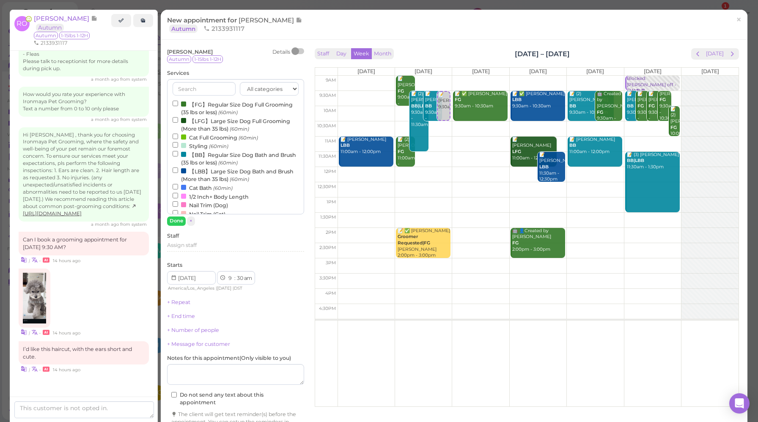
click at [209, 104] on label "【FG】Regular Size Dog Full Grooming (35 lbs or less) (60min)" at bounding box center [236, 108] width 126 height 16
click at [178, 104] on input "【FG】Regular Size Dog Full Grooming (35 lbs or less) (60min)" at bounding box center [175, 103] width 5 height 5
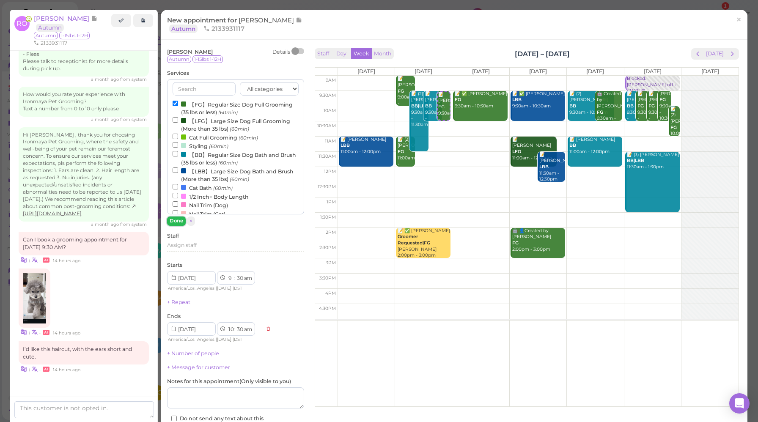
click at [178, 219] on button "Done" at bounding box center [176, 221] width 19 height 9
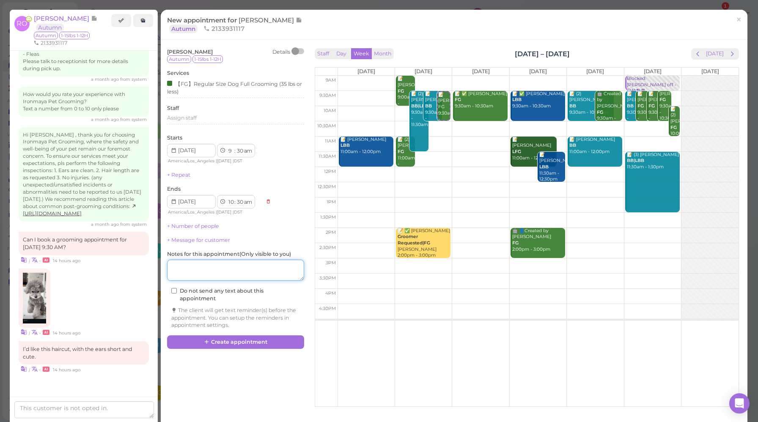
click at [231, 270] on textarea at bounding box center [235, 270] width 137 height 21
type textarea "requirement see convo history"
click at [257, 345] on button "Create appointment" at bounding box center [235, 342] width 137 height 14
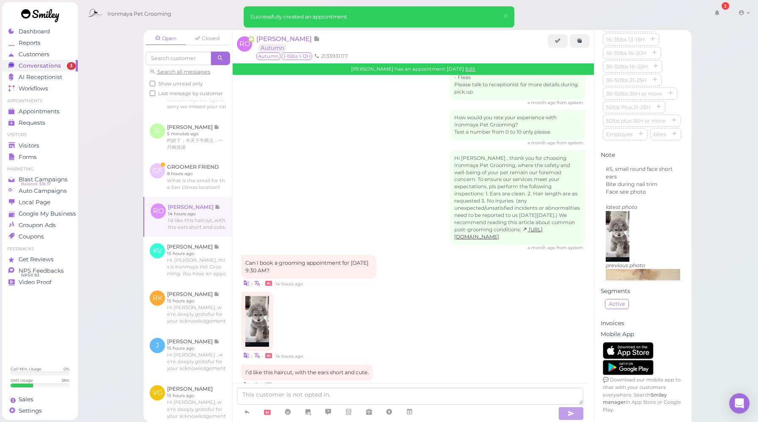
scroll to position [1232, 0]
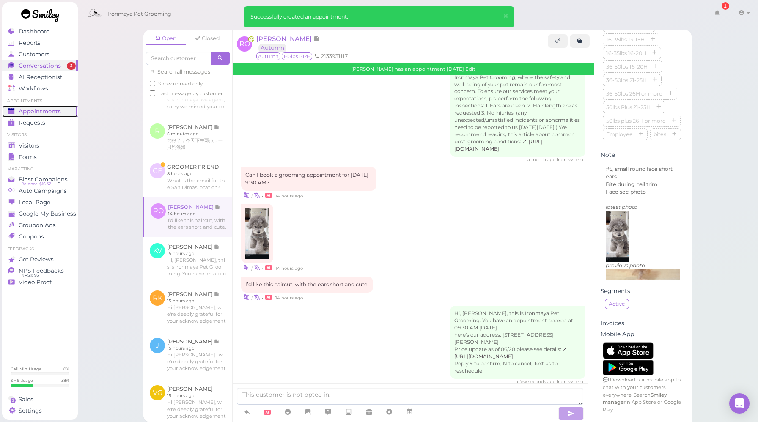
click at [46, 108] on span "Appointments" at bounding box center [40, 111] width 42 height 7
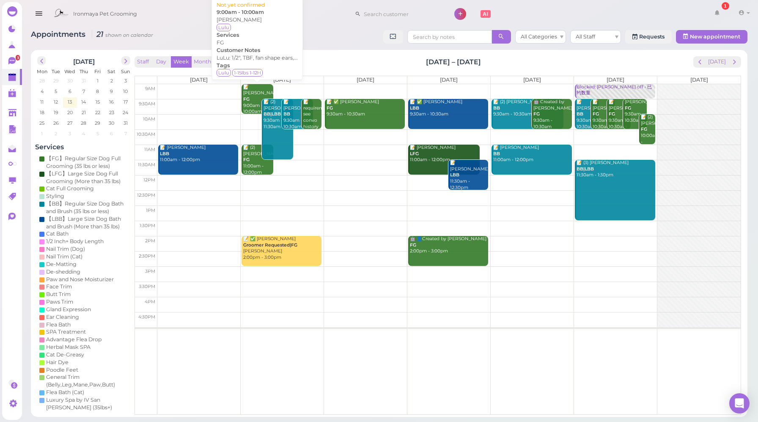
click at [255, 91] on div "📝 [PERSON_NAME] FG 9:00am - 10:00am" at bounding box center [258, 99] width 30 height 31
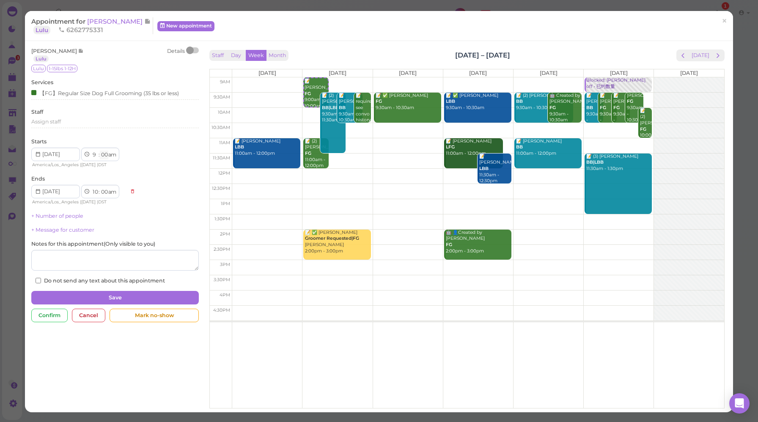
click at [106, 155] on select "00 05 10 15 20 25 30 35 40 45 50 55" at bounding box center [104, 155] width 8 height 9
select select "30"
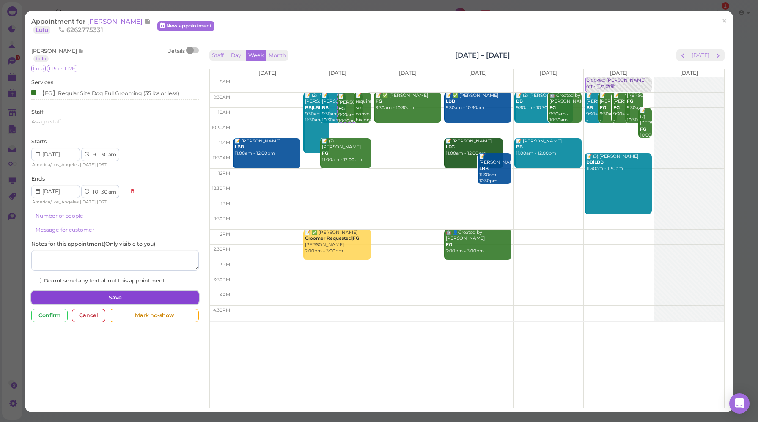
click at [120, 299] on button "Save" at bounding box center [115, 298] width 168 height 14
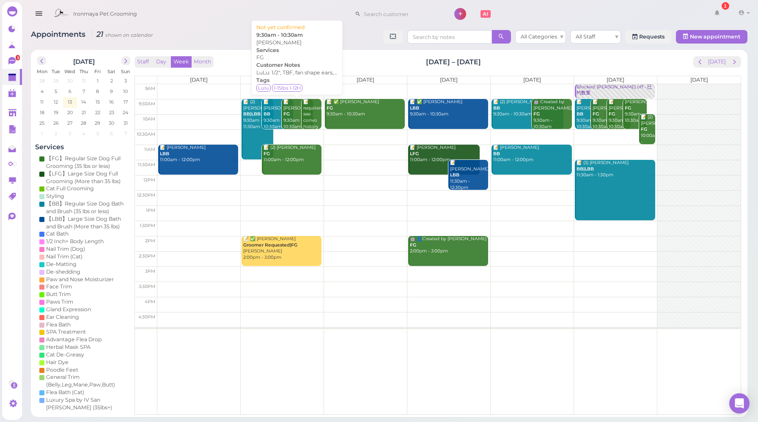
click at [296, 102] on div "📝 [PERSON_NAME] FG 9:30am - 10:30am" at bounding box center [298, 114] width 30 height 31
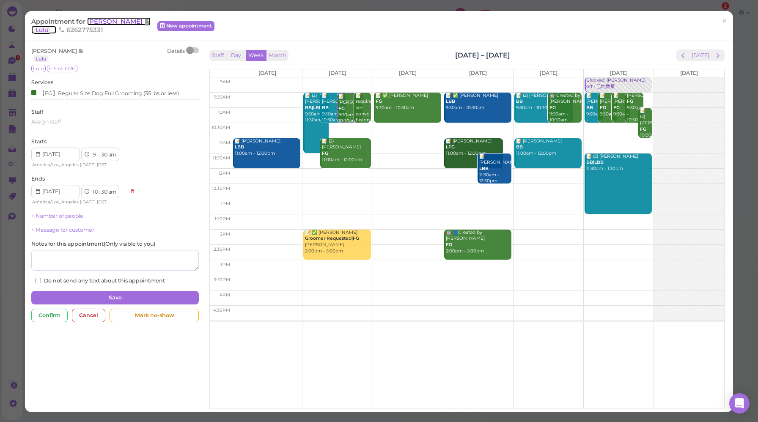
drag, startPoint x: 102, startPoint y: 19, endPoint x: 111, endPoint y: 21, distance: 9.0
click at [102, 19] on span "[PERSON_NAME]" at bounding box center [115, 21] width 57 height 8
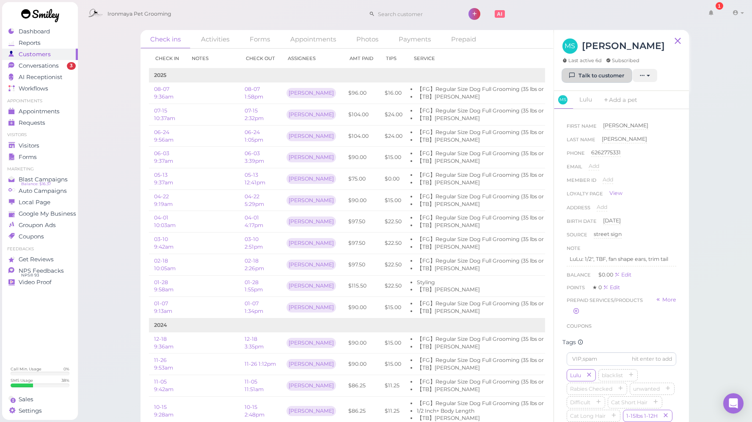
click at [600, 74] on link "Talk to customer" at bounding box center [596, 76] width 69 height 14
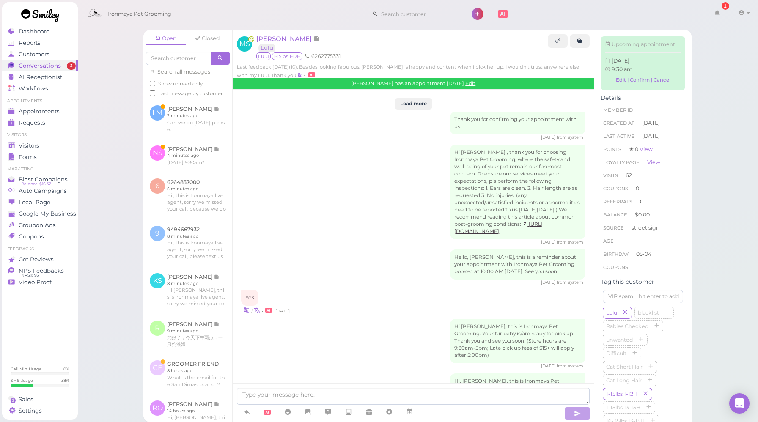
scroll to position [1550, 0]
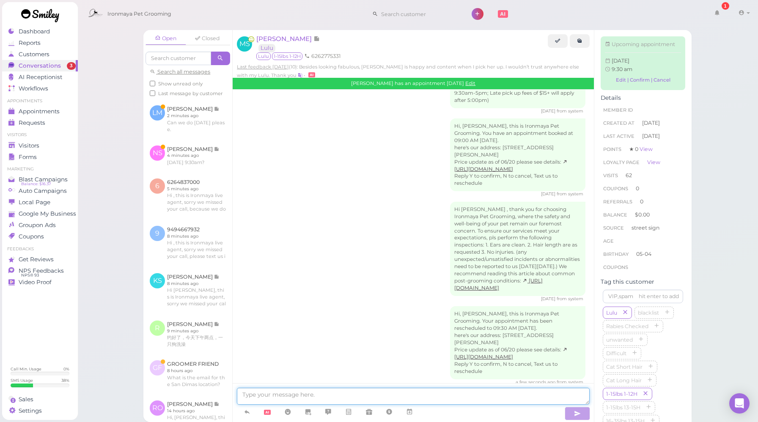
click at [371, 394] on textarea at bounding box center [413, 396] width 353 height 17
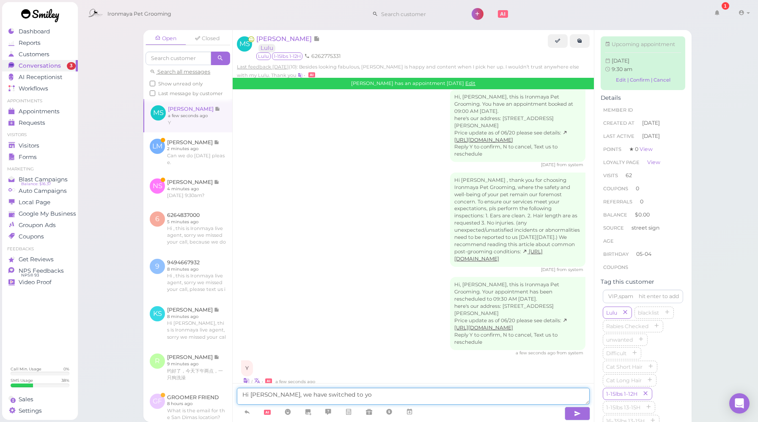
scroll to position [1571, 0]
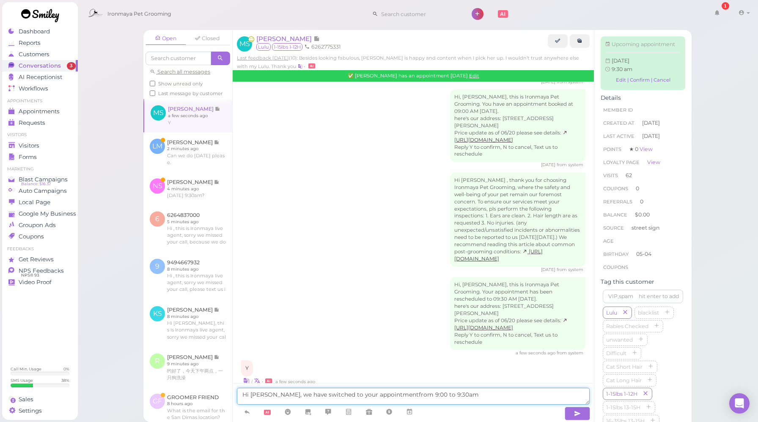
click at [383, 393] on textarea "Hi [PERSON_NAME], we have switched to your appointmentfrom 9:00 to 9:30am" at bounding box center [413, 396] width 353 height 17
click at [382, 394] on textarea "Hi [PERSON_NAME], we have switched to your appointmentfrom 9:00 to 9:30am" at bounding box center [413, 396] width 353 height 17
click at [452, 393] on textarea "Hi [PERSON_NAME], we have switched to your appointment from 9:00 to 9:30am" at bounding box center [413, 396] width 353 height 17
type textarea "Hi [PERSON_NAME], we have switched to your appointment from 9:00 to 9:30am on t…"
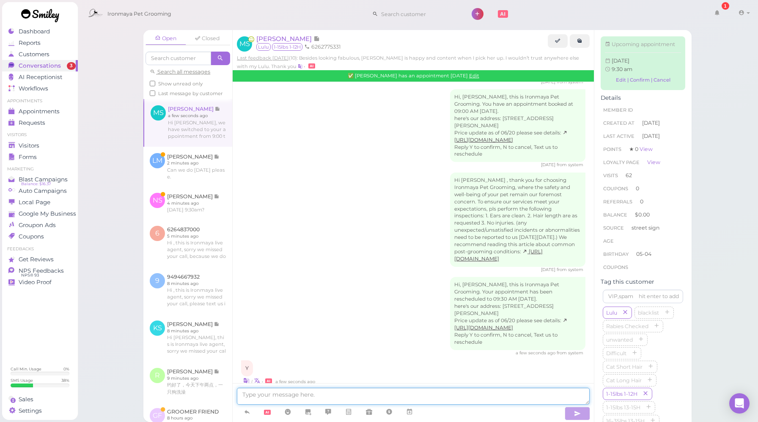
scroll to position [1626, 0]
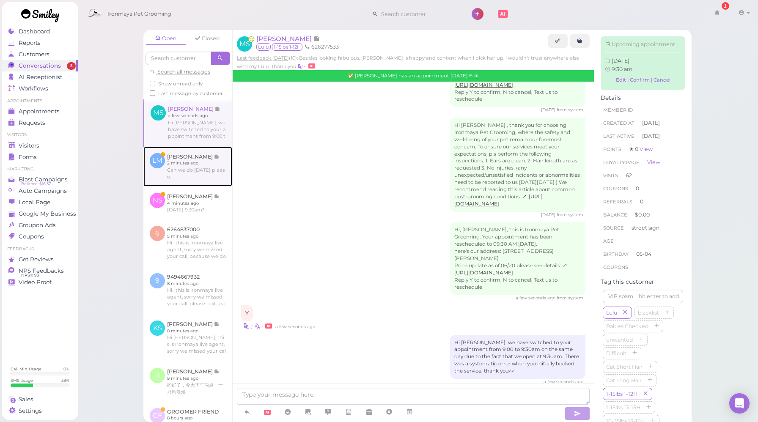
click at [195, 187] on link at bounding box center [187, 167] width 89 height 40
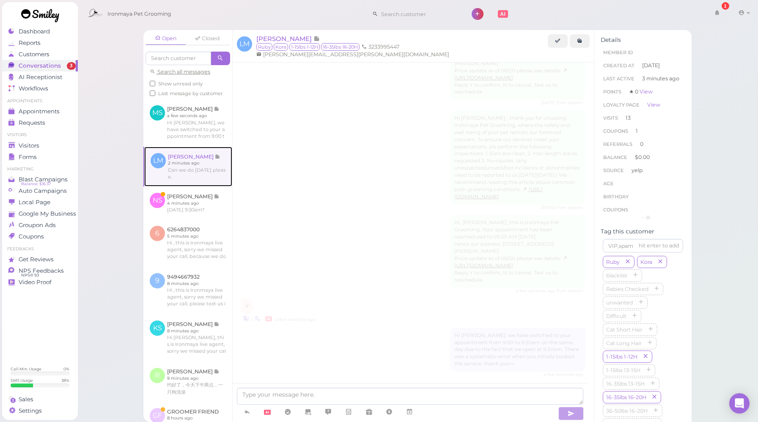
scroll to position [1067, 0]
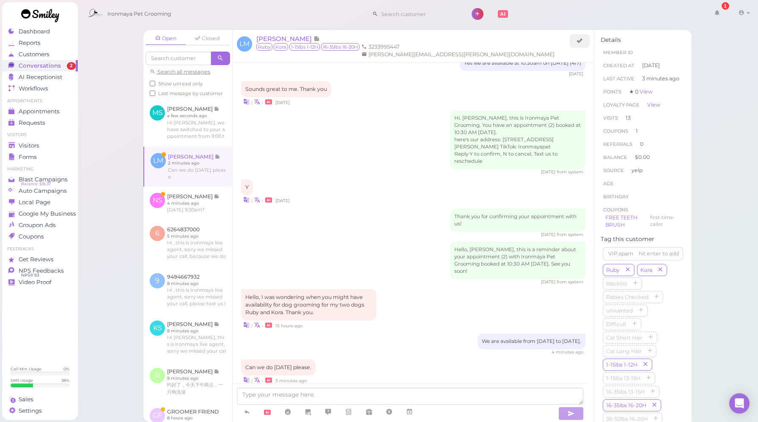
click at [385, 232] on div "[DATE] from system" at bounding box center [413, 235] width 344 height 6
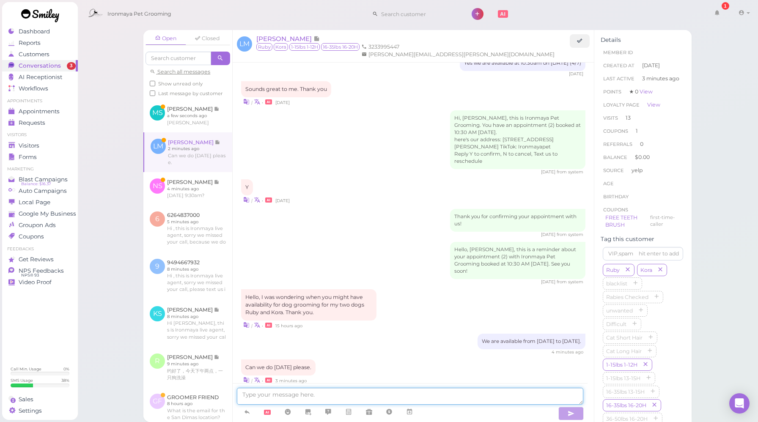
click at [344, 397] on textarea at bounding box center [410, 396] width 346 height 17
type textarea "9:30am works?"
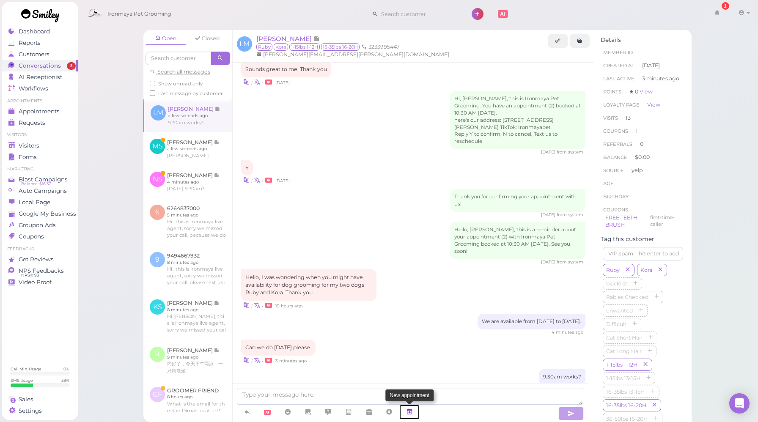
click at [413, 412] on icon at bounding box center [409, 412] width 7 height 8
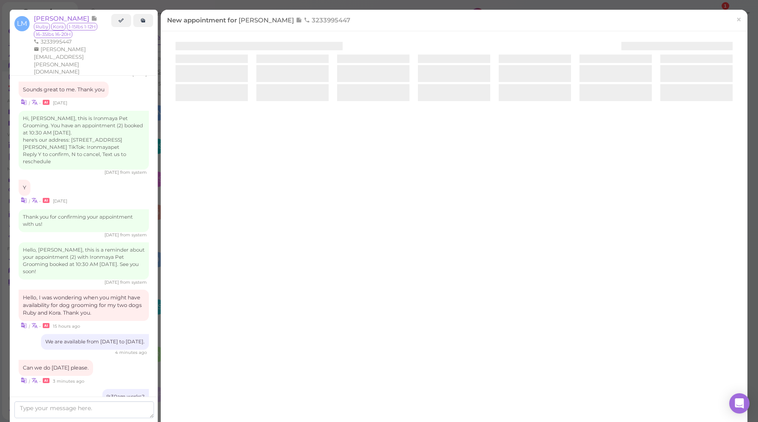
scroll to position [1130, 0]
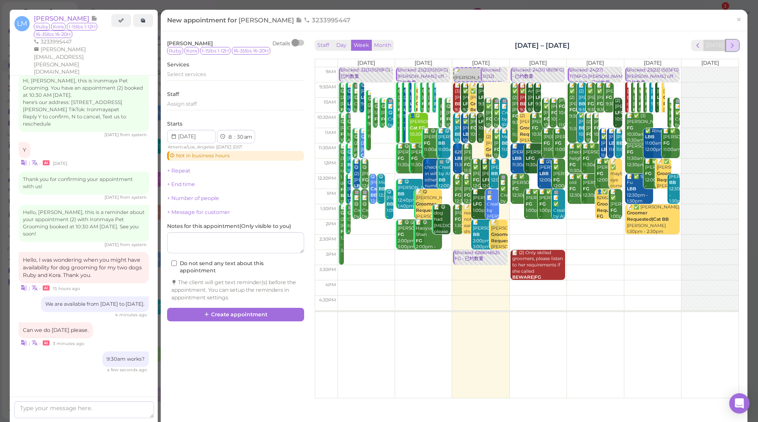
click at [729, 45] on span "next" at bounding box center [733, 45] width 8 height 8
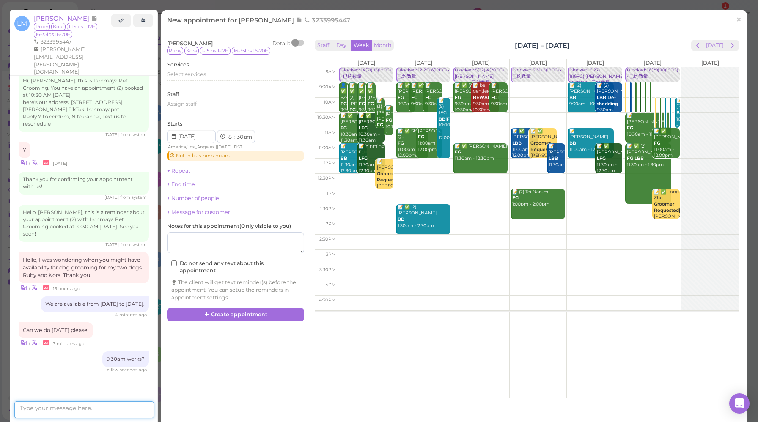
click at [82, 416] on textarea at bounding box center [84, 409] width 140 height 17
type textarea "sorry, I meant to say 10:30am"
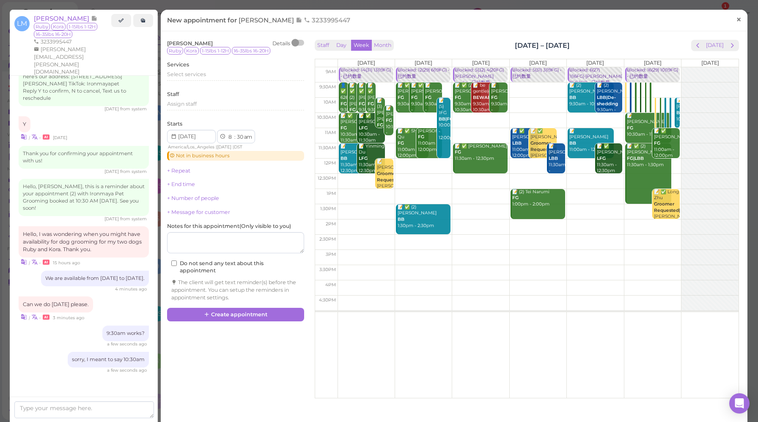
click at [736, 21] on link "×" at bounding box center [739, 20] width 16 height 20
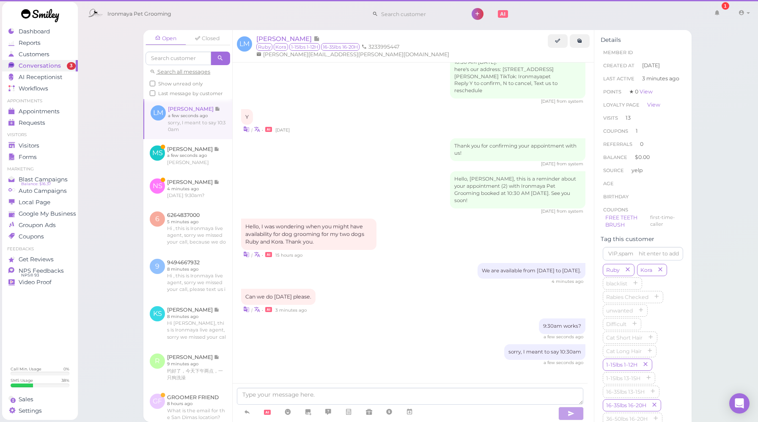
scroll to position [1113, 0]
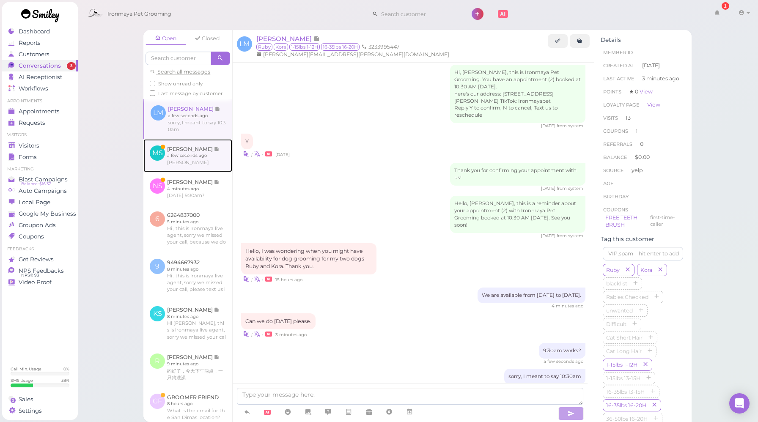
click at [195, 165] on link at bounding box center [187, 155] width 89 height 33
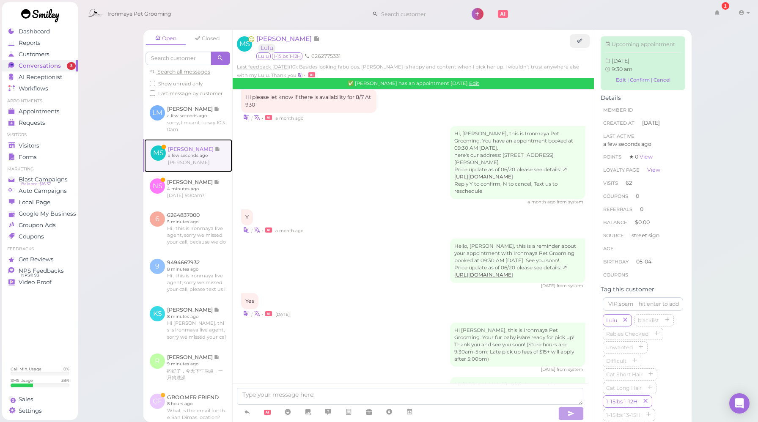
scroll to position [1478, 0]
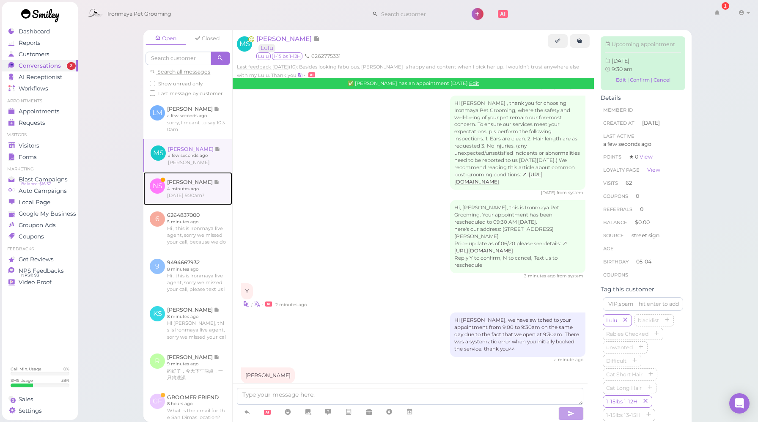
click at [196, 192] on link at bounding box center [187, 188] width 89 height 33
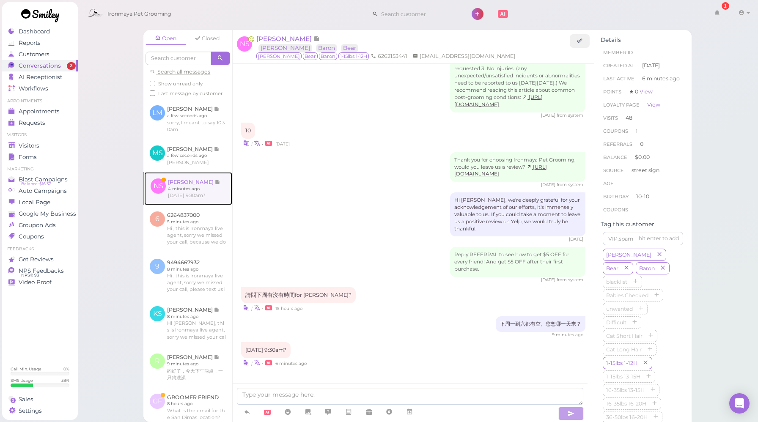
scroll to position [1068, 0]
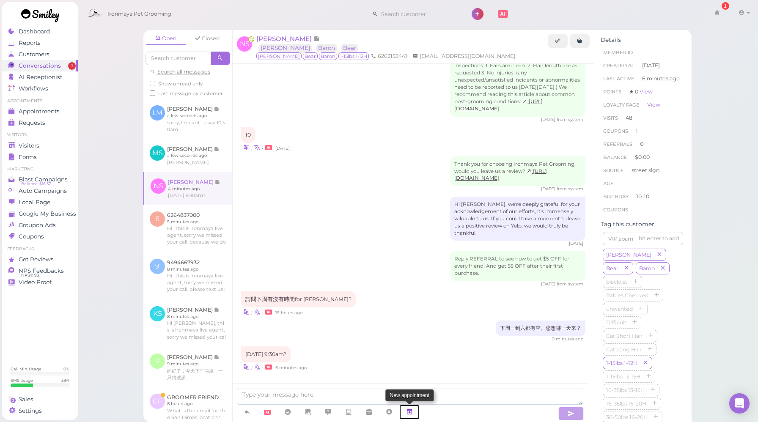
click at [412, 410] on icon at bounding box center [409, 412] width 7 height 8
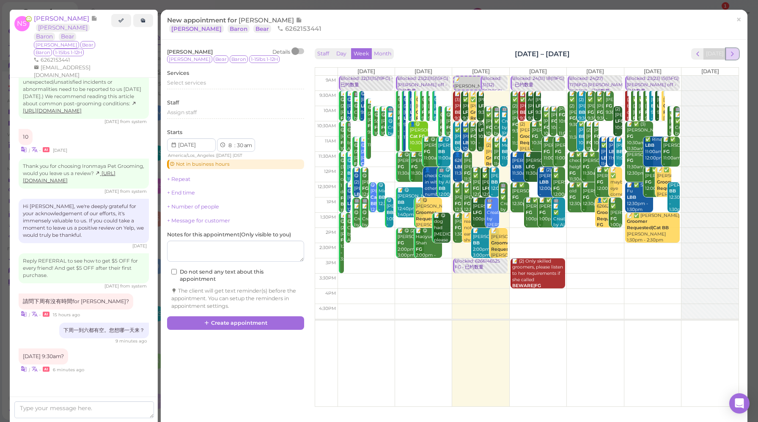
click at [729, 55] on span "next" at bounding box center [733, 54] width 8 height 8
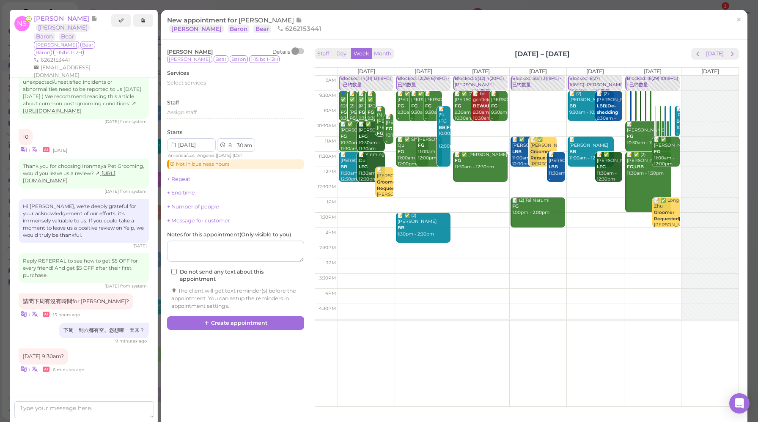
click at [445, 95] on td at bounding box center [538, 98] width 401 height 15
type input "[DATE]"
select select "9"
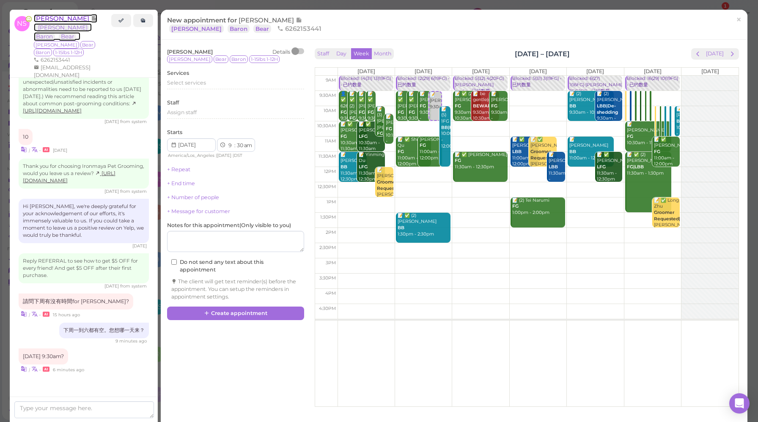
click at [51, 19] on span "[PERSON_NAME]" at bounding box center [62, 18] width 57 height 8
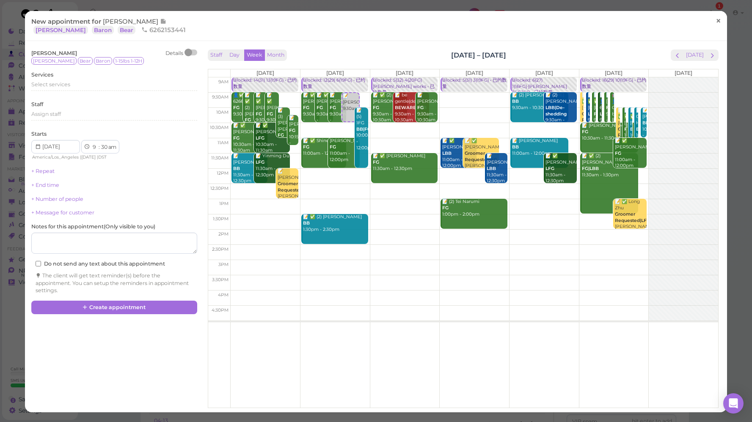
click at [715, 22] on span "×" at bounding box center [717, 21] width 5 height 12
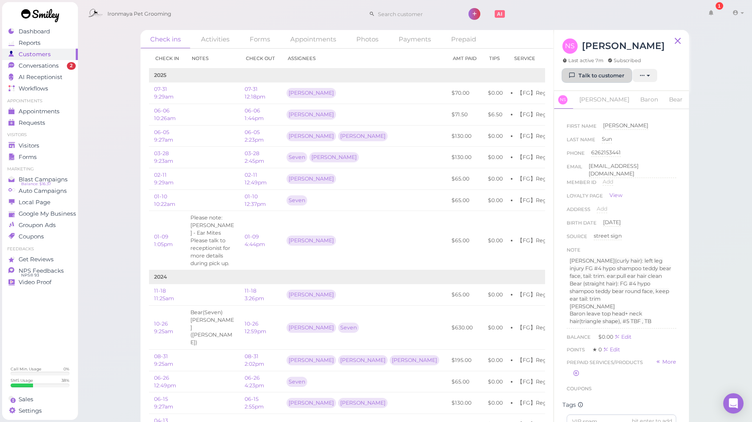
click at [580, 74] on link "Talk to customer" at bounding box center [596, 76] width 69 height 14
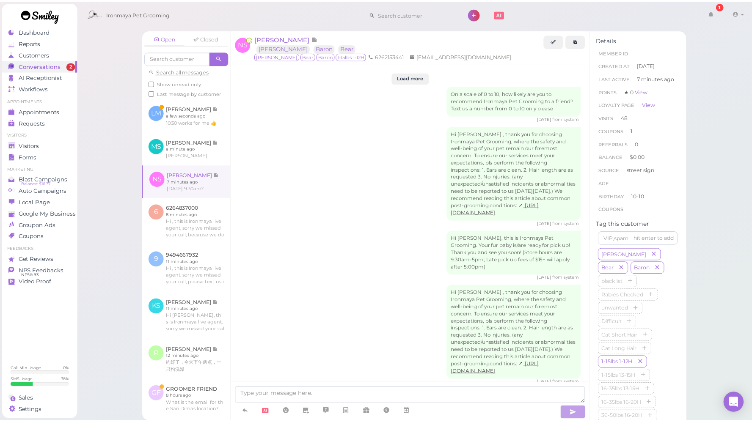
scroll to position [1068, 0]
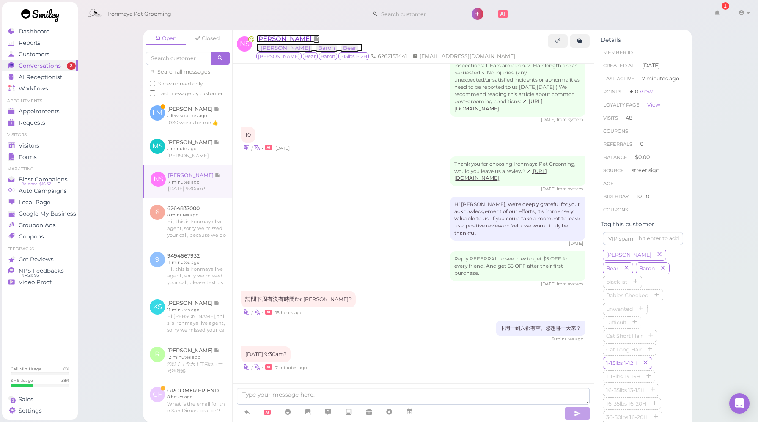
click at [278, 36] on span "[PERSON_NAME]" at bounding box center [284, 39] width 57 height 8
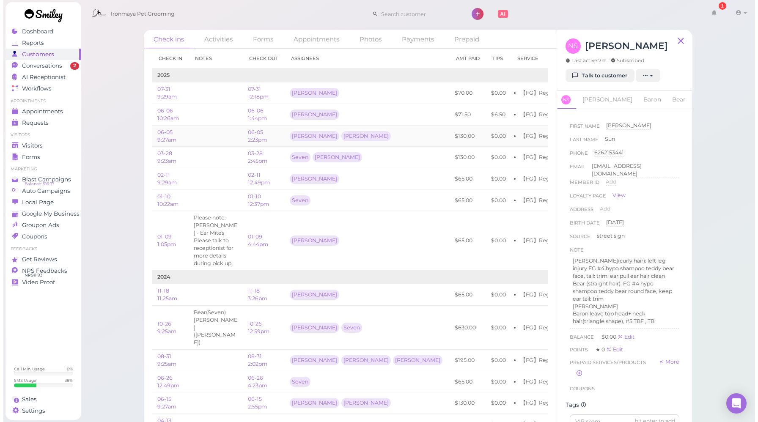
scroll to position [0, 101]
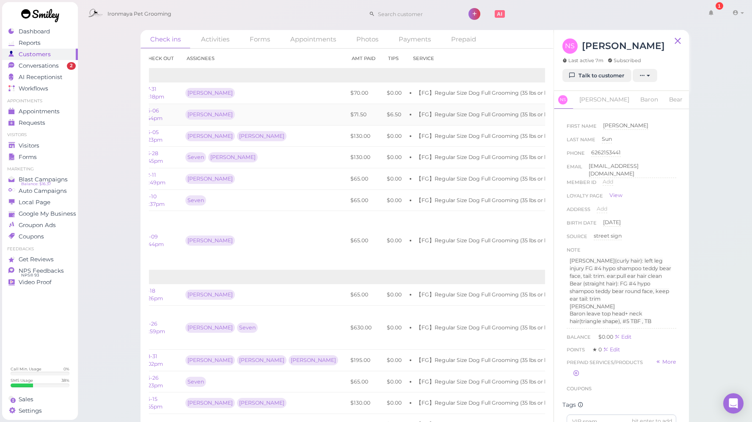
click at [586, 111] on link "View receipt" at bounding box center [603, 114] width 35 height 6
click at [604, 72] on link "Talk to customer" at bounding box center [596, 76] width 69 height 14
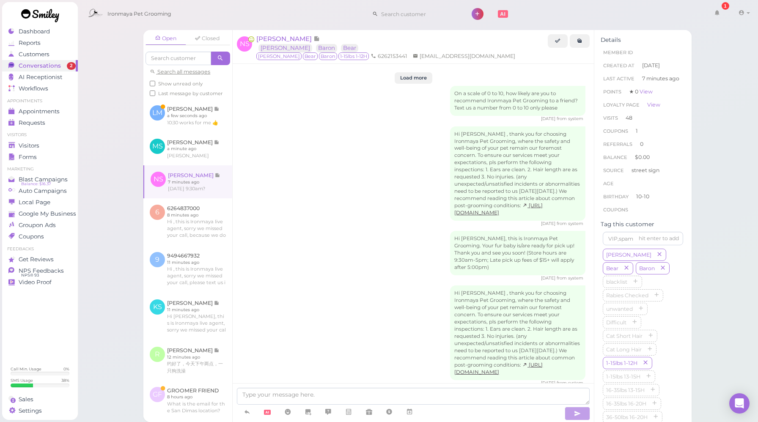
scroll to position [1068, 0]
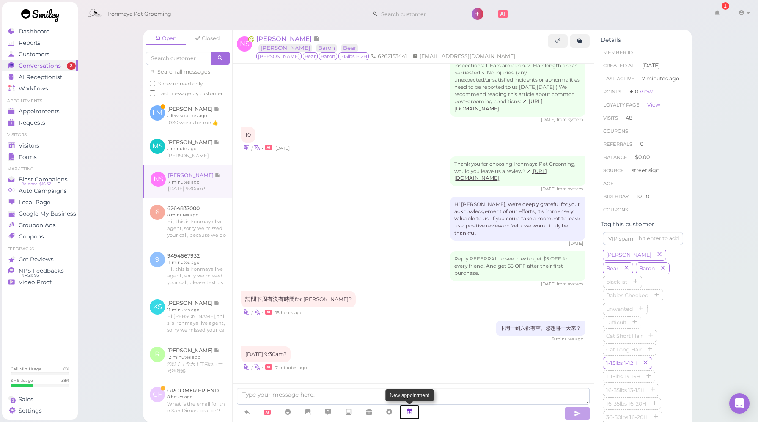
click at [414, 409] on link at bounding box center [409, 412] width 20 height 15
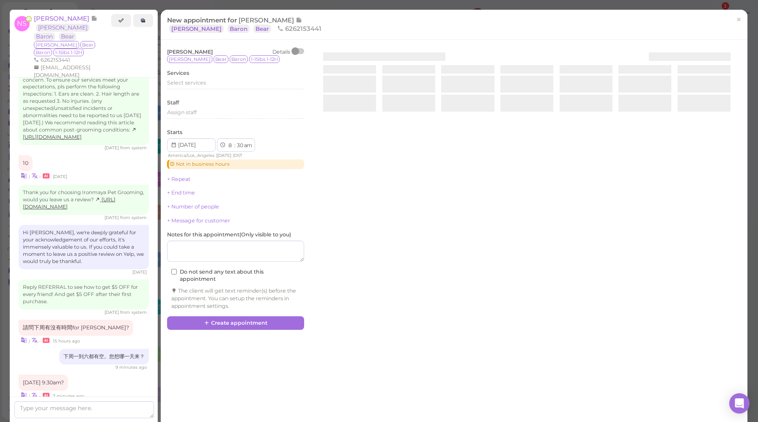
scroll to position [1133, 0]
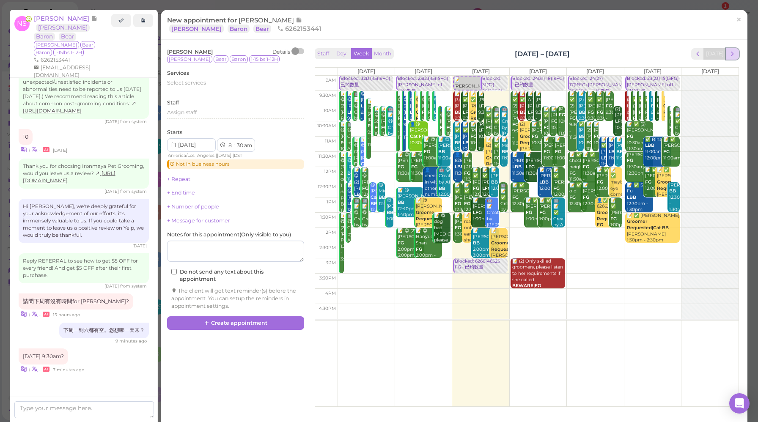
click at [729, 56] on span "next" at bounding box center [733, 54] width 8 height 8
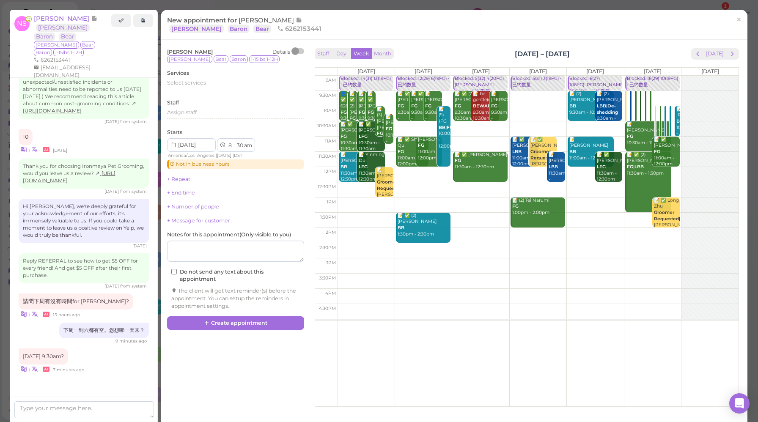
click at [442, 94] on td at bounding box center [538, 98] width 401 height 15
type input "[DATE]"
select select "9"
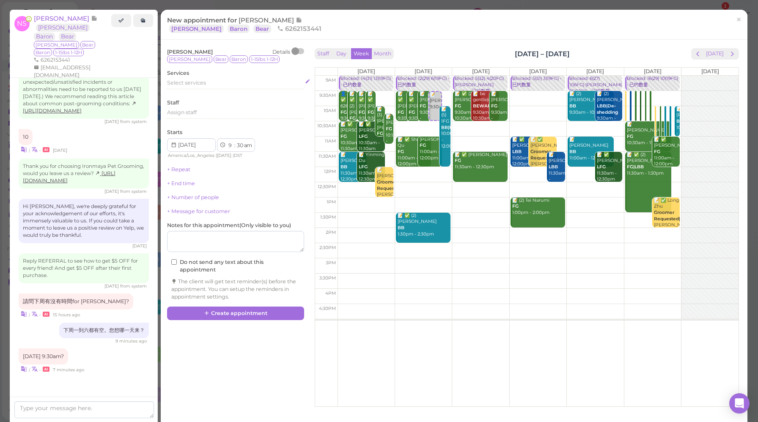
click at [213, 84] on div "Select services" at bounding box center [235, 83] width 137 height 8
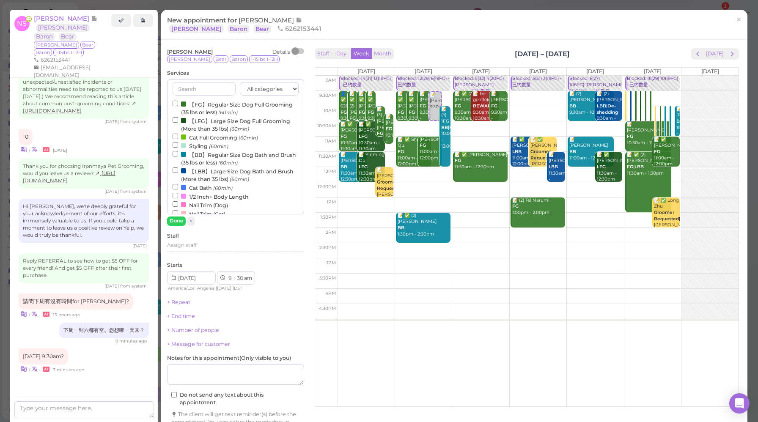
click at [217, 105] on label "【FG】Regular Size Dog Full Grooming (35 lbs or less) (60min)" at bounding box center [236, 108] width 126 height 16
click at [178, 105] on input "【FG】Regular Size Dog Full Grooming (35 lbs or less) (60min)" at bounding box center [175, 103] width 5 height 5
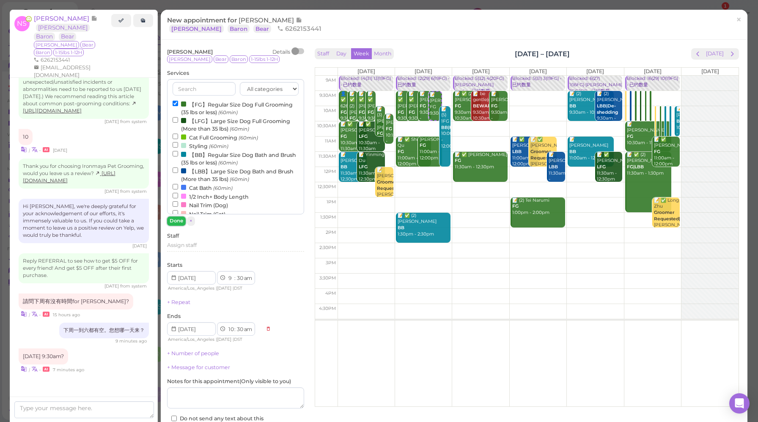
click at [174, 221] on button "Done" at bounding box center [176, 221] width 19 height 9
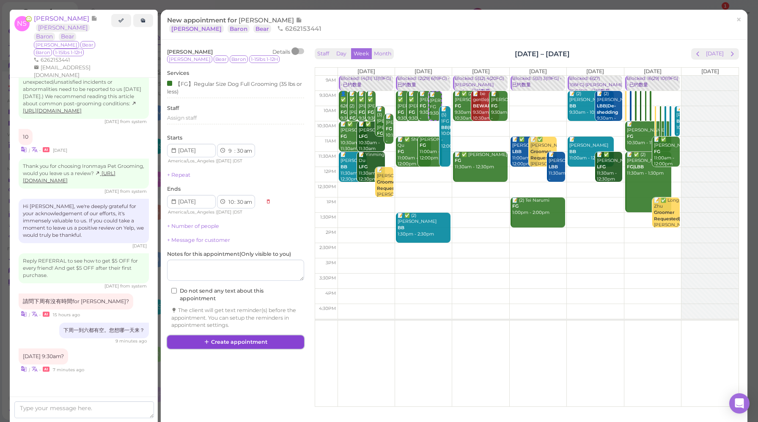
click at [239, 344] on button "Create appointment" at bounding box center [235, 342] width 137 height 14
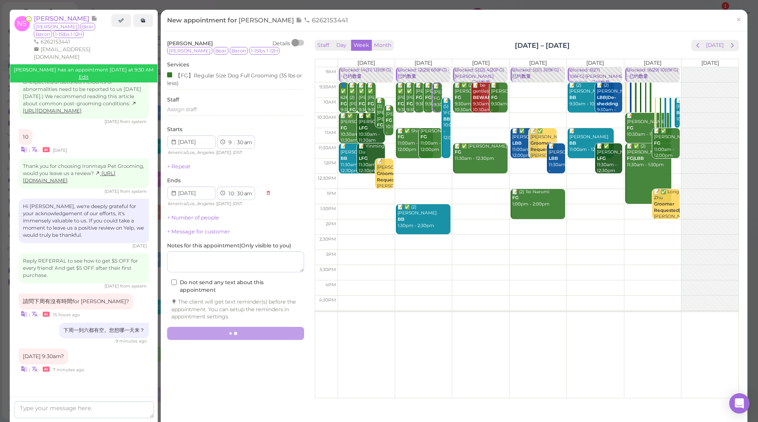
scroll to position [1068, 0]
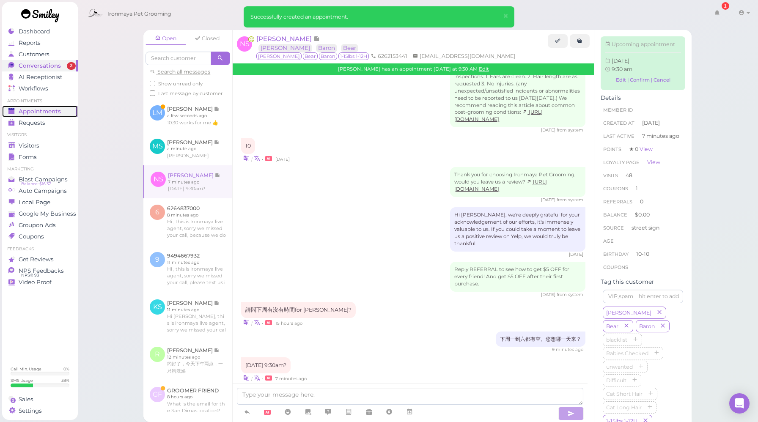
click at [50, 115] on link "Appointments" at bounding box center [40, 111] width 76 height 11
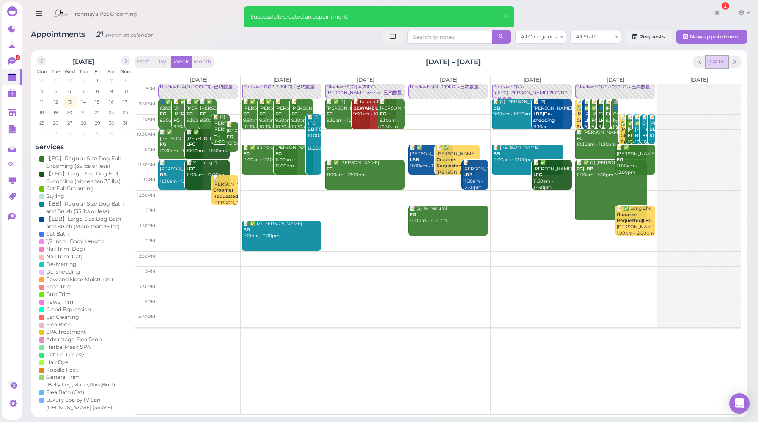
click at [715, 61] on button "[DATE]" at bounding box center [717, 61] width 23 height 11
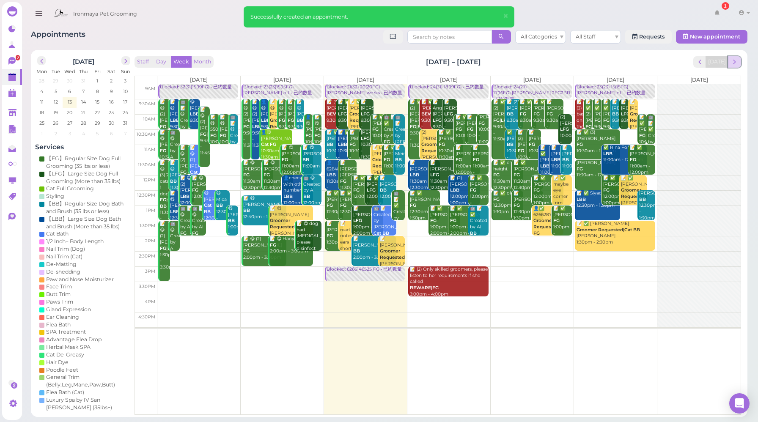
click at [737, 61] on span "next" at bounding box center [735, 62] width 8 height 8
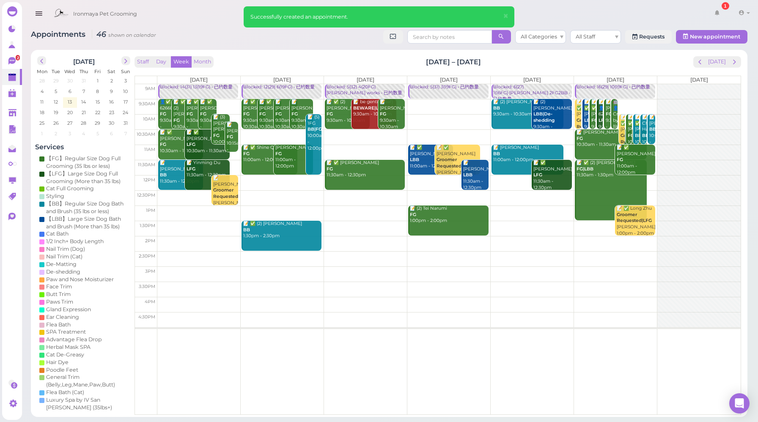
click at [275, 91] on div "Blocked: 12(29) 6(19FG) • 已约数量" at bounding box center [282, 87] width 79 height 6
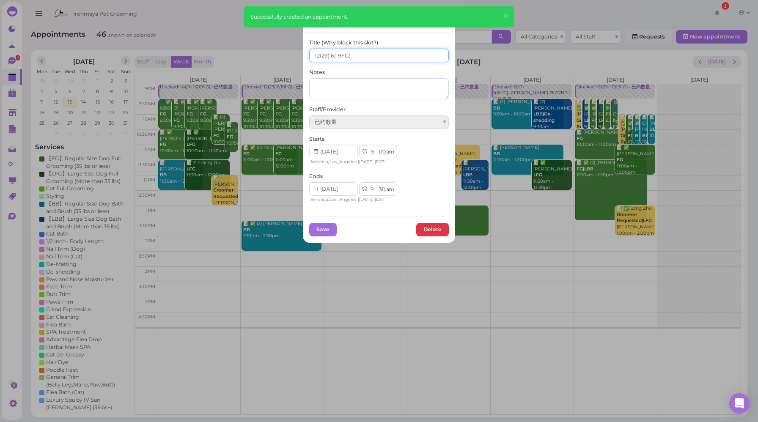
click at [316, 53] on input "12(29) 6(19FG)" at bounding box center [379, 56] width 140 height 14
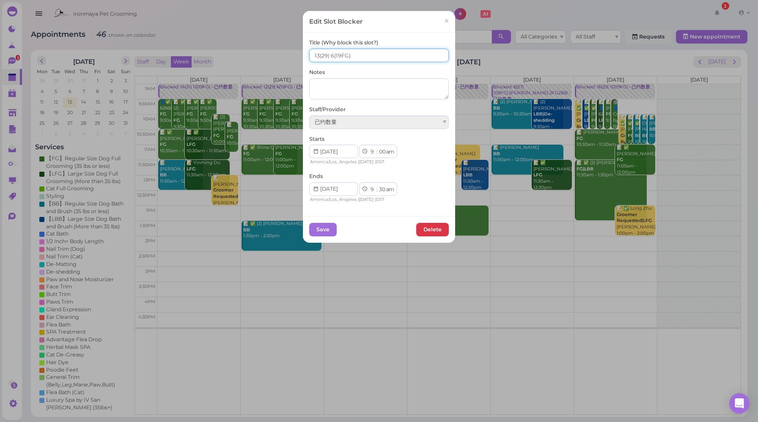
click at [330, 55] on input "13(29) 6(19FG)" at bounding box center [379, 56] width 140 height 14
type input "13(29) 7(19FG)"
click at [324, 231] on button "Save" at bounding box center [322, 230] width 27 height 14
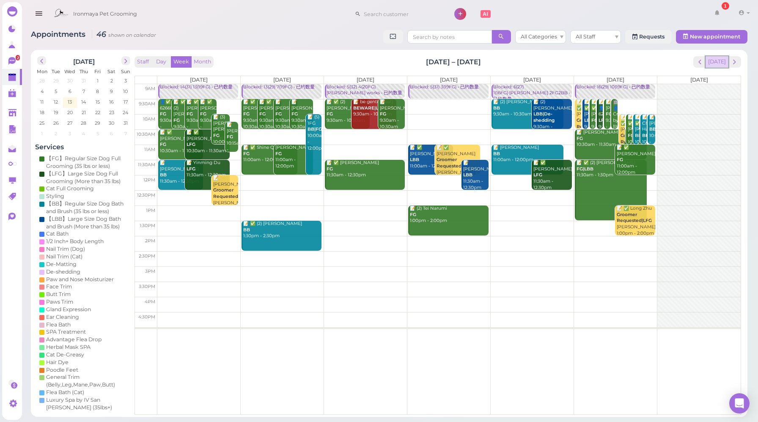
click at [720, 66] on button "[DATE]" at bounding box center [717, 61] width 23 height 11
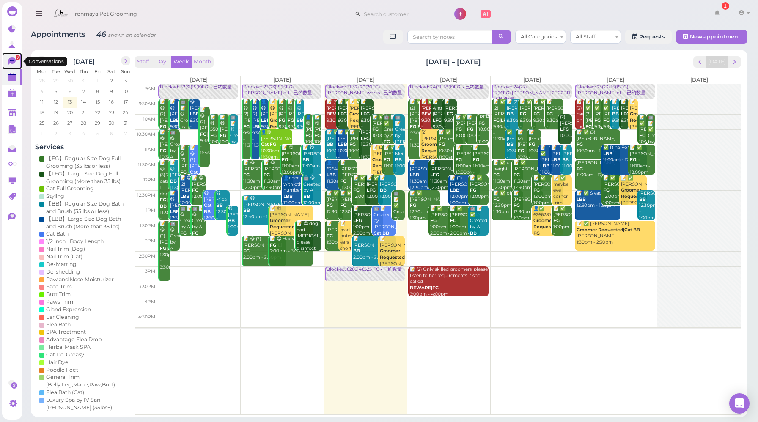
click at [12, 66] on link "2" at bounding box center [12, 61] width 20 height 16
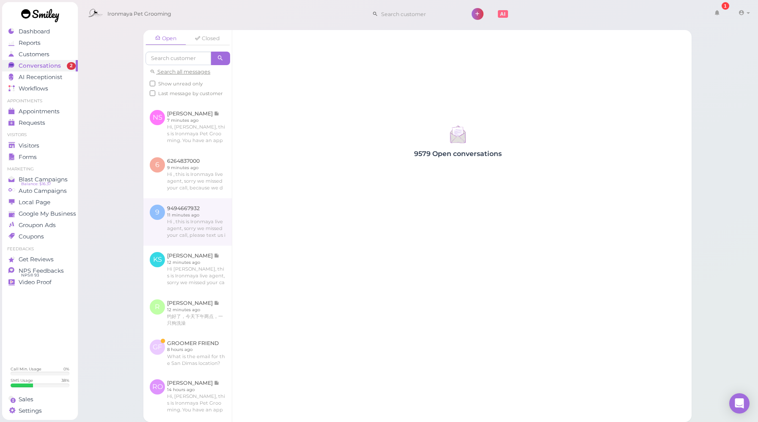
scroll to position [62, 0]
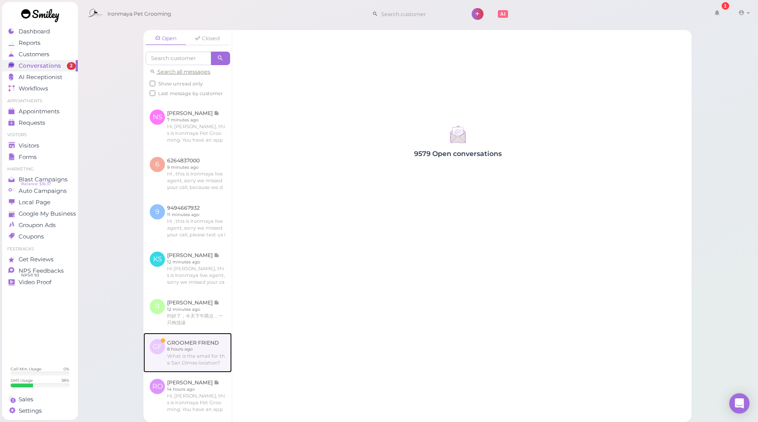
click at [202, 373] on link at bounding box center [187, 353] width 88 height 40
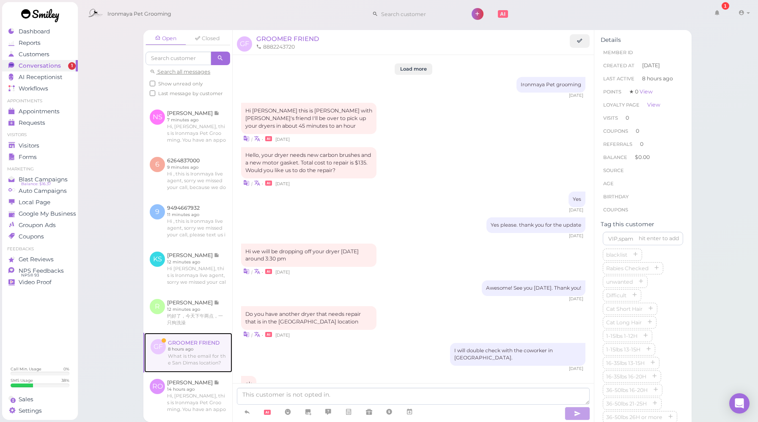
scroll to position [710, 0]
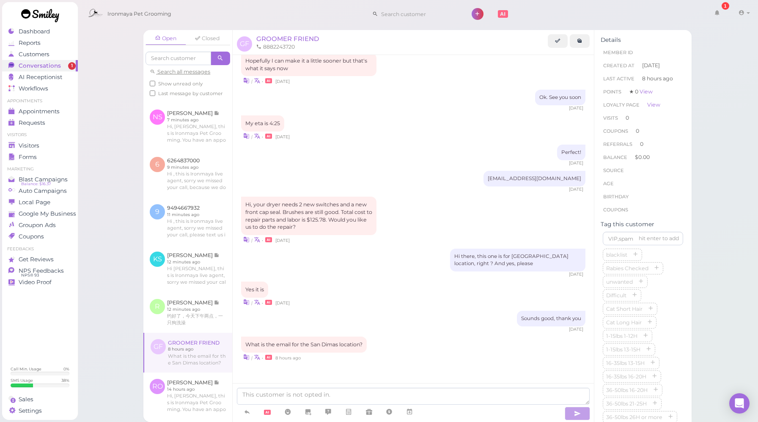
click at [432, 357] on div "| • 8 hours ago" at bounding box center [413, 357] width 344 height 9
click at [583, 42] on link at bounding box center [580, 41] width 20 height 14
click at [383, 147] on div "Perfect! [DATE]" at bounding box center [413, 156] width 344 height 22
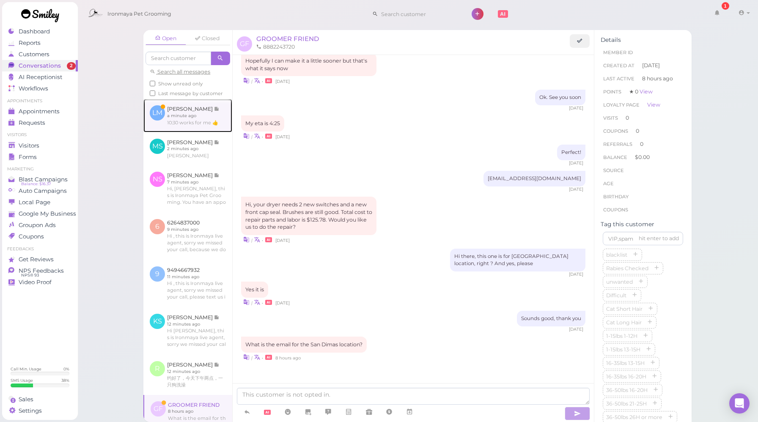
click at [194, 132] on link at bounding box center [187, 115] width 89 height 33
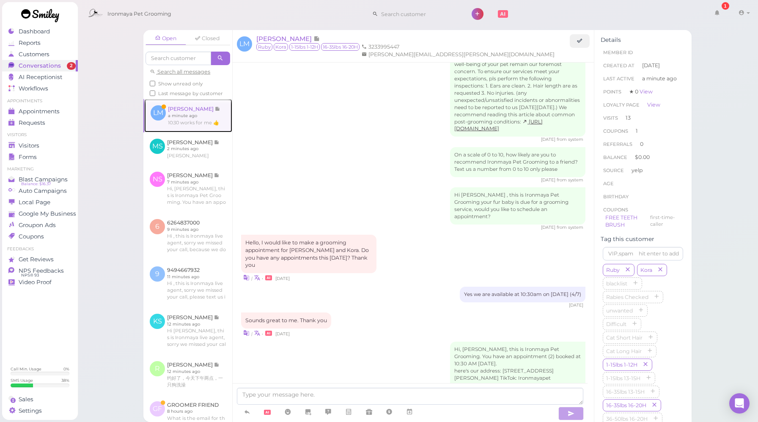
scroll to position [1023, 0]
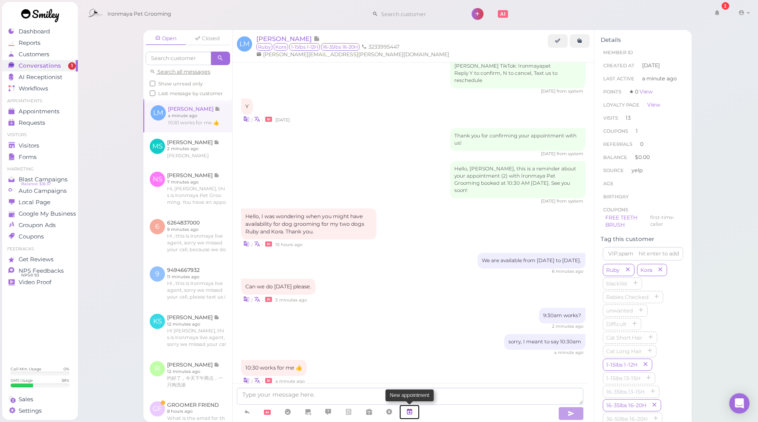
click at [411, 413] on icon at bounding box center [409, 412] width 7 height 8
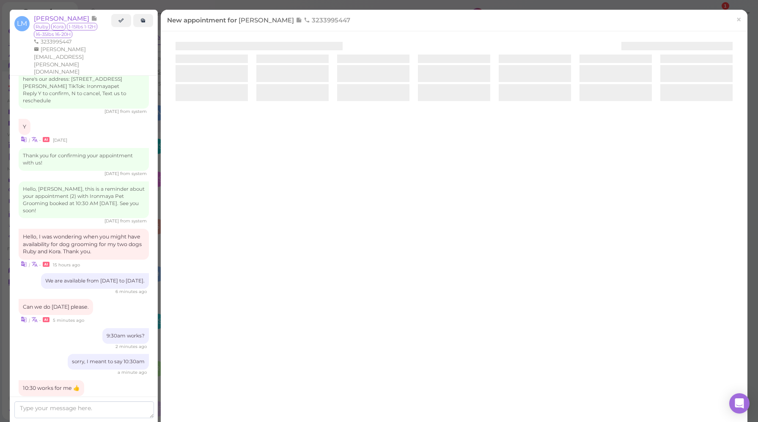
scroll to position [1066, 0]
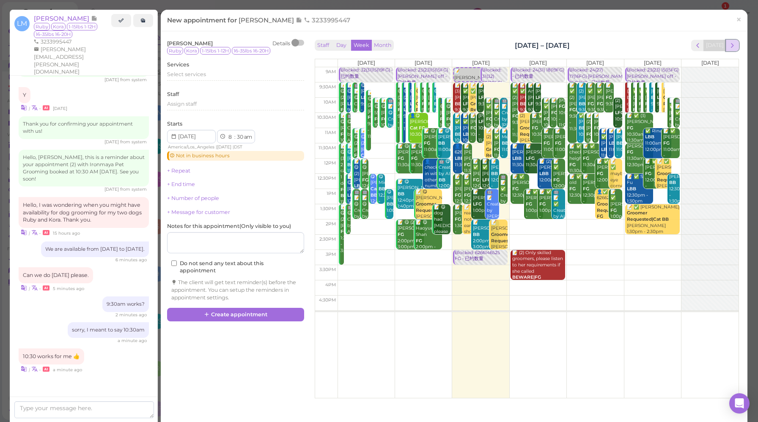
click at [729, 44] on span "next" at bounding box center [733, 45] width 8 height 8
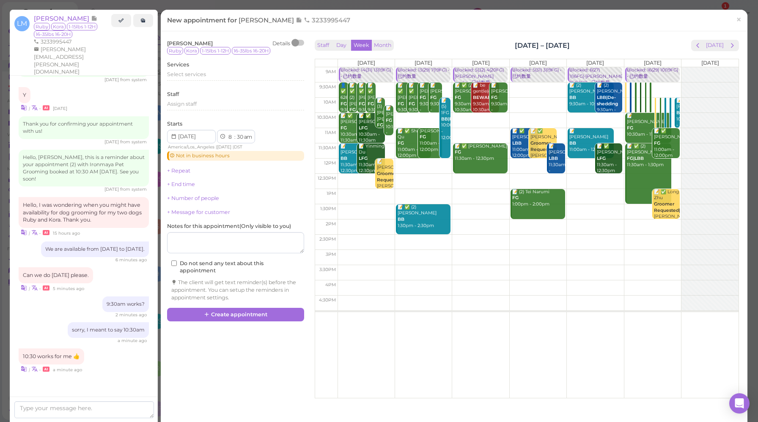
click at [668, 115] on td at bounding box center [538, 120] width 401 height 15
type input "[DATE]"
select select "10"
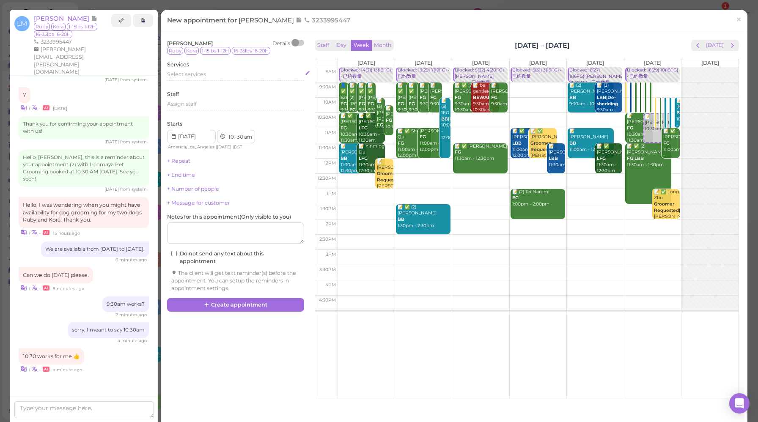
click at [191, 77] on span "Select services" at bounding box center [186, 74] width 39 height 6
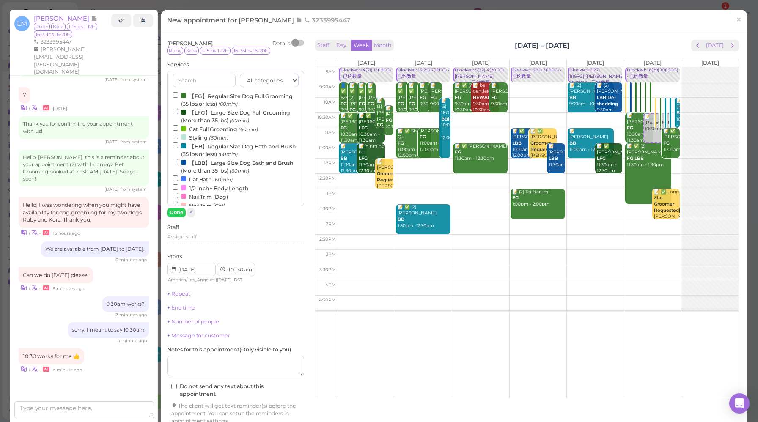
click at [206, 98] on label "【FG】Regular Size Dog Full Grooming (35 lbs or less) (60min)" at bounding box center [236, 99] width 126 height 16
click at [178, 98] on input "【FG】Regular Size Dog Full Grooming (35 lbs or less) (60min)" at bounding box center [175, 94] width 5 height 5
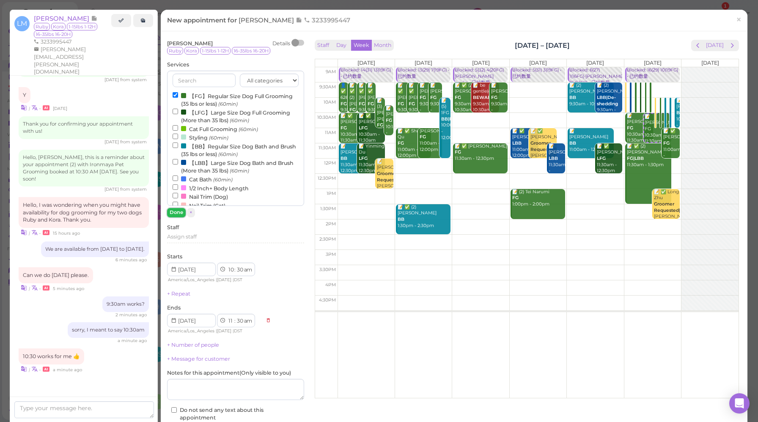
click at [172, 211] on button "Done" at bounding box center [176, 212] width 19 height 9
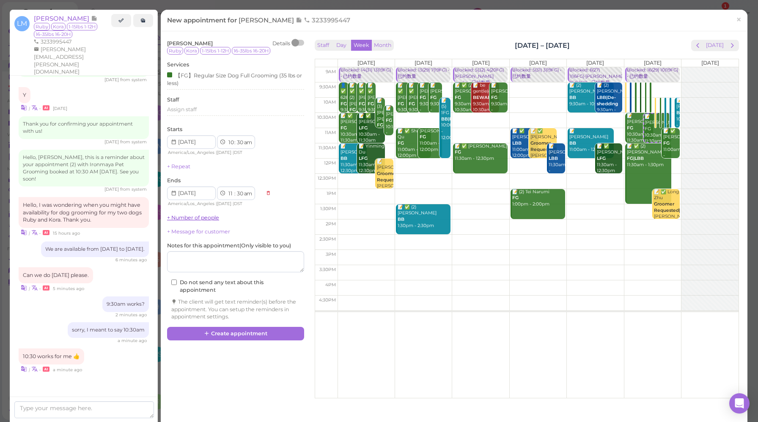
click at [193, 218] on link "+ Number of people" at bounding box center [193, 217] width 52 height 6
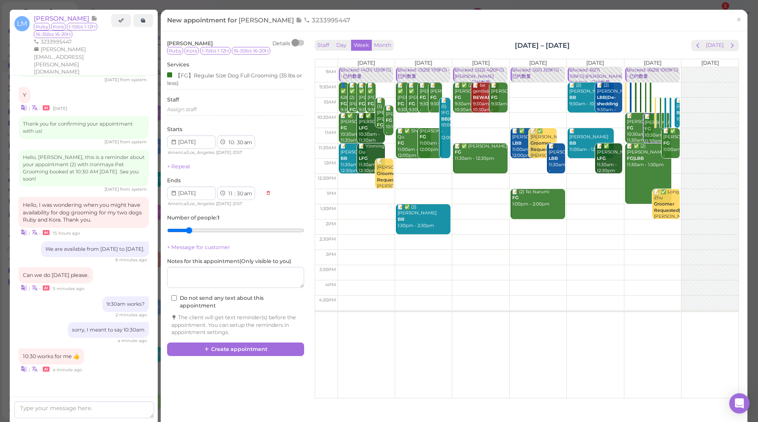
drag, startPoint x: 177, startPoint y: 230, endPoint x: 183, endPoint y: 231, distance: 5.5
type input "2"
click at [183, 231] on input "range" at bounding box center [235, 231] width 137 height 14
click at [236, 351] on button "Create appointment" at bounding box center [235, 350] width 137 height 14
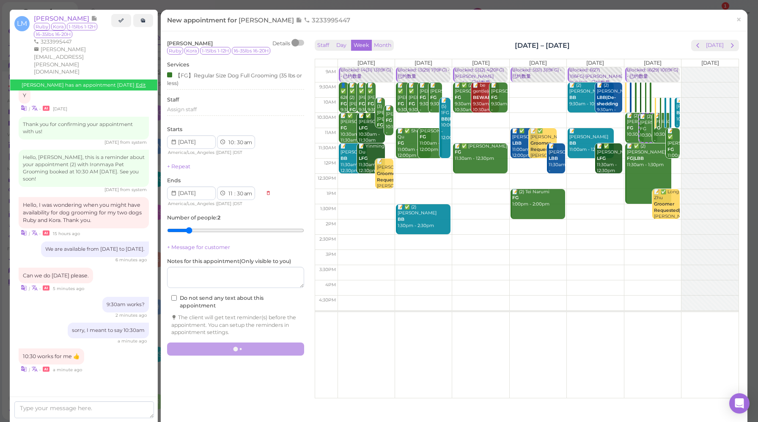
scroll to position [1023, 0]
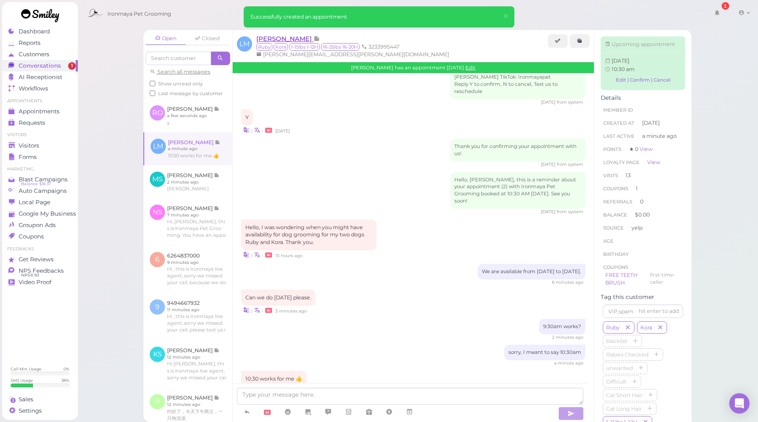
scroll to position [1106, 0]
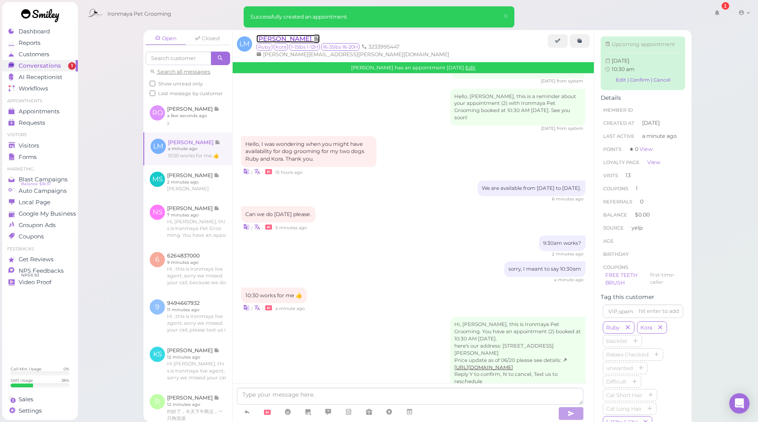
click at [285, 40] on span "[PERSON_NAME]" at bounding box center [284, 39] width 57 height 8
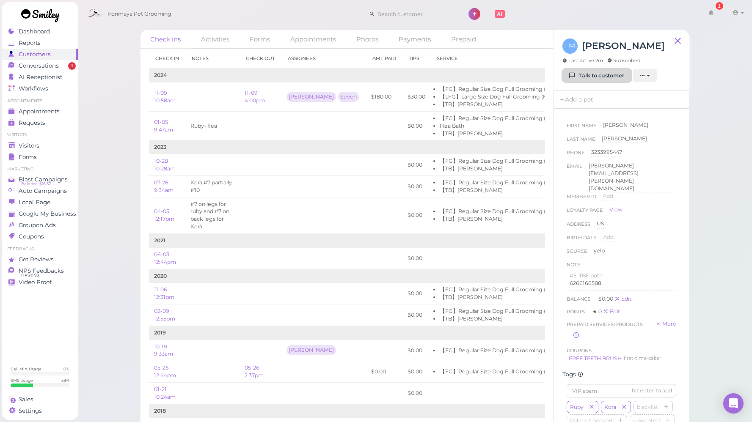
click at [601, 80] on link "Talk to customer" at bounding box center [596, 76] width 69 height 14
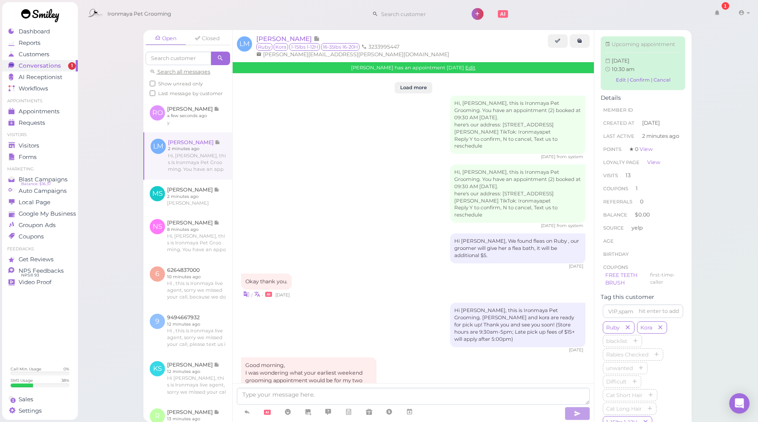
scroll to position [1077, 0]
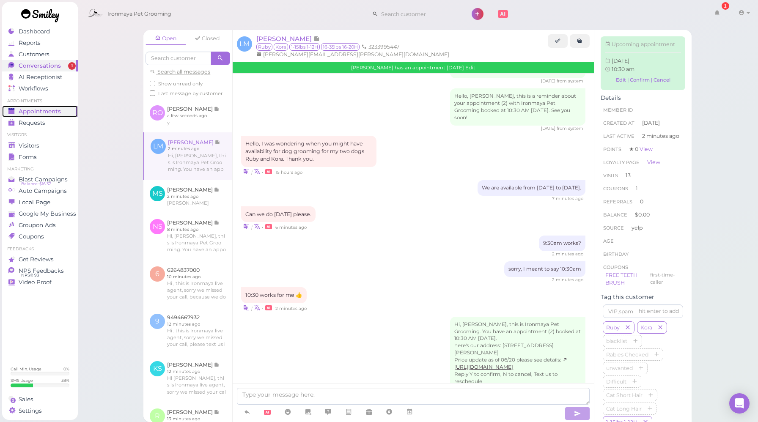
click at [44, 110] on span "Appointments" at bounding box center [40, 111] width 42 height 7
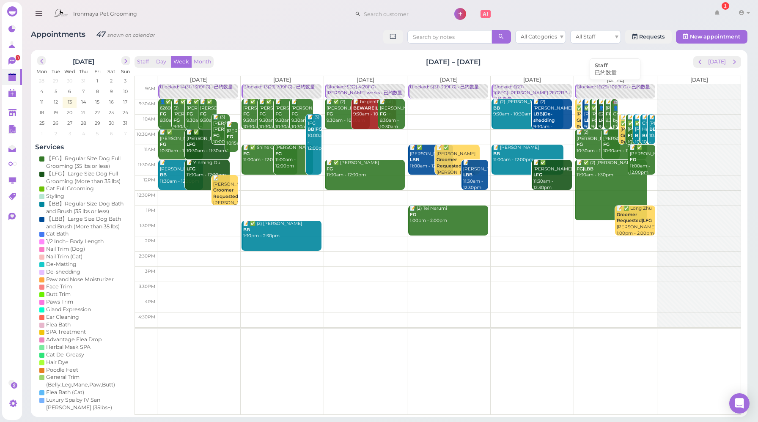
click at [618, 92] on link "Blocked: 16(29) 10(19FG) • 已约数量" at bounding box center [615, 91] width 80 height 15
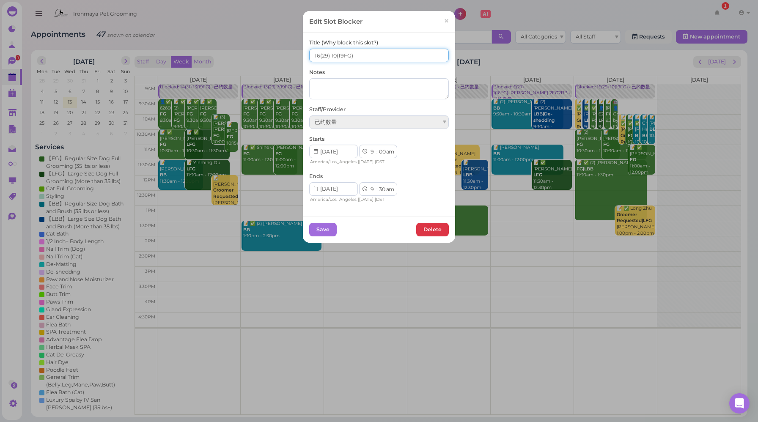
click at [315, 55] on input "16(29) 10(19FG)" at bounding box center [379, 56] width 140 height 14
click at [333, 54] on input "18(29) 10(19FG)" at bounding box center [379, 56] width 140 height 14
type input "18(29) 12(19FG)"
click at [324, 231] on button "Save" at bounding box center [322, 230] width 27 height 14
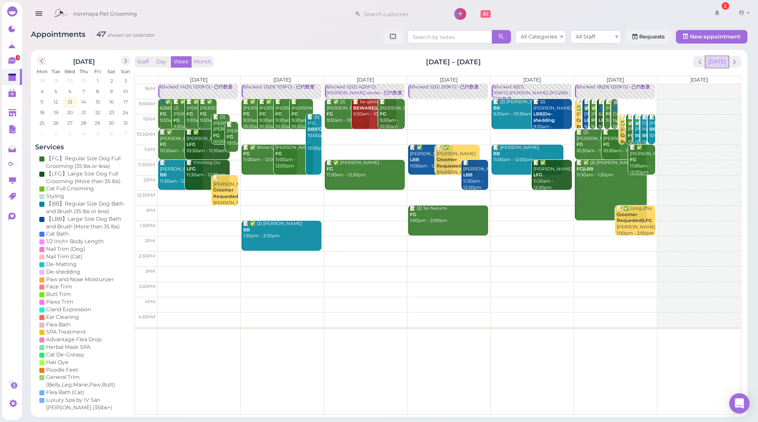
click at [718, 63] on button "[DATE]" at bounding box center [717, 61] width 23 height 11
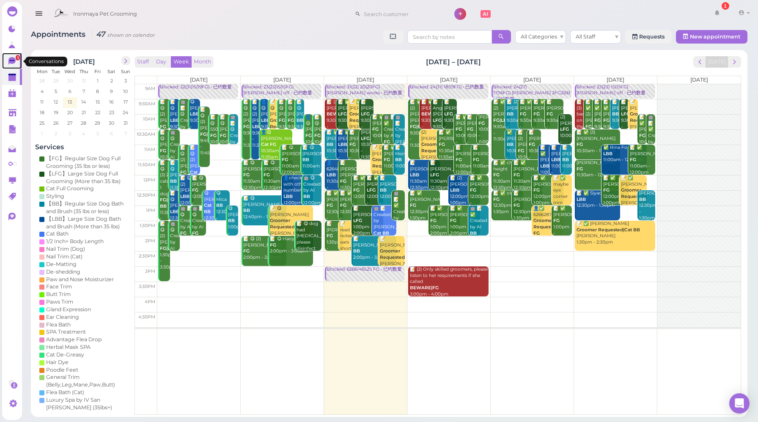
click at [12, 61] on icon at bounding box center [11, 61] width 7 height 8
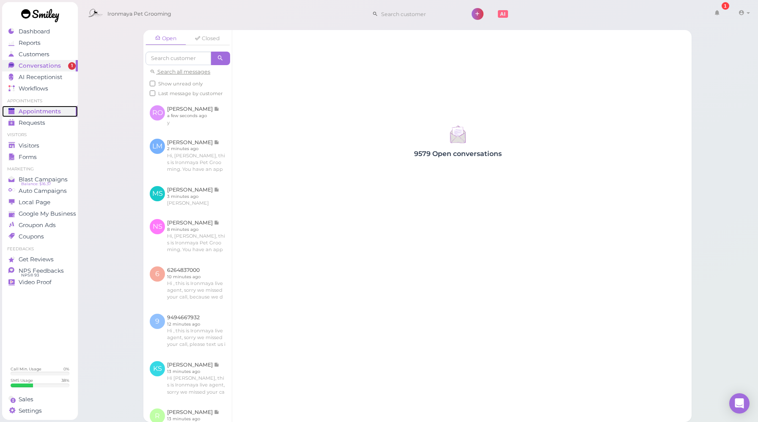
click at [44, 114] on span "Appointments" at bounding box center [40, 111] width 42 height 7
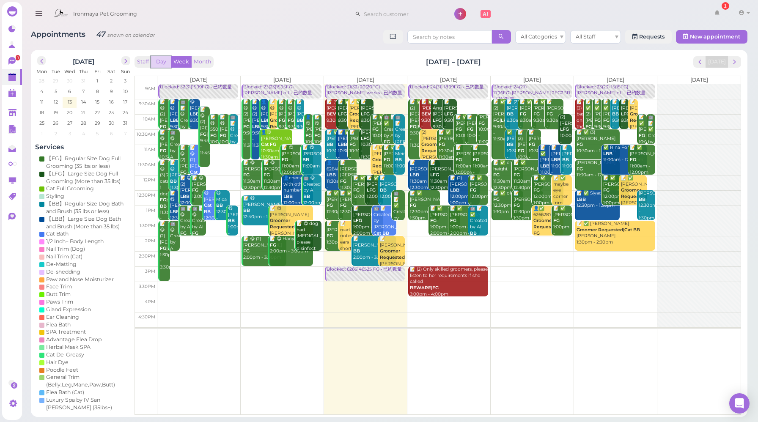
click at [168, 63] on button "Day" at bounding box center [161, 61] width 20 height 11
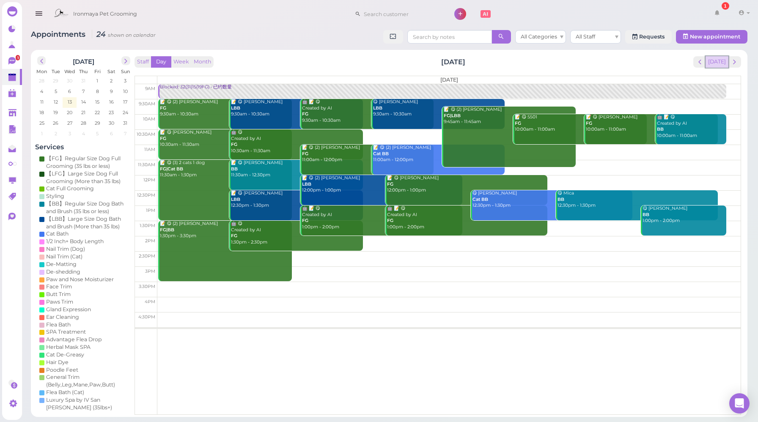
click at [714, 64] on button "[DATE]" at bounding box center [717, 61] width 23 height 11
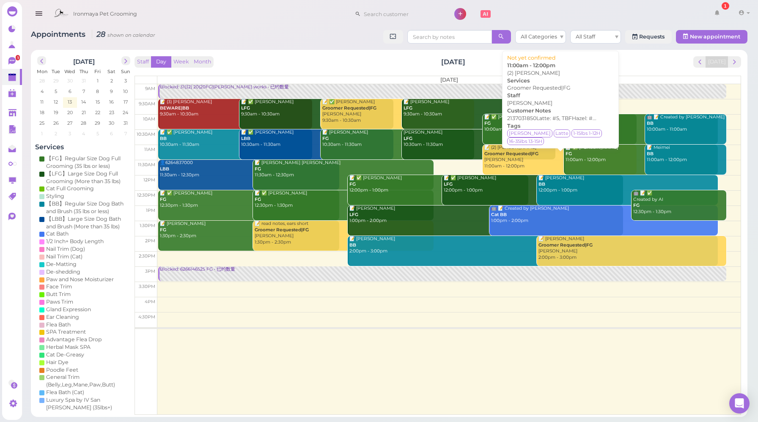
click at [520, 157] on div "📝 (2) [PERSON_NAME] [PERSON_NAME] Requested|FG [PERSON_NAME] 11:00am - 12:00pm" at bounding box center [560, 157] width 153 height 25
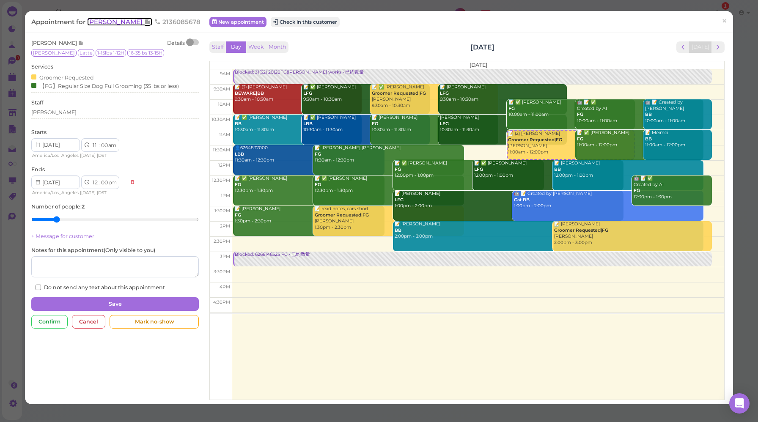
click at [102, 19] on span "[PERSON_NAME]" at bounding box center [115, 22] width 57 height 8
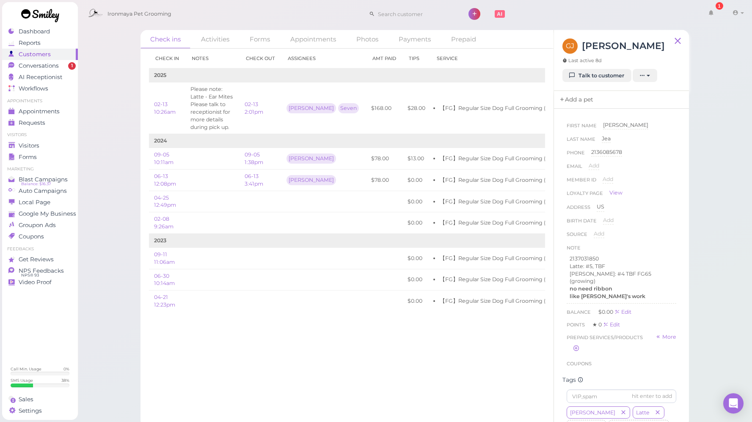
click at [579, 99] on link "Add a pet" at bounding box center [576, 100] width 44 height 18
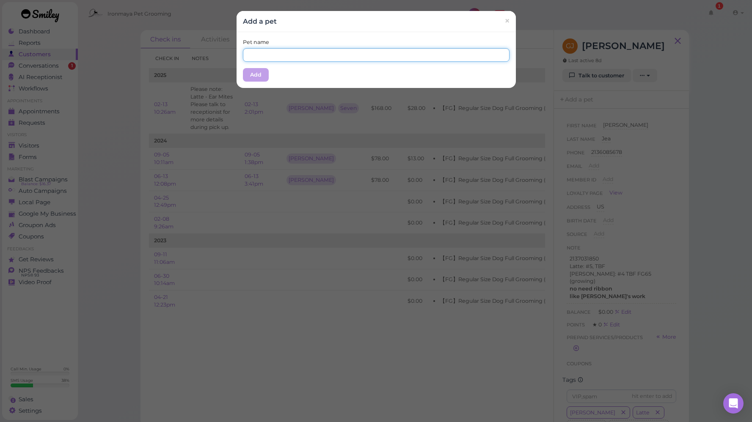
click at [362, 57] on input "text" at bounding box center [376, 55] width 267 height 14
drag, startPoint x: 247, startPoint y: 55, endPoint x: 235, endPoint y: 56, distance: 12.7
click at [238, 56] on div "Pet name [PERSON_NAME] Add" at bounding box center [375, 60] width 279 height 56
type input "[PERSON_NAME]"
click at [287, 72] on div "Pet name [PERSON_NAME] Add" at bounding box center [375, 60] width 279 height 56
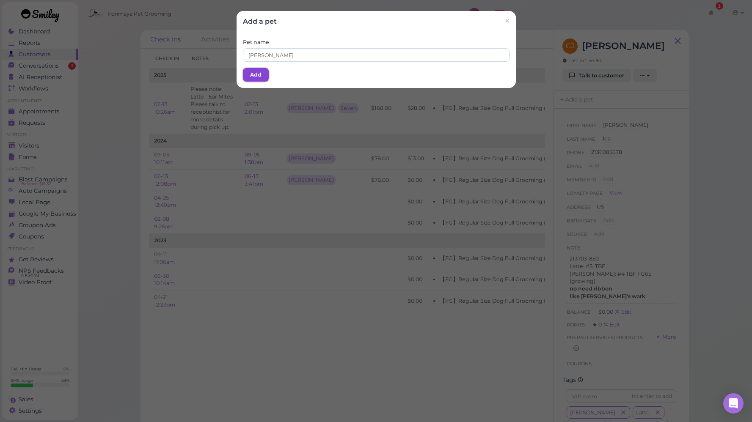
click at [254, 75] on button "Add" at bounding box center [256, 75] width 26 height 14
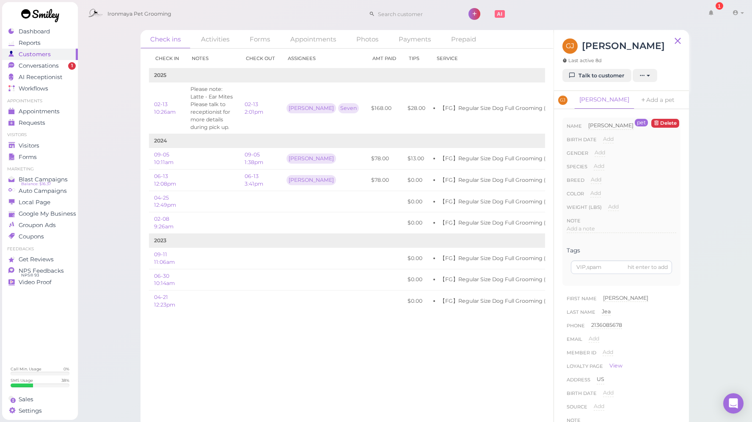
click at [598, 167] on span "Add" at bounding box center [599, 166] width 11 height 6
click at [610, 168] on select "Dog Cat Bird Other" at bounding box center [635, 168] width 82 height 13
select select "Dog"
click at [601, 182] on button "Done" at bounding box center [603, 181] width 19 height 9
click at [643, 101] on link "Add a pet" at bounding box center [665, 104] width 44 height 26
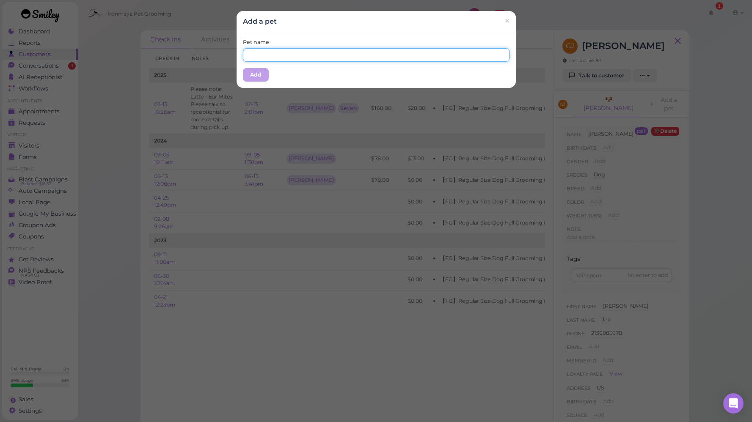
click at [320, 57] on input "text" at bounding box center [376, 55] width 267 height 14
drag, startPoint x: 247, startPoint y: 52, endPoint x: 222, endPoint y: 53, distance: 25.8
click at [227, 53] on div "Add a pet × Pet name latte Add" at bounding box center [376, 211] width 752 height 422
type input "Latte"
click at [272, 73] on div "Pet name [PERSON_NAME] Add" at bounding box center [375, 60] width 279 height 56
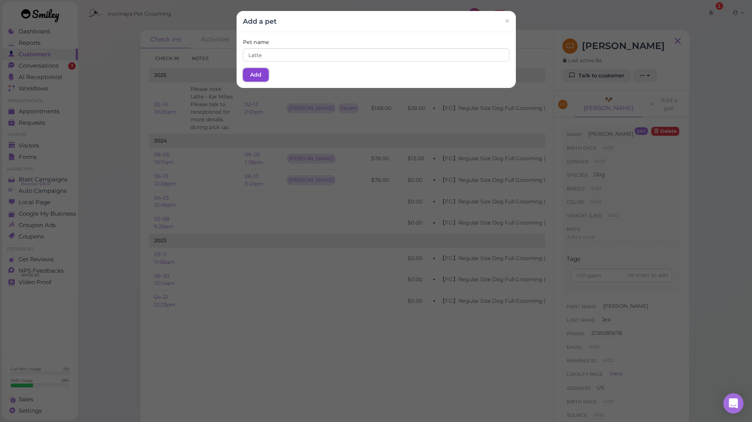
click at [253, 76] on button "Add" at bounding box center [256, 75] width 26 height 14
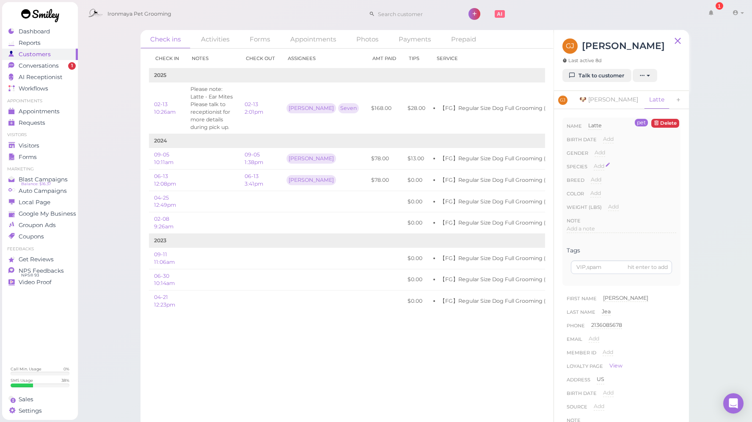
click at [600, 166] on span "Add" at bounding box center [599, 166] width 11 height 6
click at [613, 170] on select "Dog Cat Bird Other" at bounding box center [635, 168] width 82 height 13
select select "Dog"
click at [608, 181] on button "Done" at bounding box center [603, 181] width 19 height 9
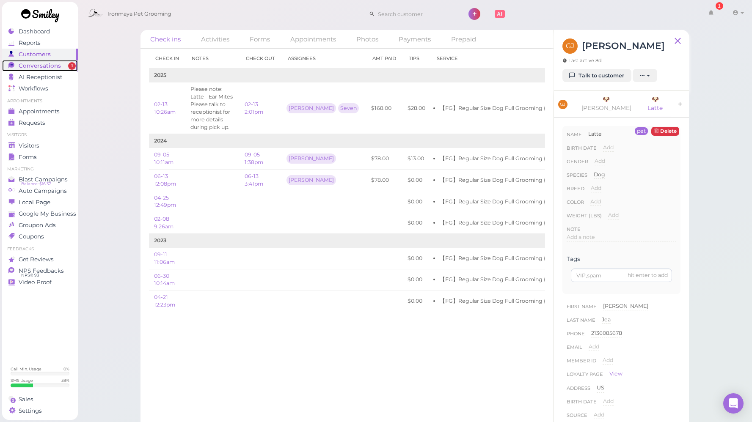
click at [49, 65] on span "Conversations" at bounding box center [40, 65] width 42 height 7
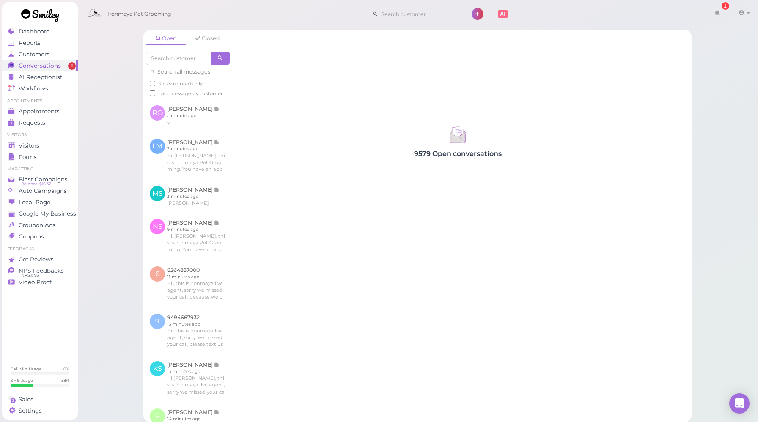
click at [731, 59] on div "Open Closed Search all messages Show unread only Last message by customer [PERS…" at bounding box center [417, 211] width 681 height 422
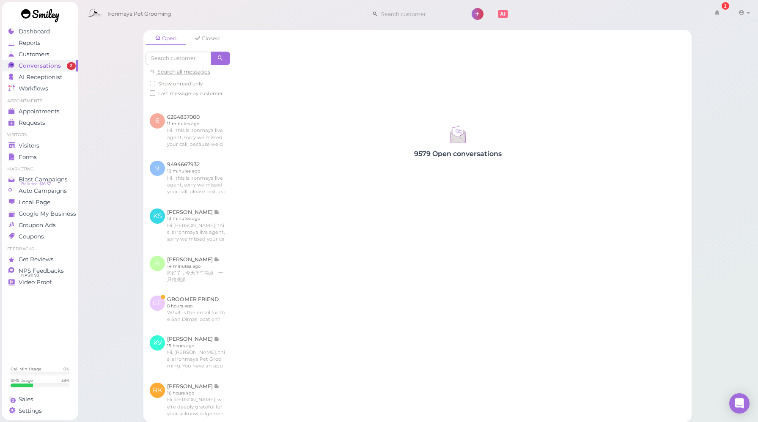
scroll to position [219, 0]
